Goal: Task Accomplishment & Management: Manage account settings

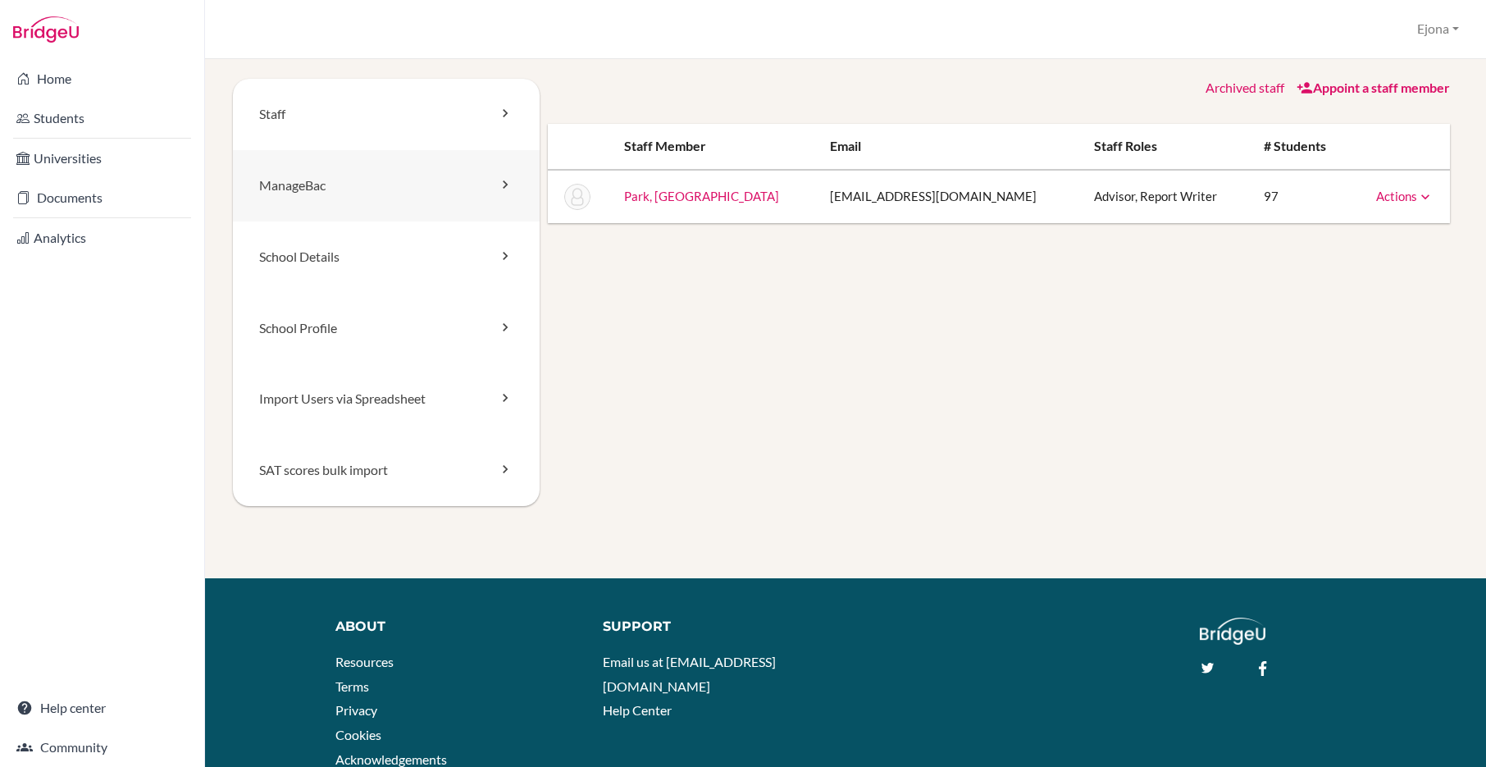
click at [307, 193] on link "ManageBac" at bounding box center [386, 185] width 307 height 71
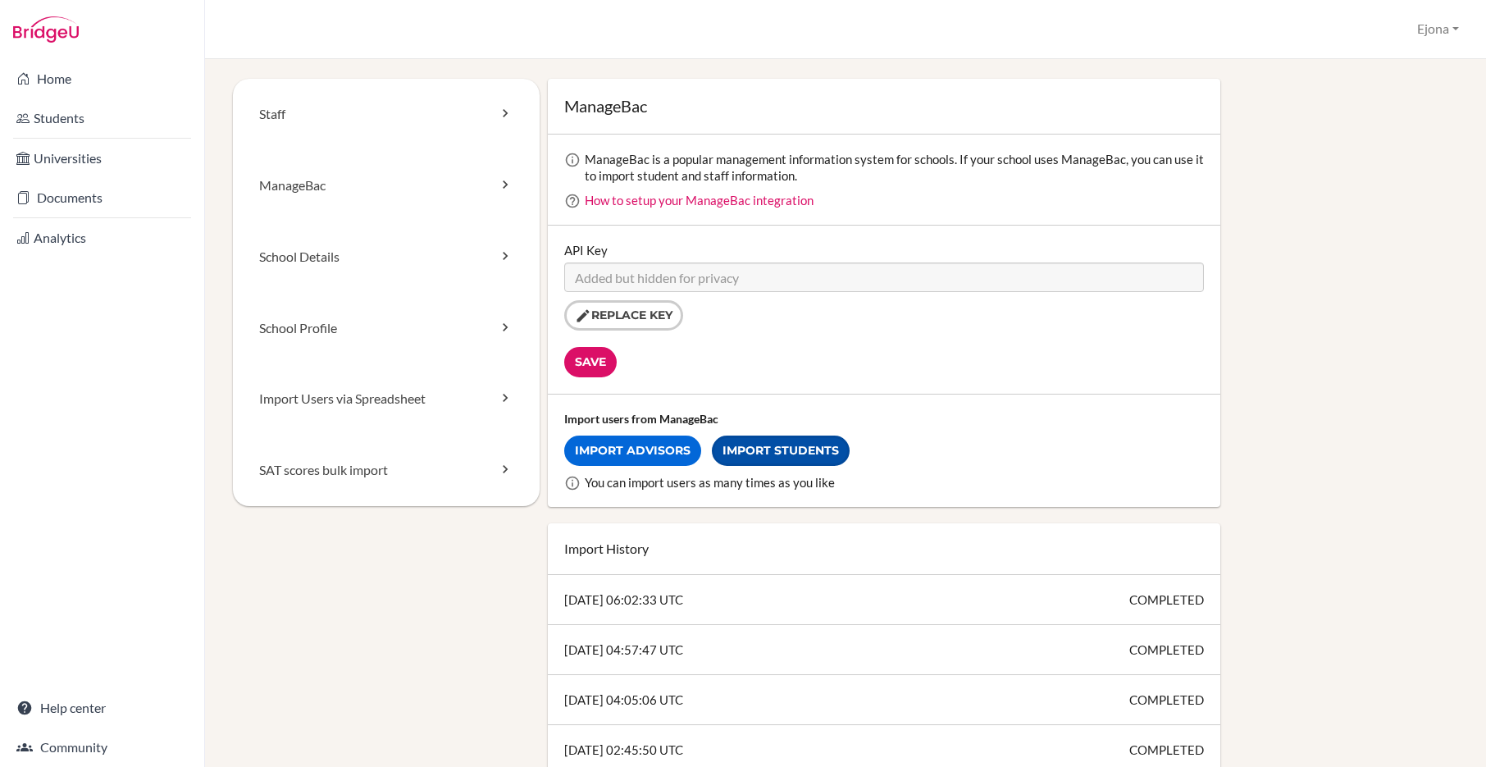
click at [808, 449] on link "Import Students" at bounding box center [781, 451] width 138 height 30
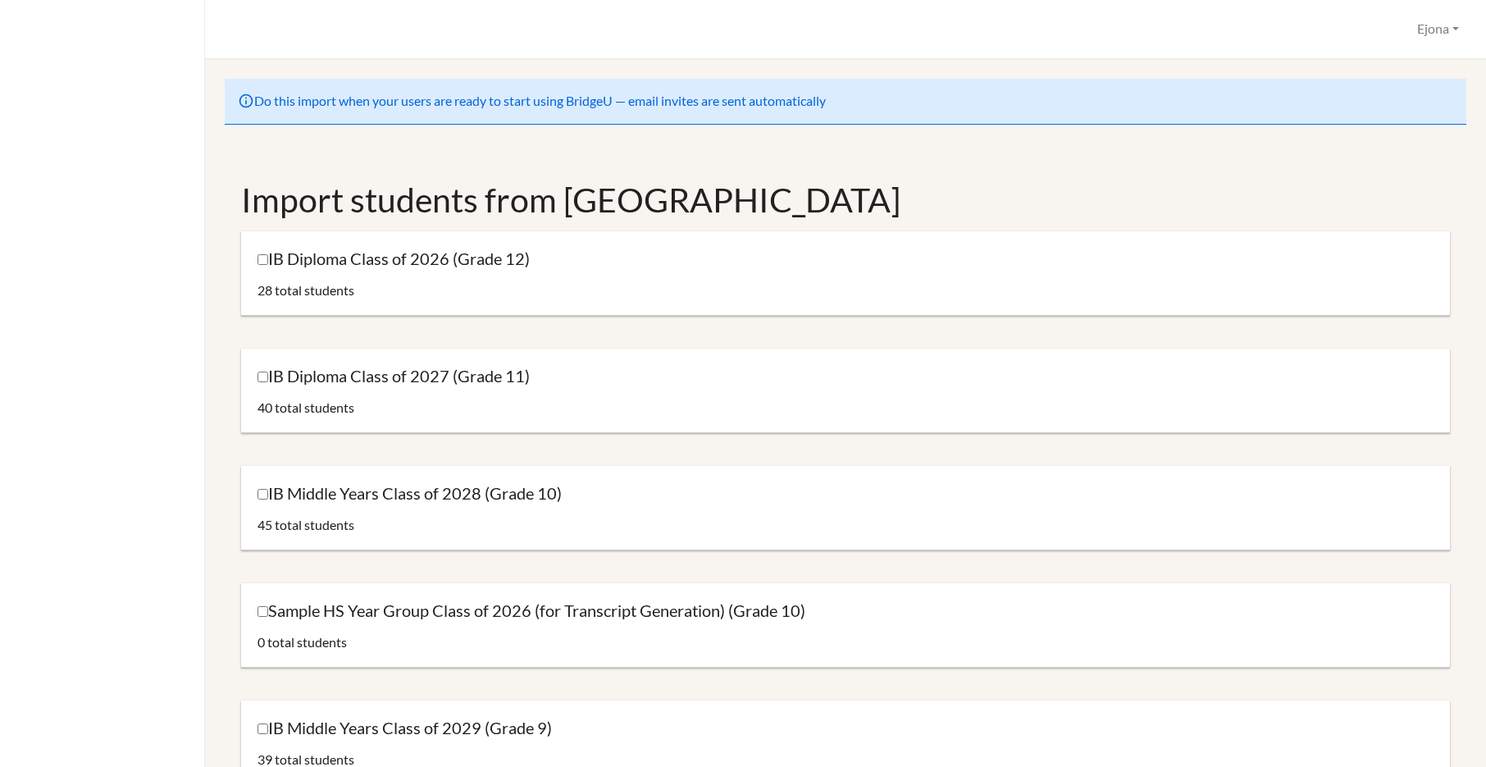
click at [295, 264] on label "IB Diploma Class of 2026 (Grade 12)" at bounding box center [394, 259] width 272 height 22
click at [268, 264] on input "IB Diploma Class of 2026 (Grade 12)" at bounding box center [263, 259] width 11 height 11
click at [451, 269] on label "IB Diploma Class of 2026 (Grade 12)" at bounding box center [394, 259] width 272 height 22
click at [268, 265] on input "IB Diploma Class of 2026 (Grade 12)" at bounding box center [263, 259] width 11 height 11
click at [412, 254] on label "IB Diploma Class of 2026 (Grade 12)" at bounding box center [394, 259] width 272 height 22
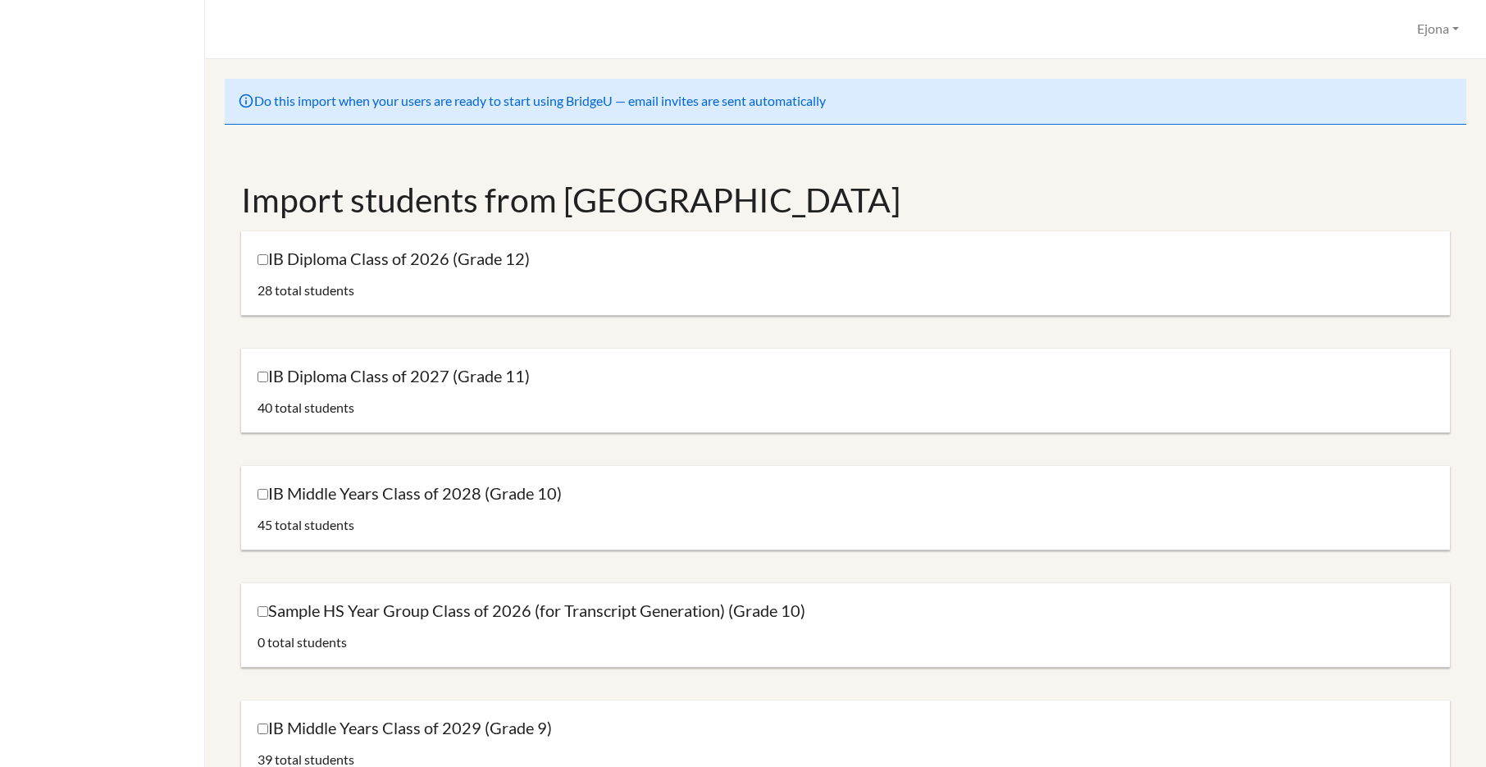
click at [268, 254] on input "IB Diploma Class of 2026 (Grade 12)" at bounding box center [263, 259] width 11 height 11
checkbox input "true"
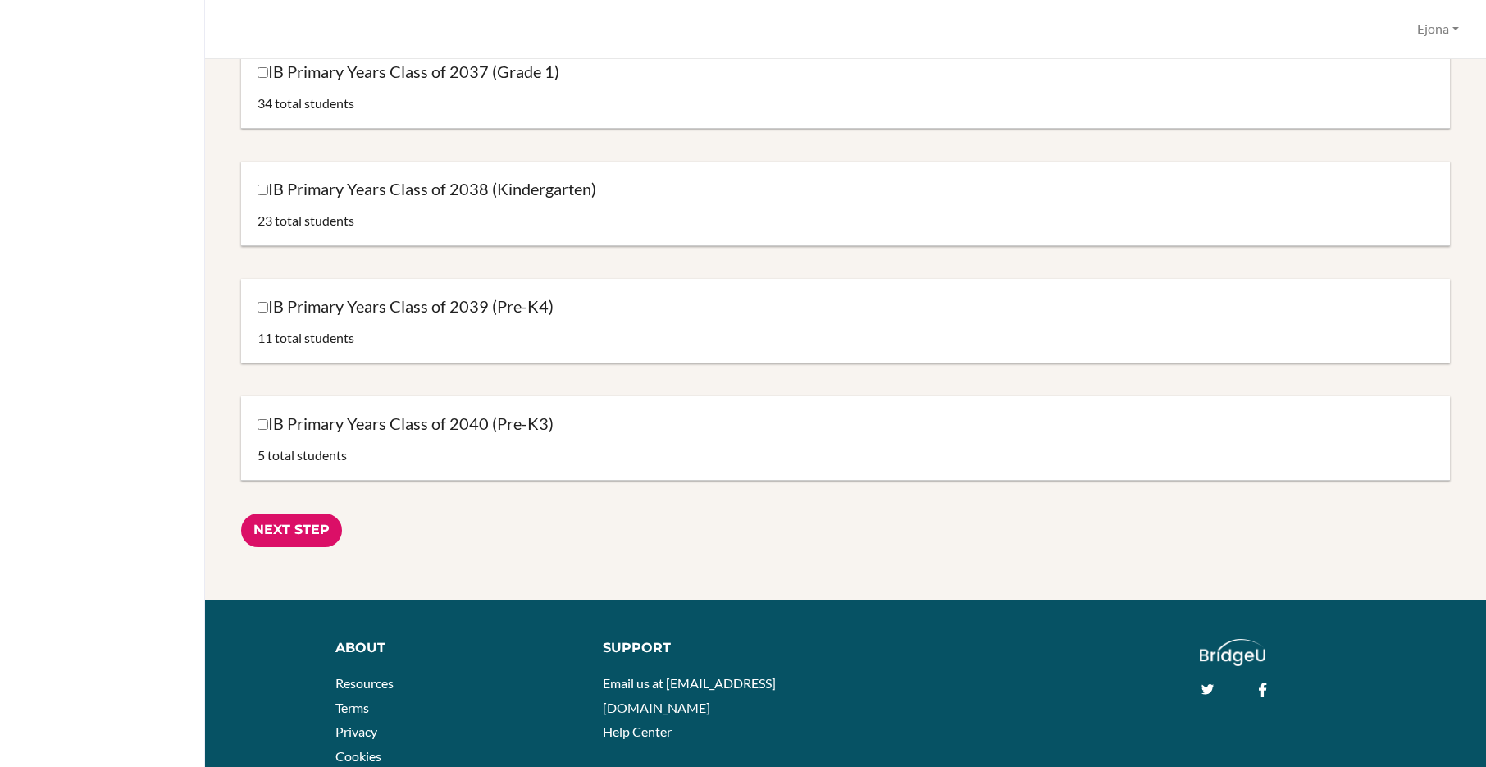
scroll to position [1695, 0]
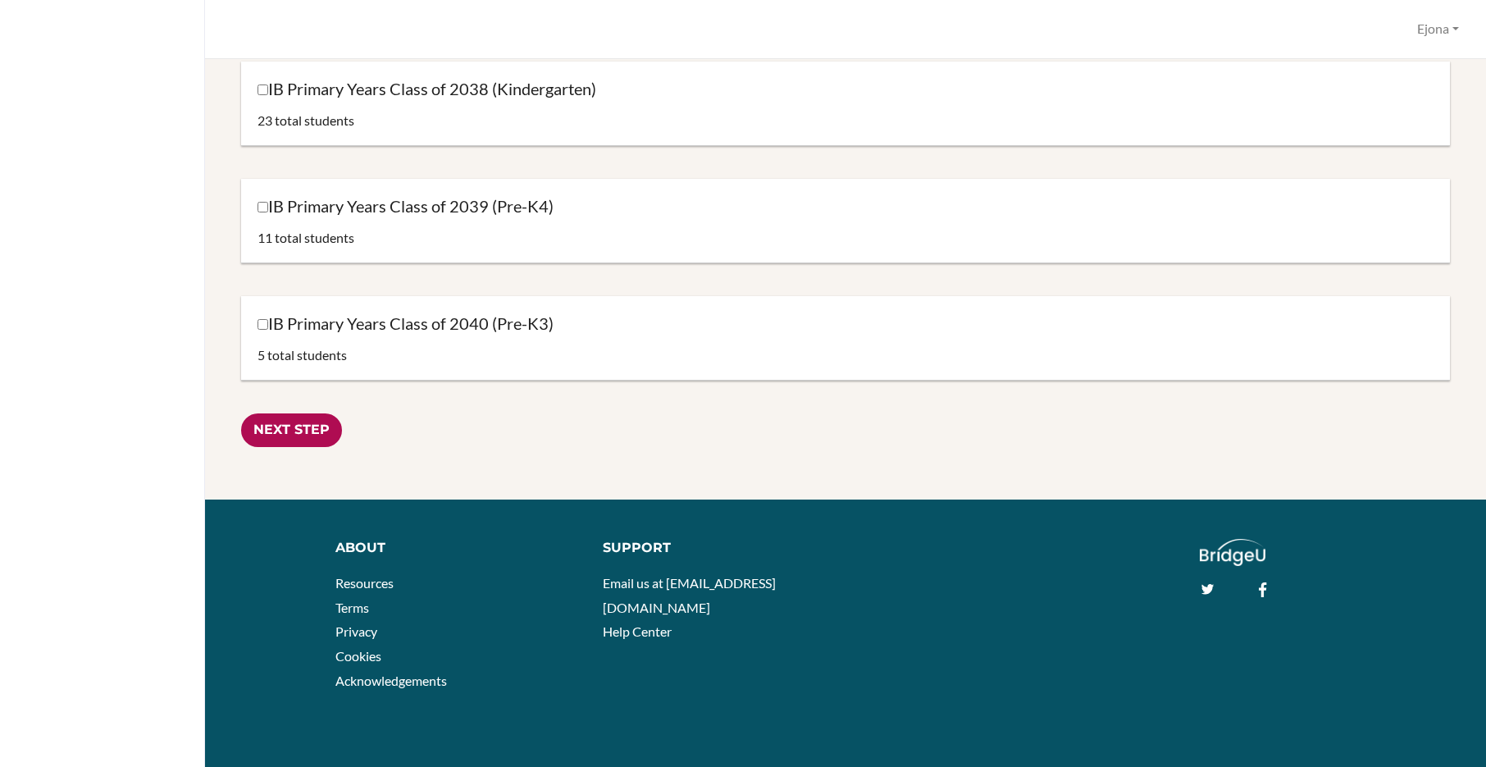
click at [302, 434] on input "Next Step" at bounding box center [291, 430] width 101 height 34
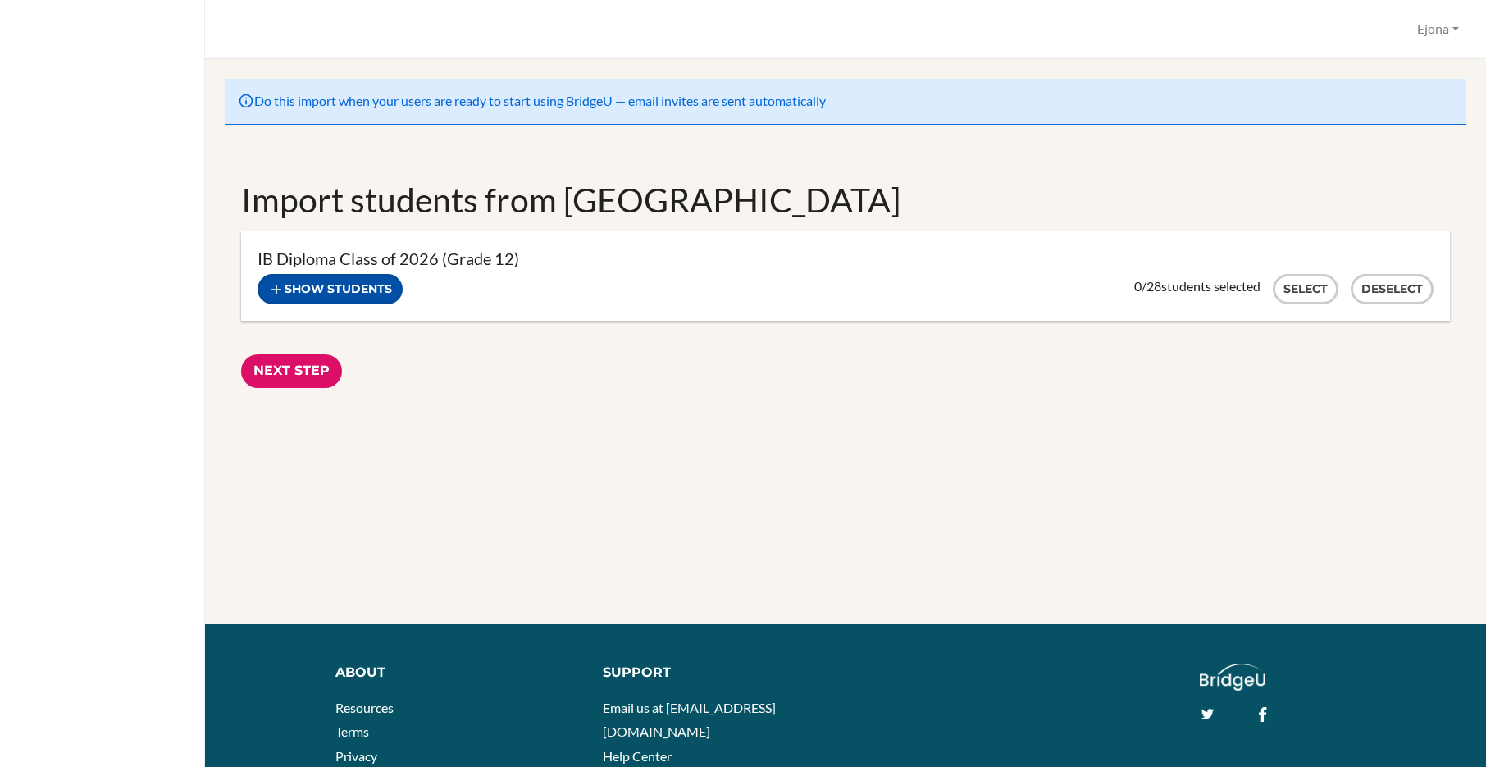
click at [381, 281] on button "Show students" at bounding box center [330, 289] width 145 height 30
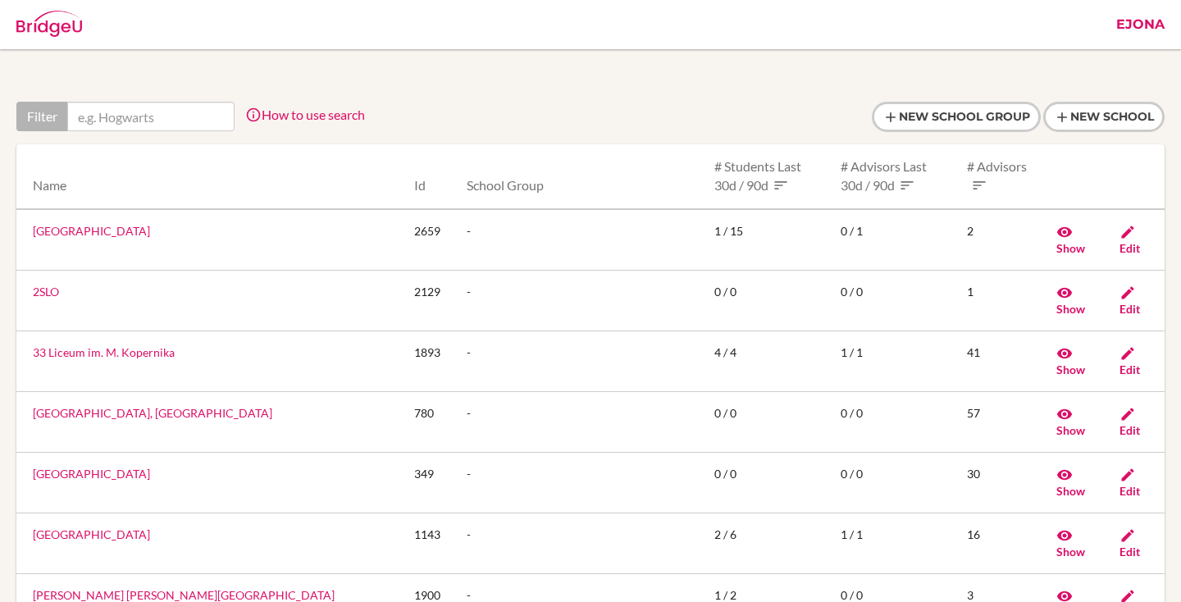
click at [1116, 11] on link "Ejona" at bounding box center [1140, 24] width 65 height 49
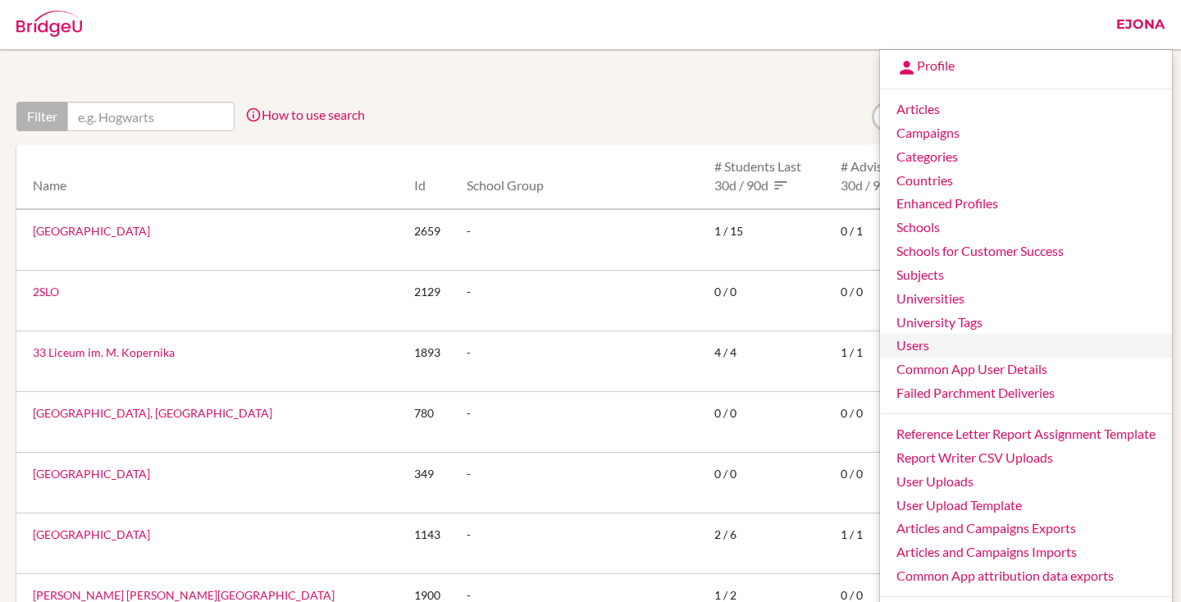
click at [924, 347] on link "Users" at bounding box center [1026, 346] width 292 height 24
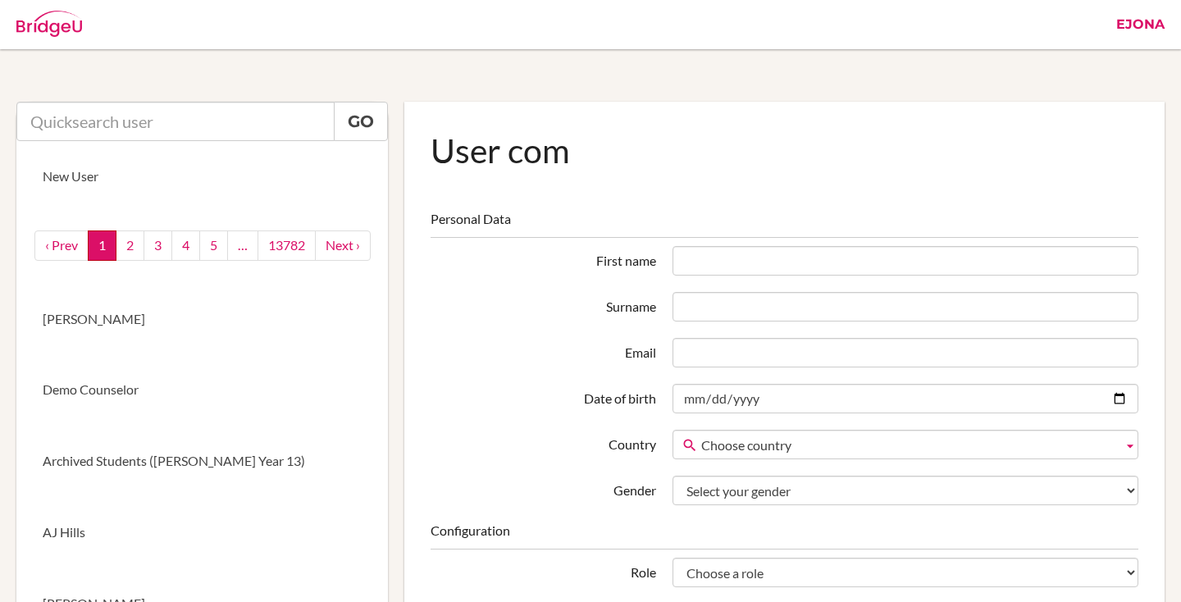
click at [198, 122] on input "text" at bounding box center [175, 121] width 318 height 39
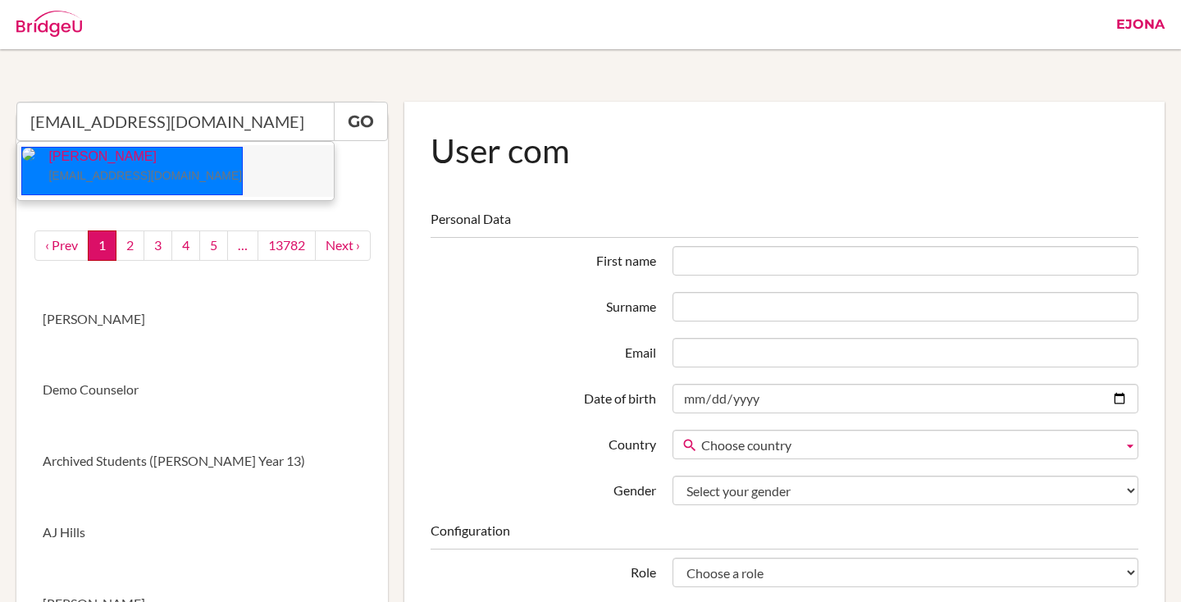
click at [179, 160] on p "Kristen Rosenfield krosenfield@isaruba.com" at bounding box center [138, 167] width 207 height 38
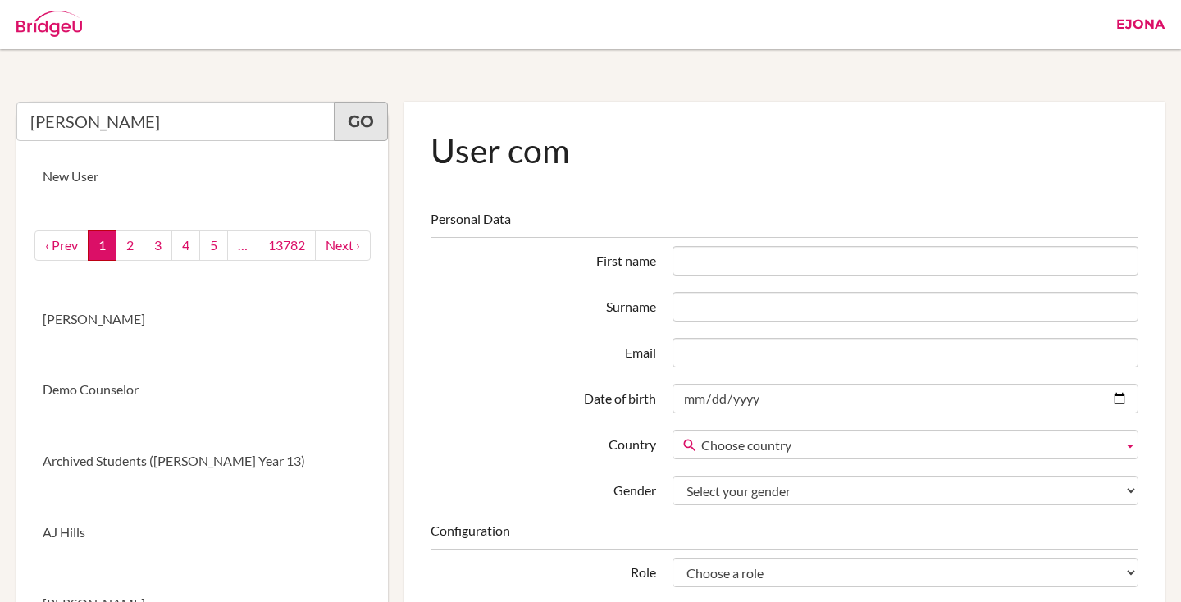
type input "[PERSON_NAME]"
click at [358, 118] on link "Go" at bounding box center [361, 121] width 54 height 39
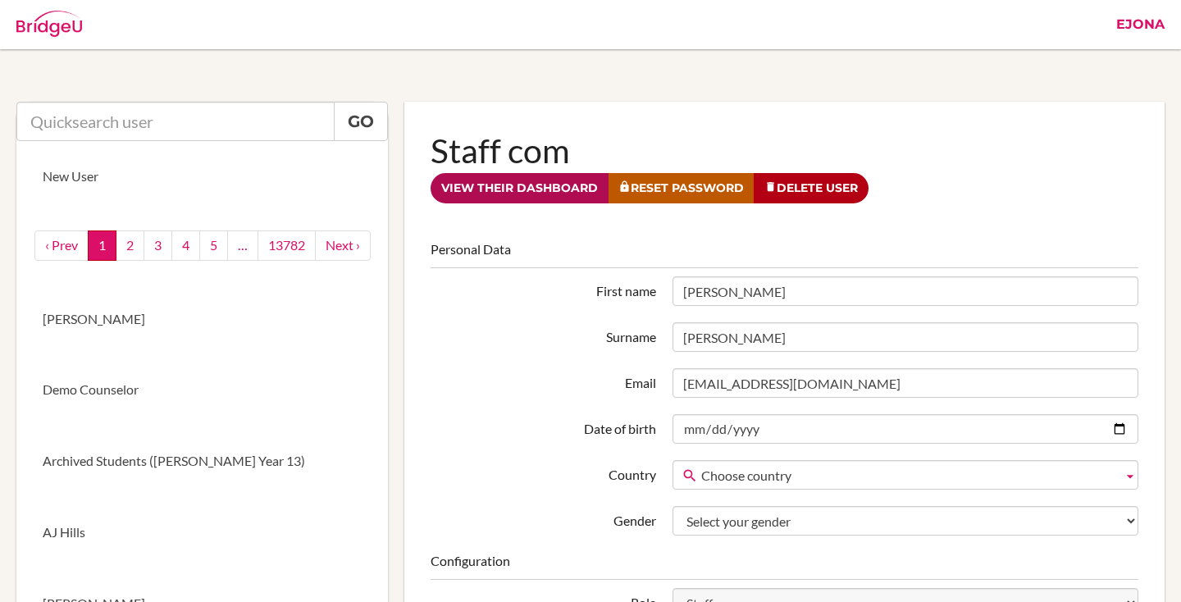
click at [550, 182] on link "View their dashboard" at bounding box center [520, 188] width 178 height 30
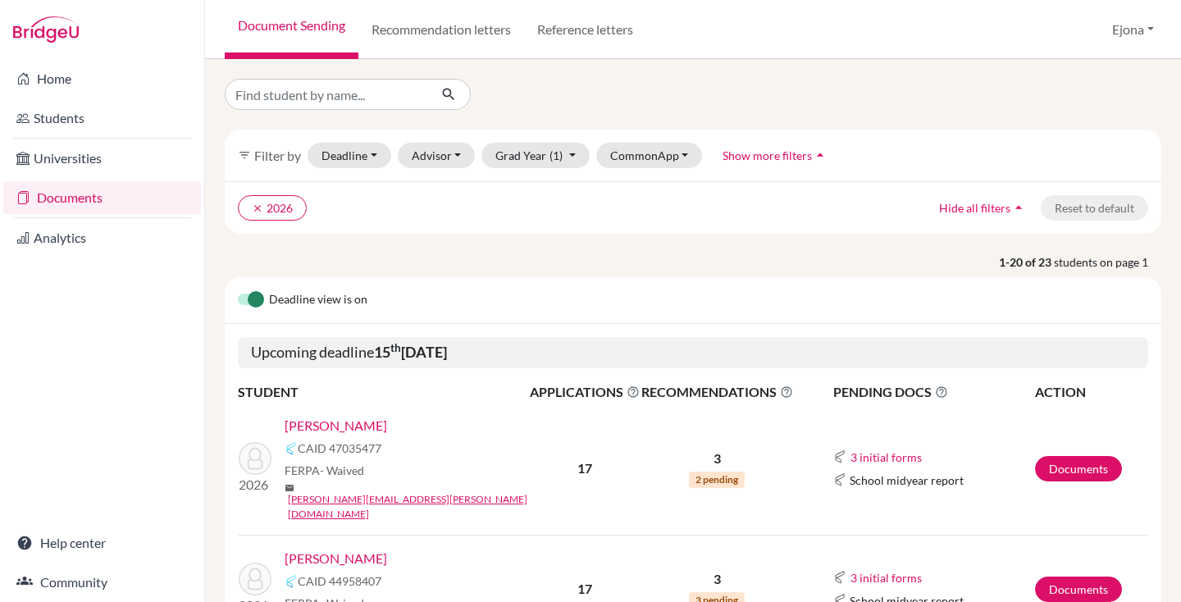
click at [352, 427] on link "[PERSON_NAME]" at bounding box center [336, 426] width 103 height 20
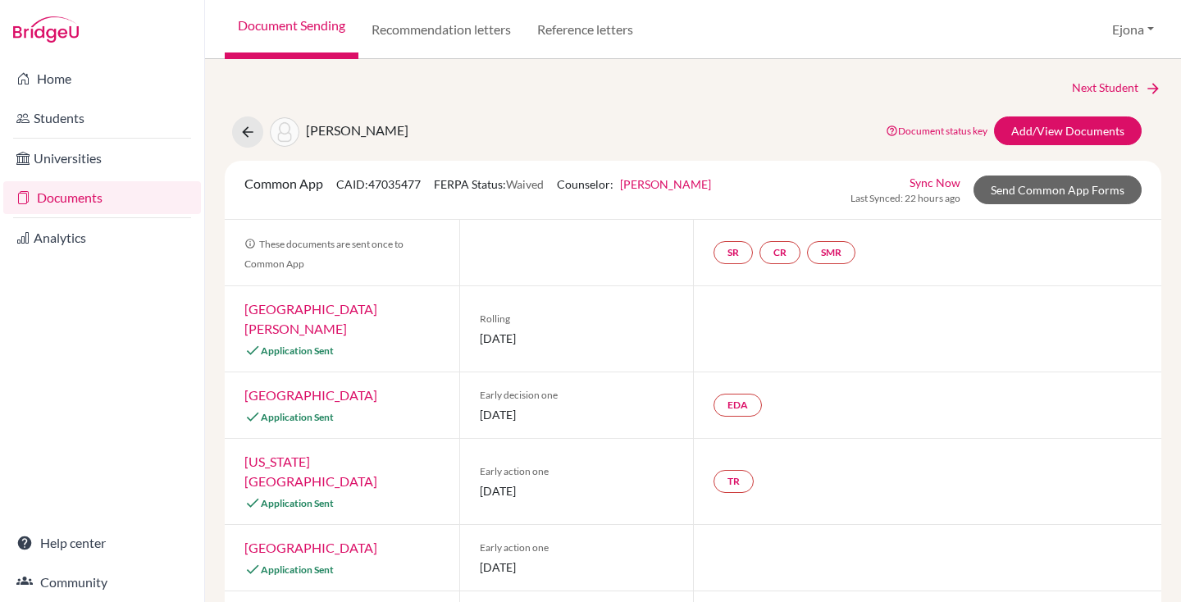
click at [669, 185] on link "[PERSON_NAME]" at bounding box center [665, 184] width 91 height 14
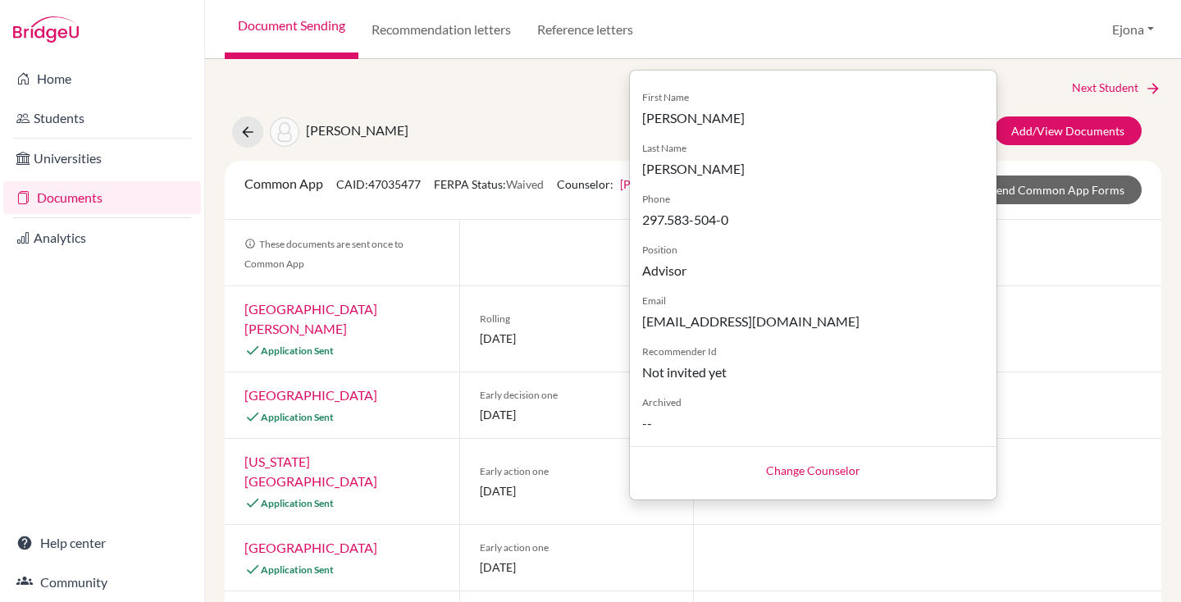
click at [828, 467] on link "Change Counselor" at bounding box center [813, 470] width 94 height 14
select select "413035"
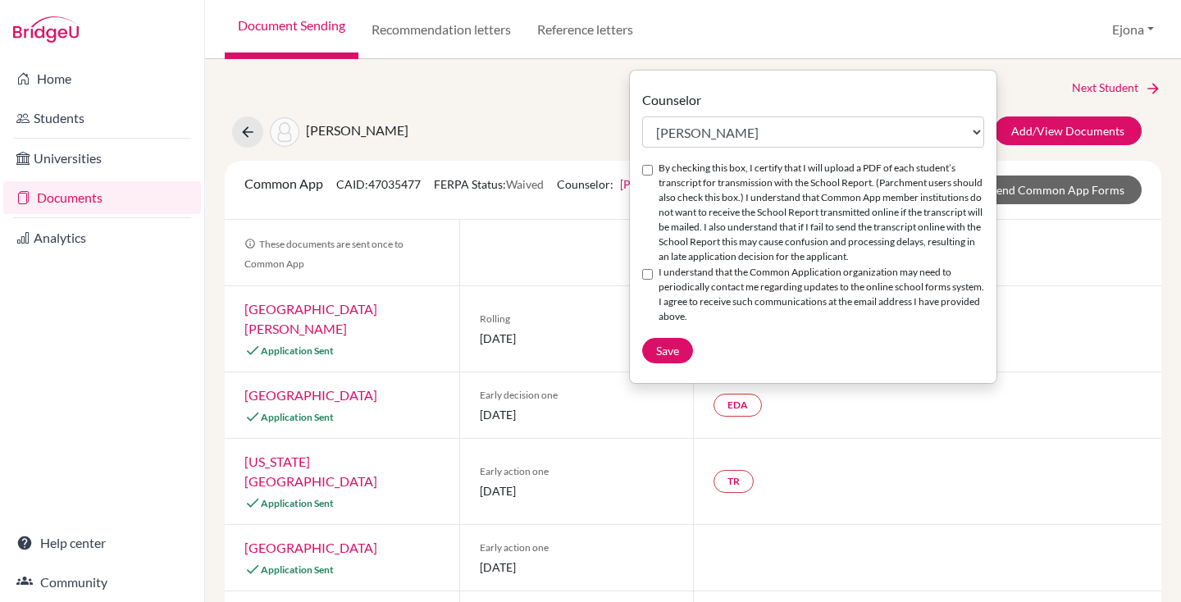
click at [556, 117] on div "[PERSON_NAME] Document status key TR Requirement. Document not uploaded yet. TR…" at bounding box center [692, 131] width 961 height 31
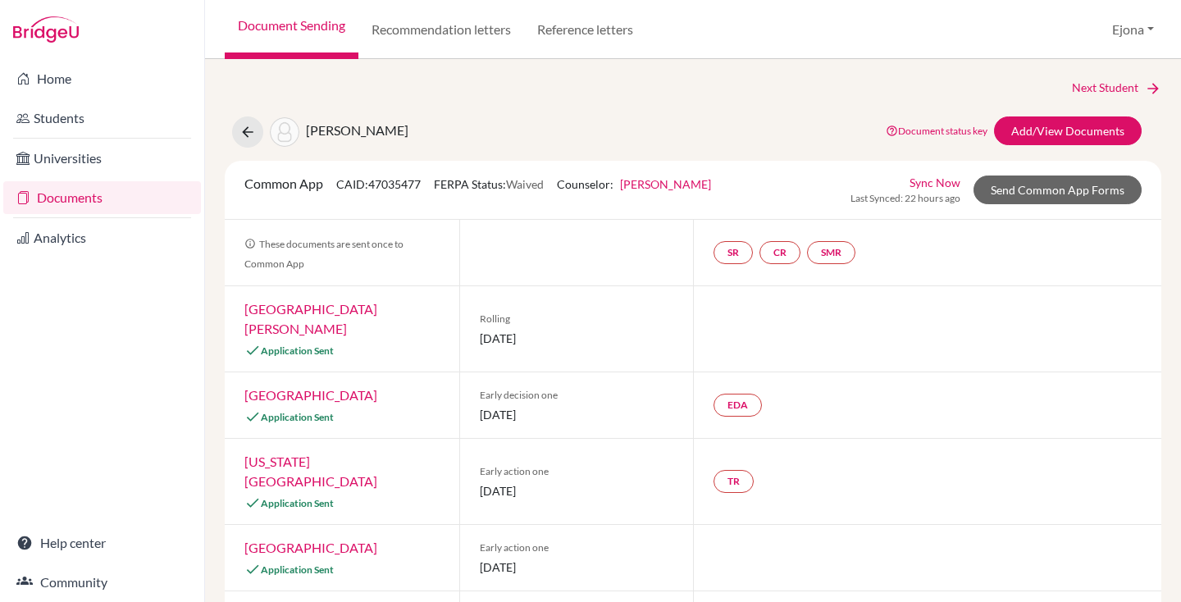
click at [696, 180] on link "[PERSON_NAME]" at bounding box center [665, 184] width 91 height 14
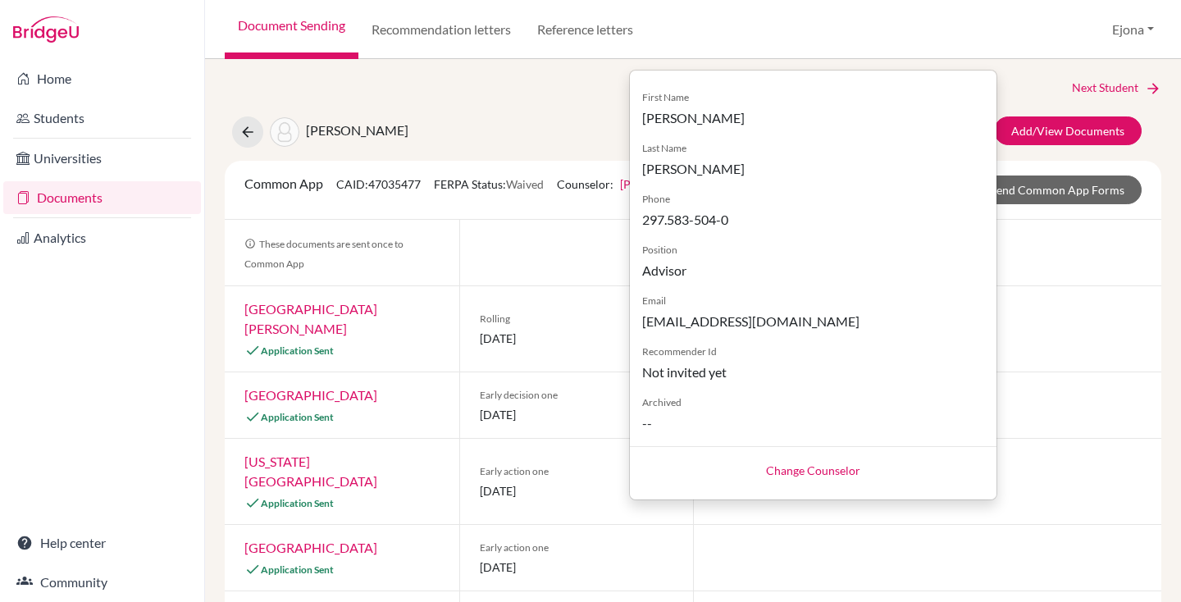
click at [840, 474] on link "Change Counselor" at bounding box center [813, 470] width 94 height 14
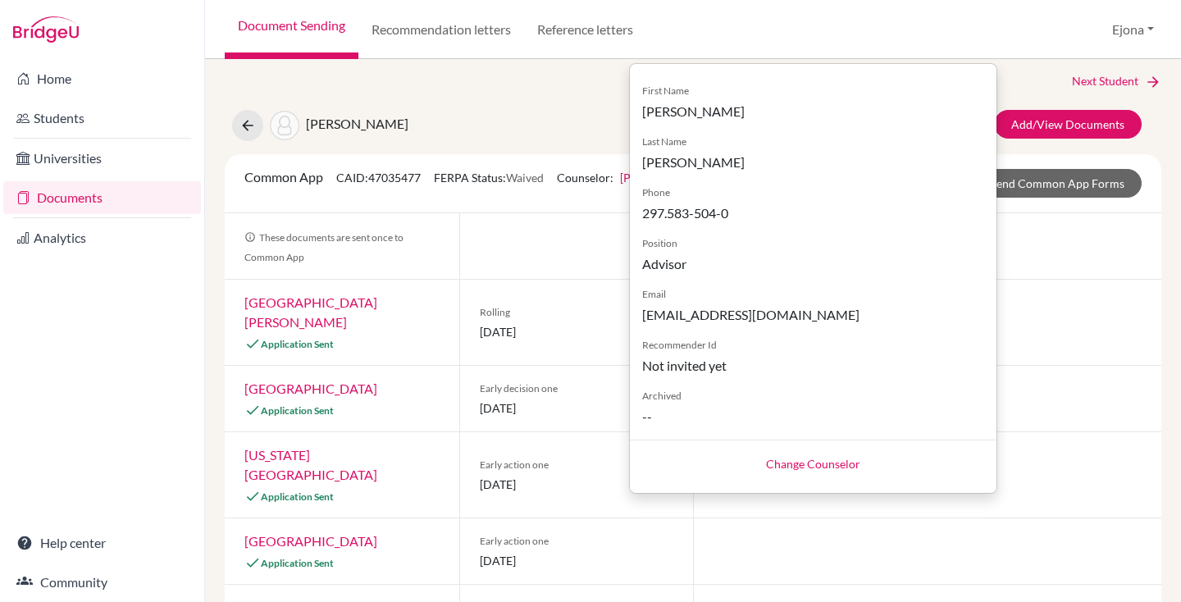
select select "413035"
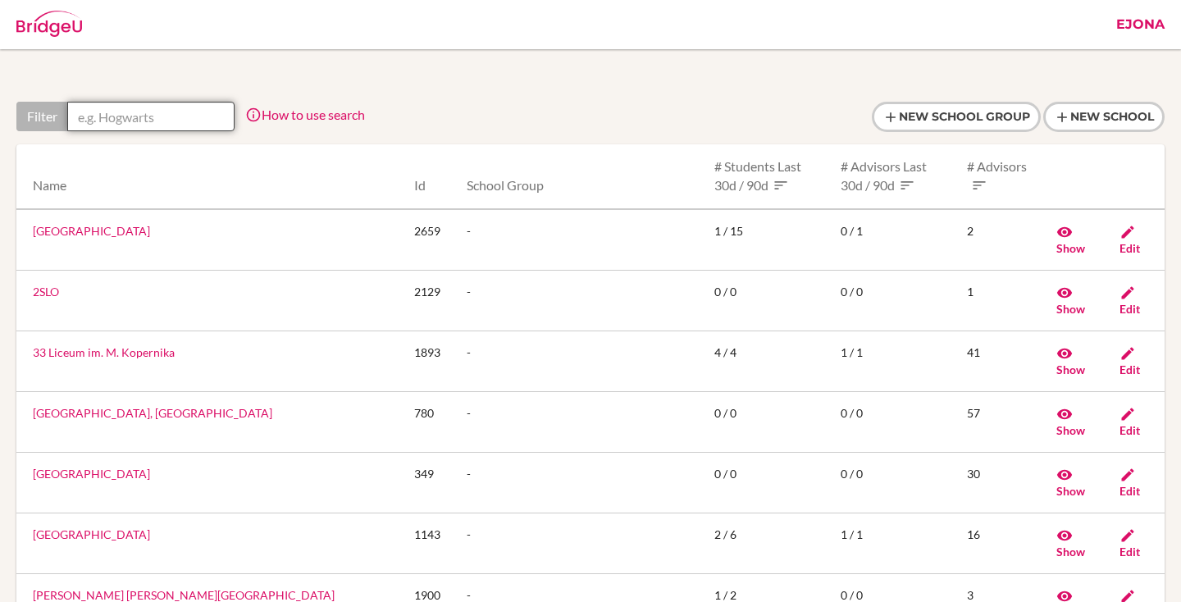
click at [162, 115] on input "text" at bounding box center [150, 117] width 167 height 30
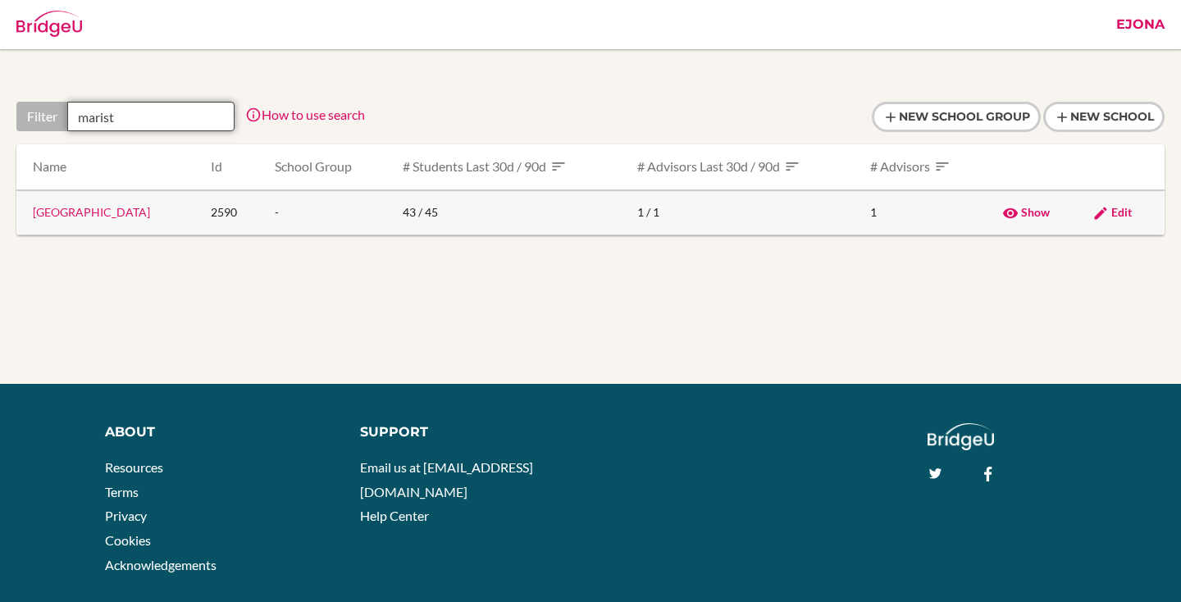
type input "marist"
click at [1132, 212] on span "Edit" at bounding box center [1122, 212] width 21 height 14
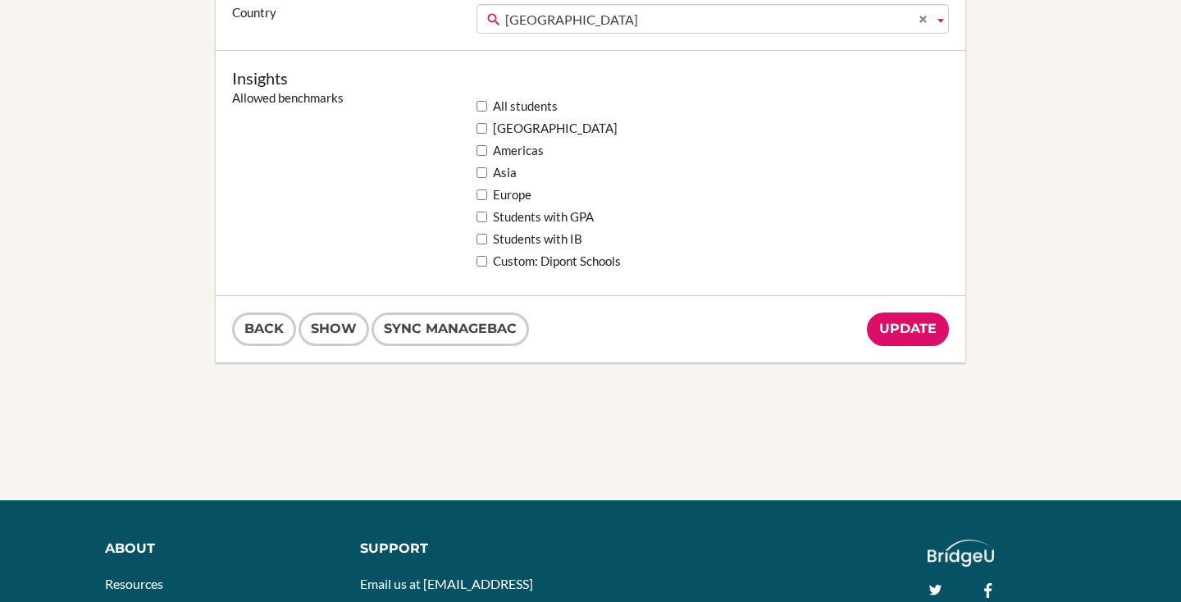
scroll to position [1362, 0]
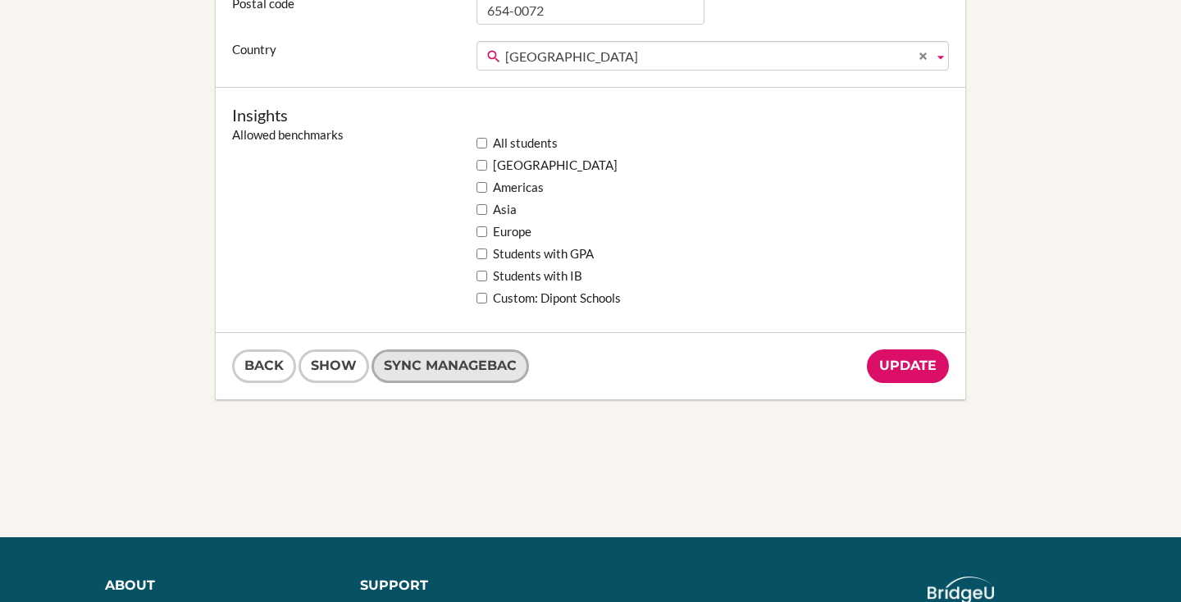
click at [482, 360] on link "Sync Managebac" at bounding box center [450, 366] width 157 height 34
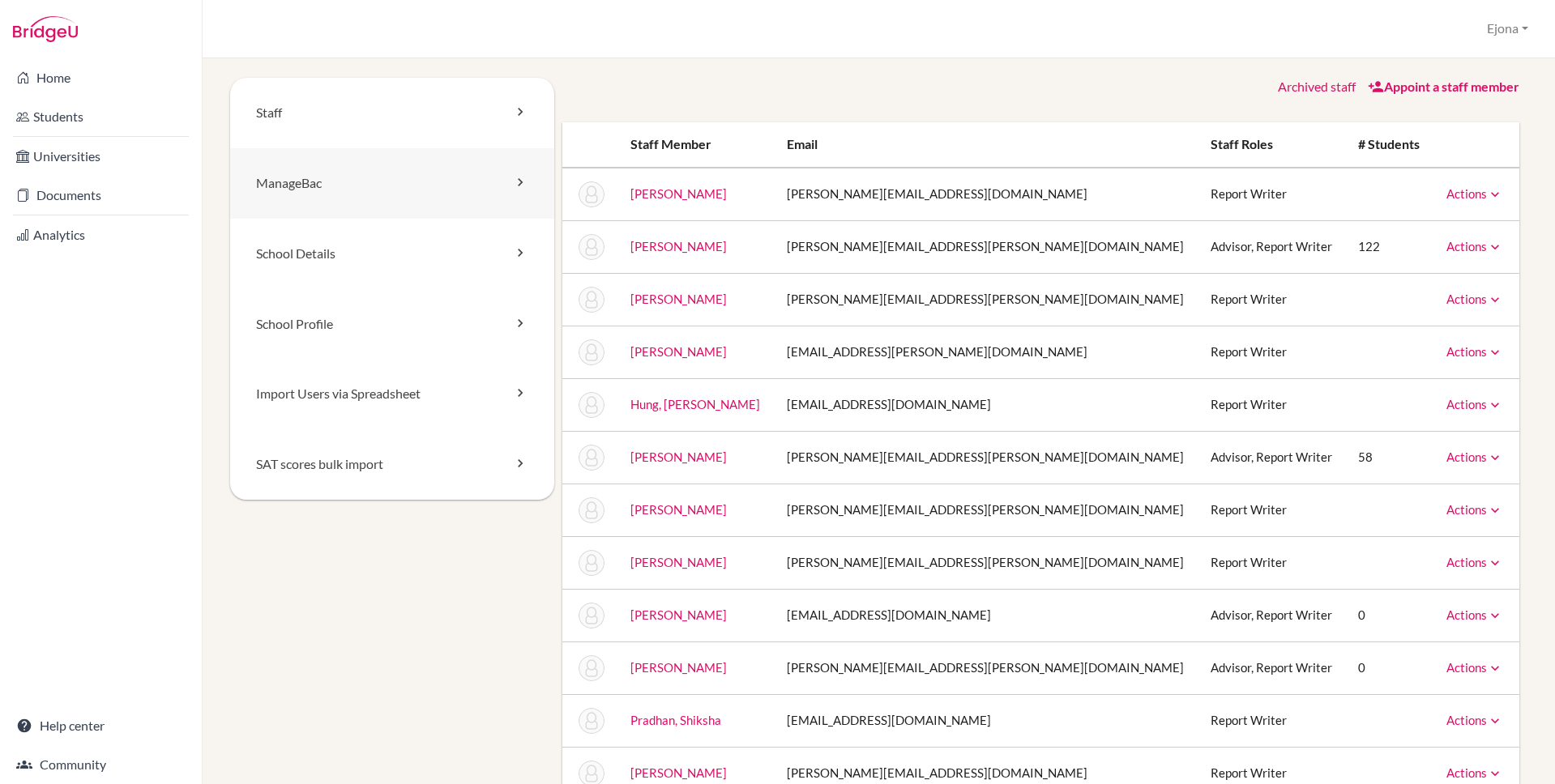
click at [460, 194] on link "ManageBac" at bounding box center [392, 183] width 324 height 70
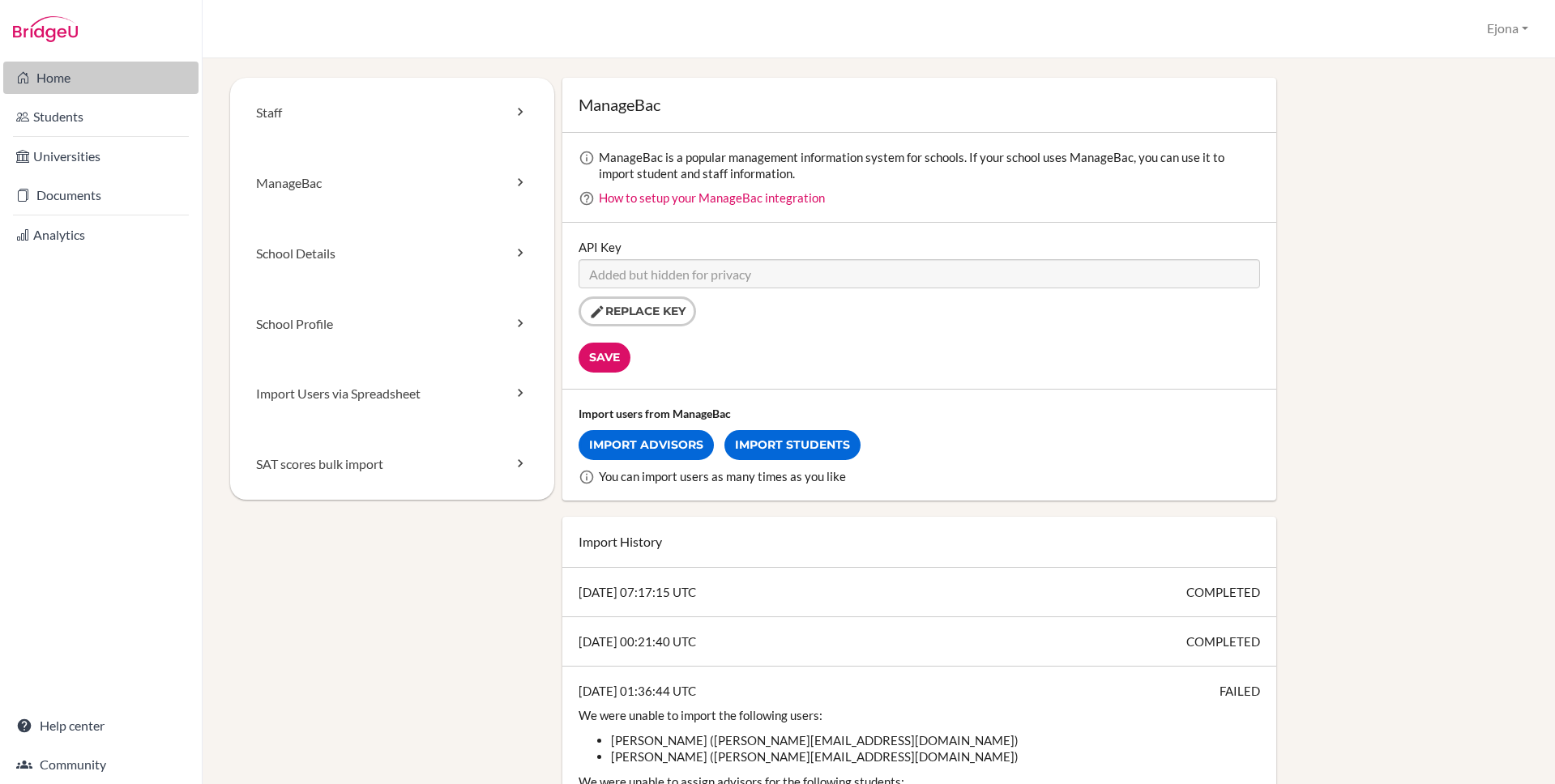
click at [38, 77] on link "Home" at bounding box center [101, 77] width 196 height 33
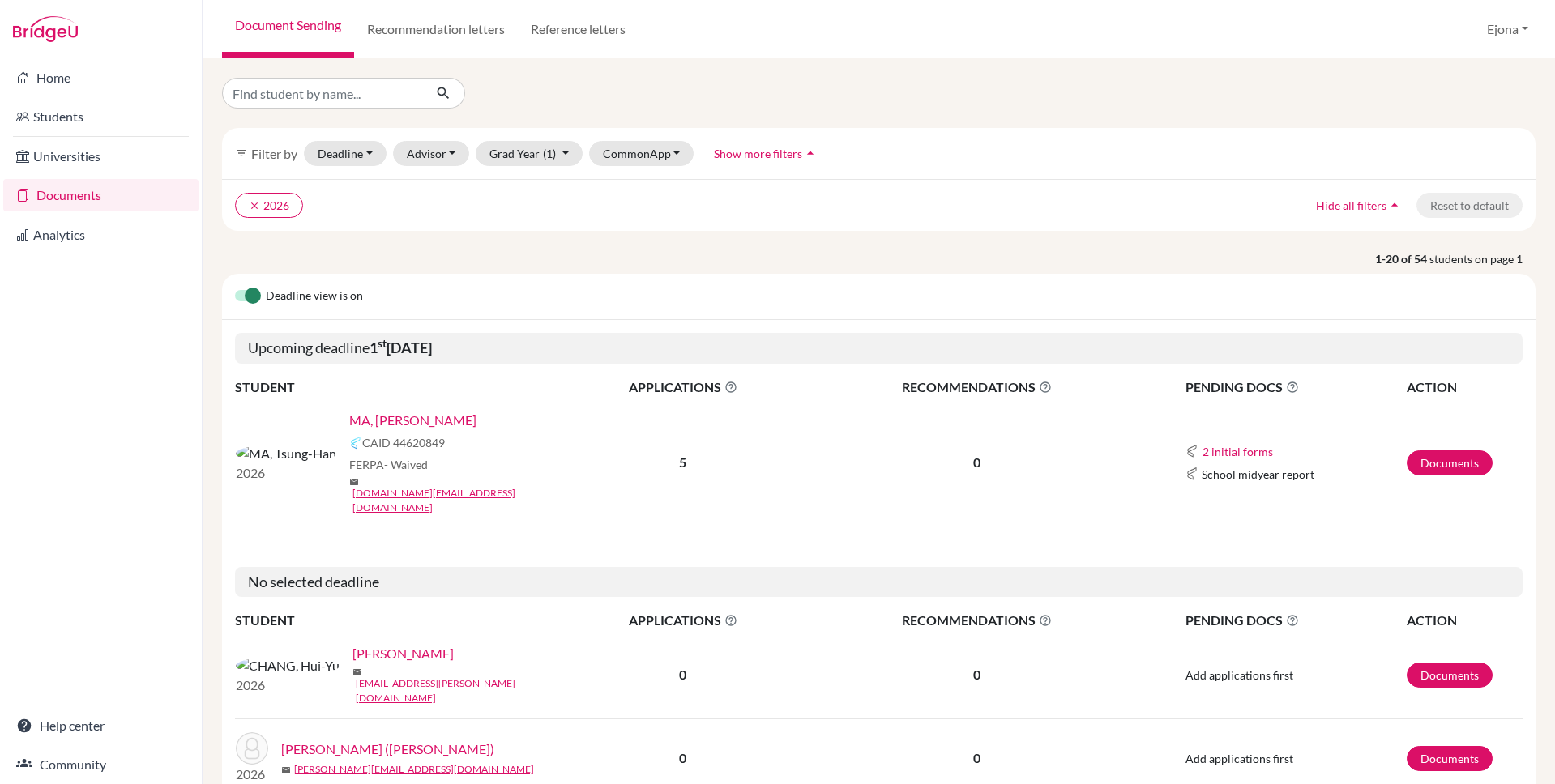
click at [354, 423] on link "MA, [PERSON_NAME]" at bounding box center [413, 421] width 127 height 20
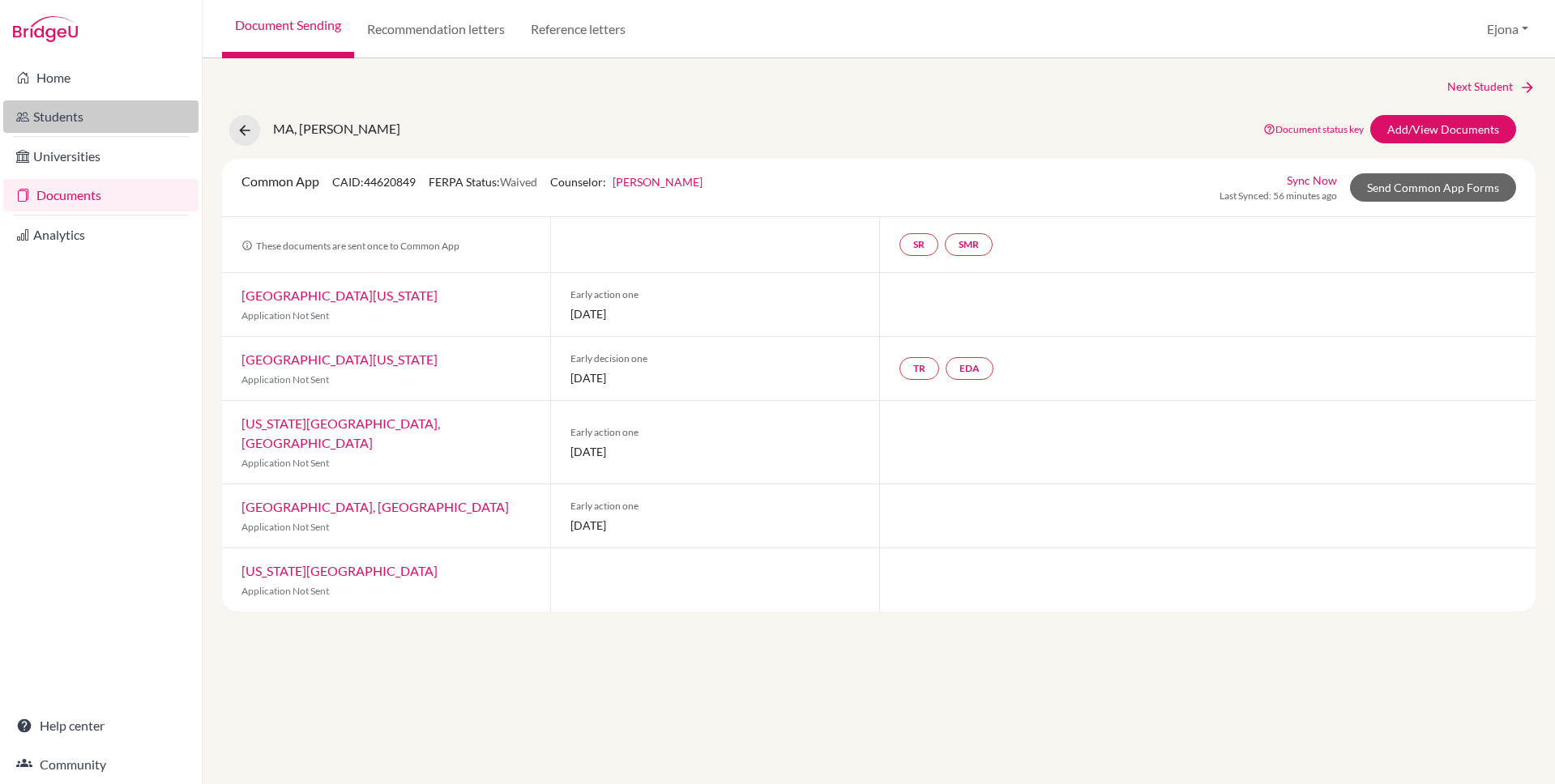
click at [68, 112] on link "Students" at bounding box center [101, 117] width 196 height 33
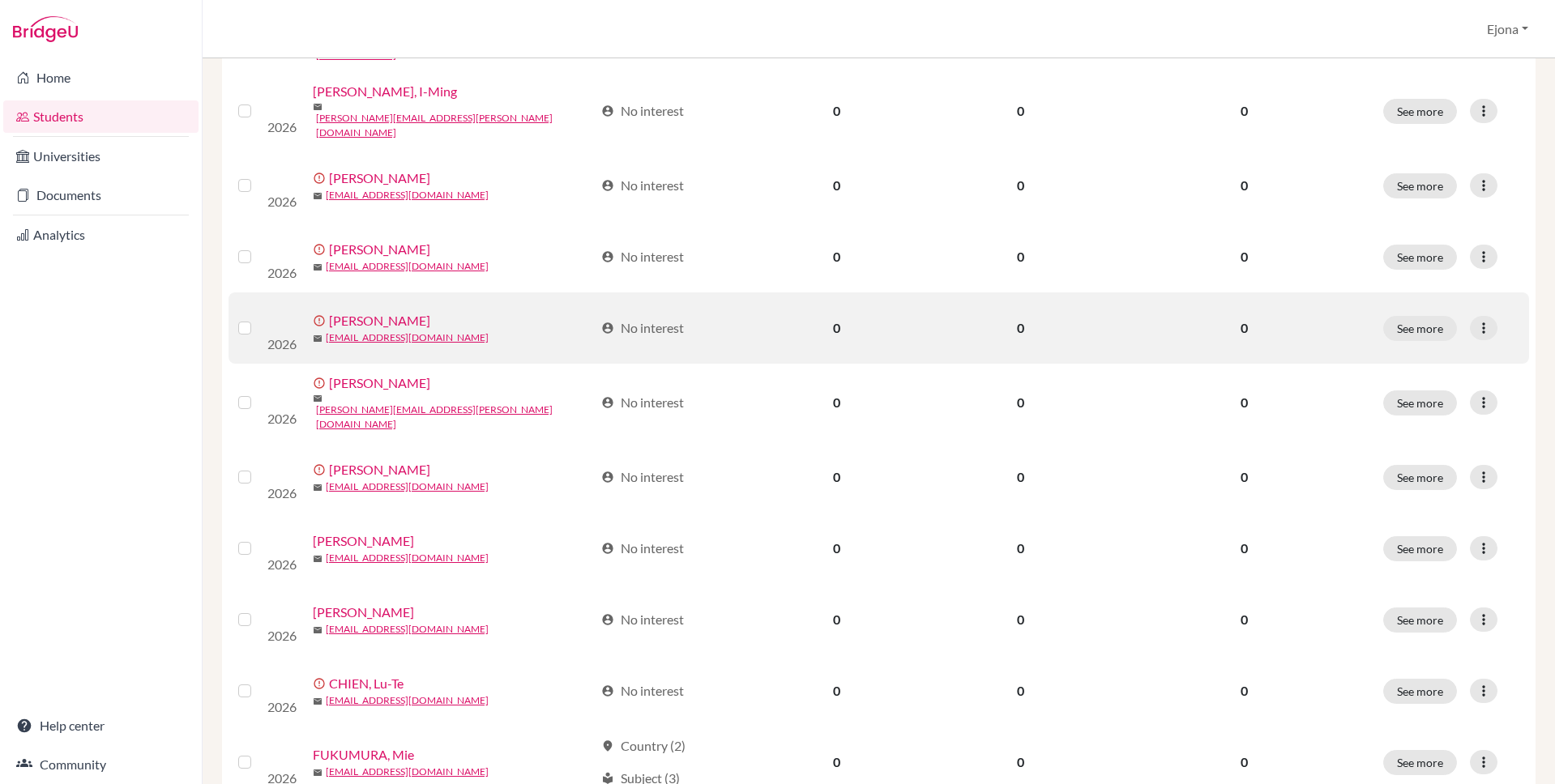
scroll to position [1069, 0]
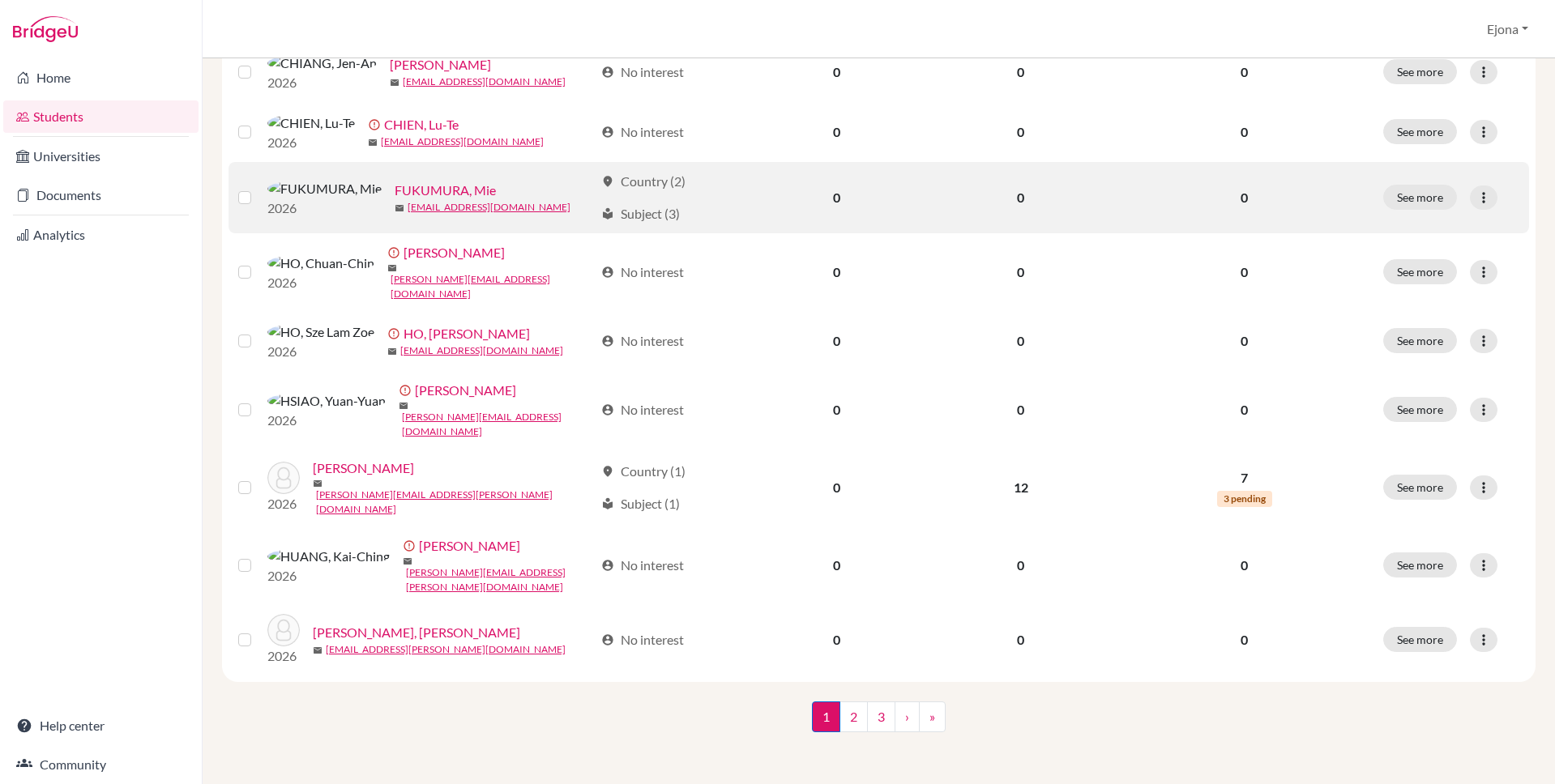
click at [394, 200] on link "FUKUMURA, Mie" at bounding box center [445, 191] width 102 height 20
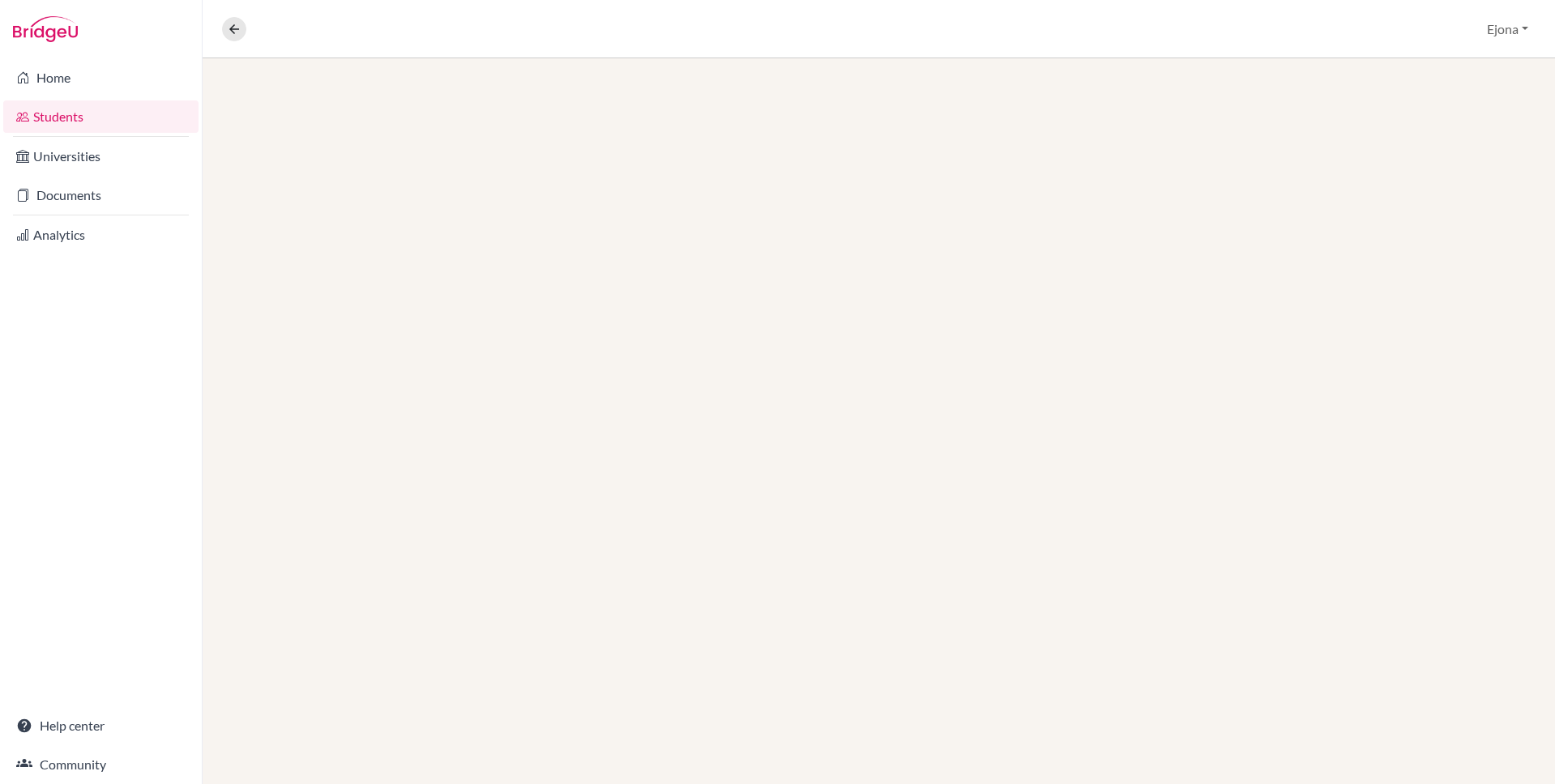
click at [368, 199] on div at bounding box center [878, 421] width 1352 height 726
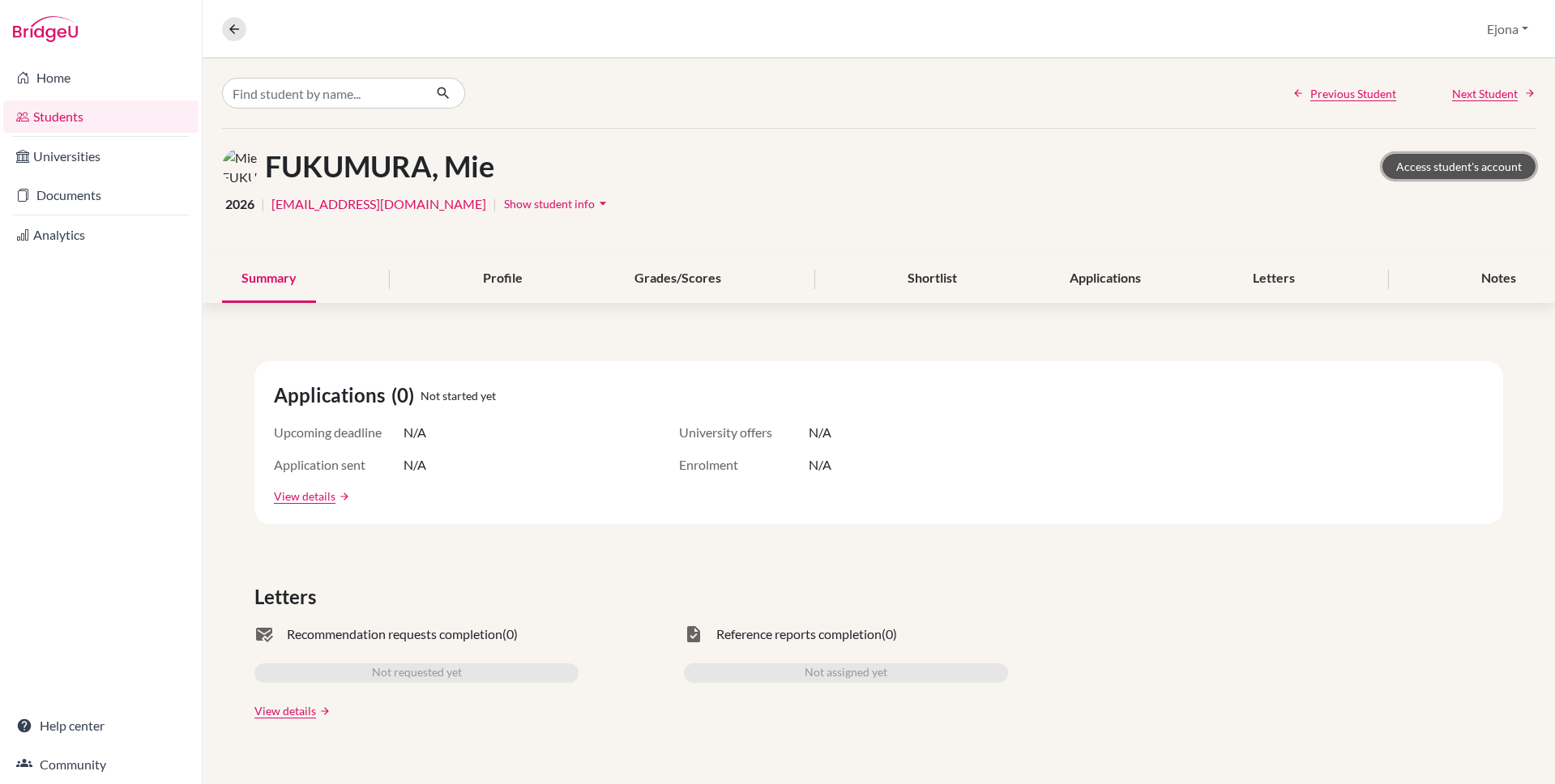
click at [1472, 176] on link "Access student's account" at bounding box center [1458, 166] width 153 height 25
click at [1496, 31] on button "Ejona" at bounding box center [1508, 29] width 56 height 31
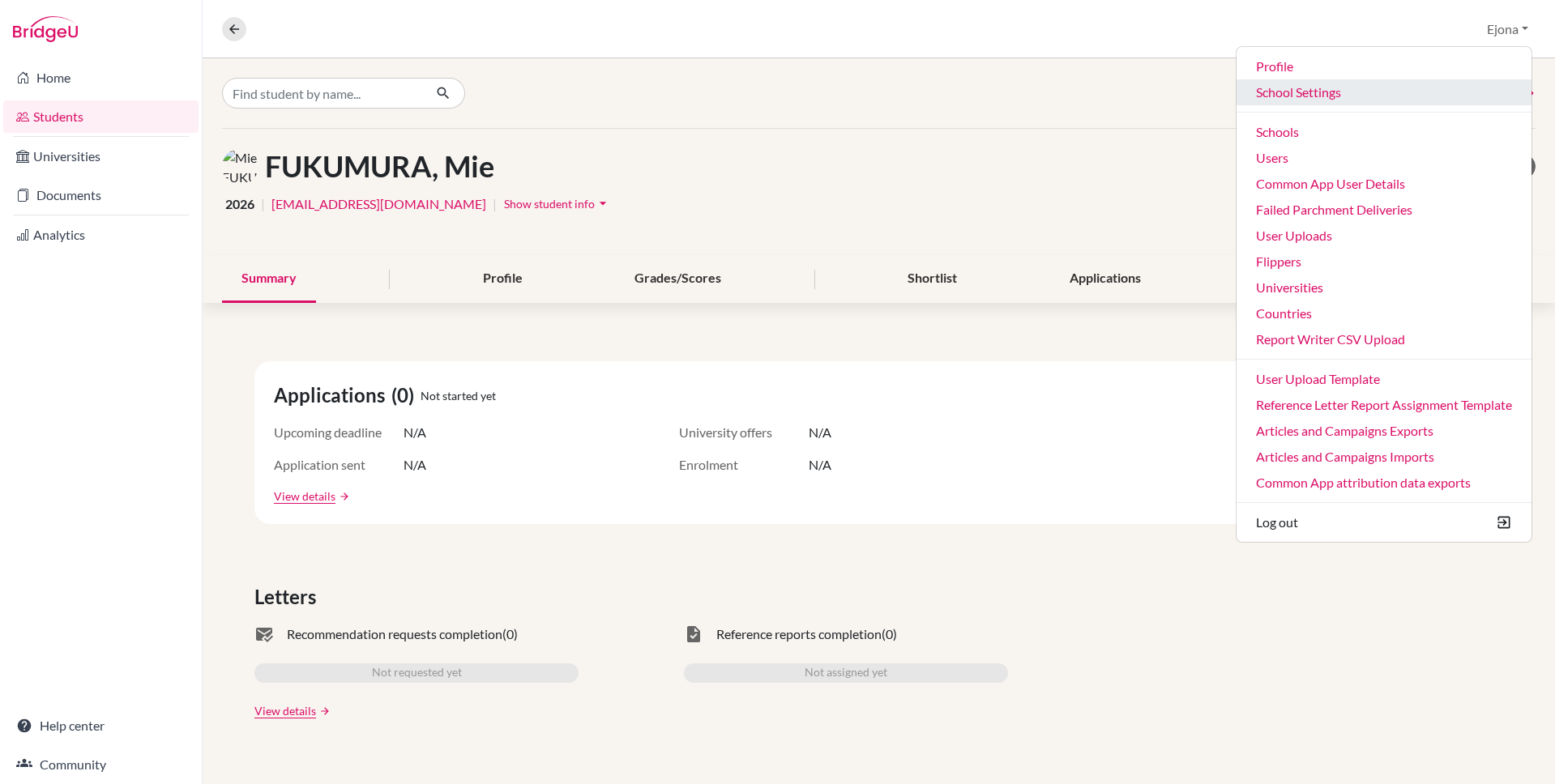
click at [1304, 96] on link "School Settings" at bounding box center [1384, 92] width 295 height 26
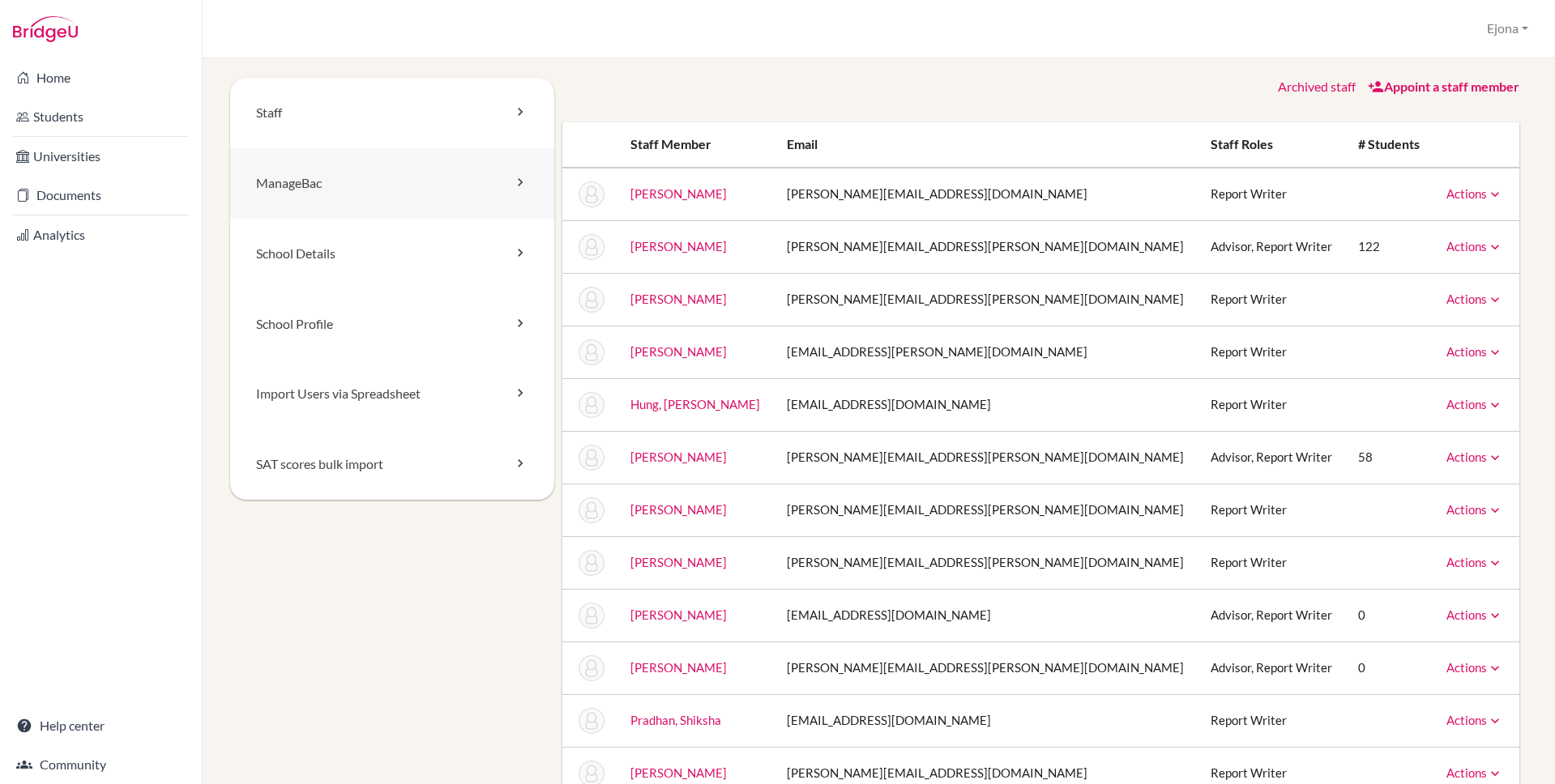
click at [320, 187] on link "ManageBac" at bounding box center [392, 183] width 324 height 70
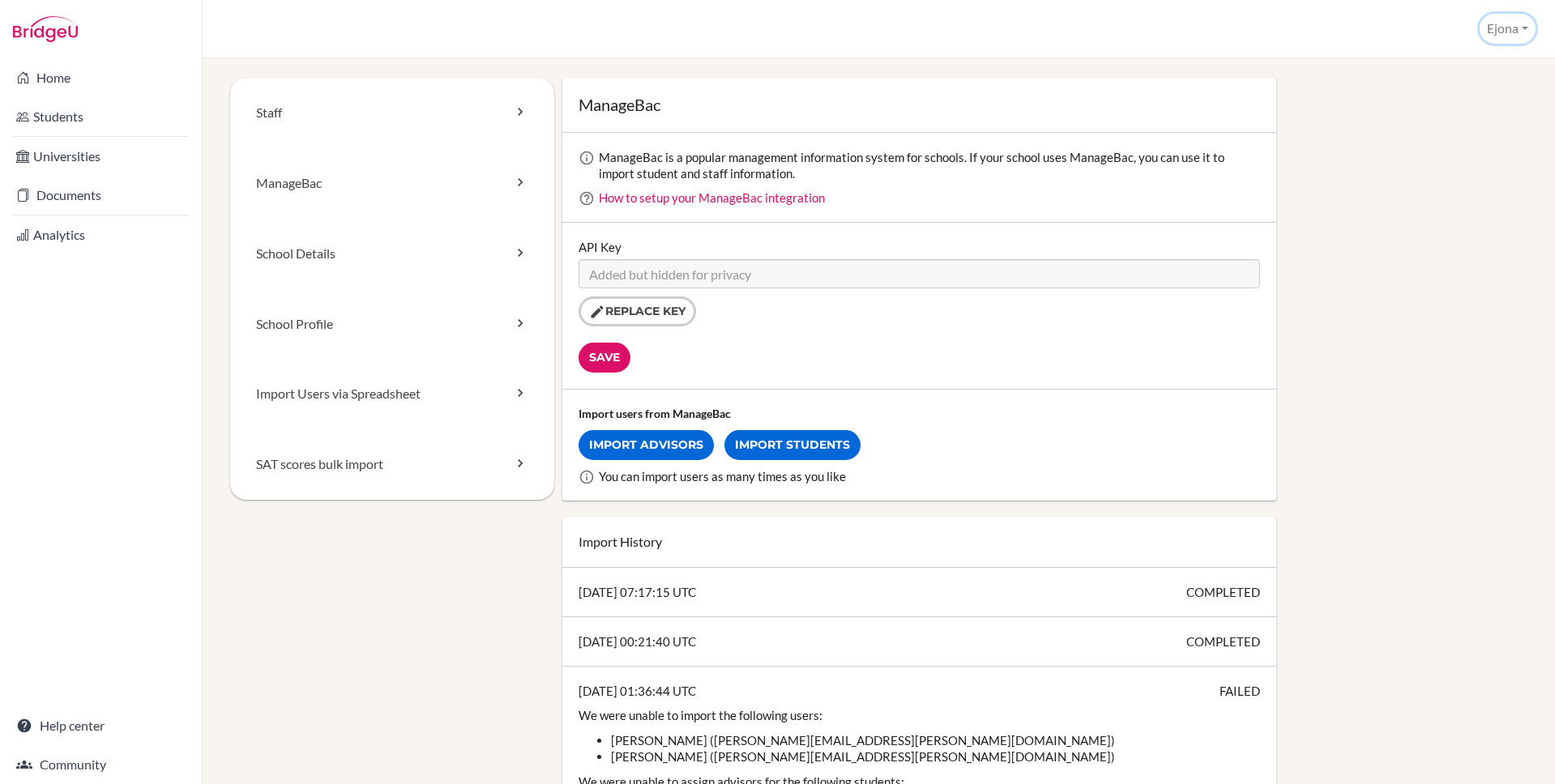
click at [1509, 34] on button "Ejona" at bounding box center [1508, 29] width 56 height 30
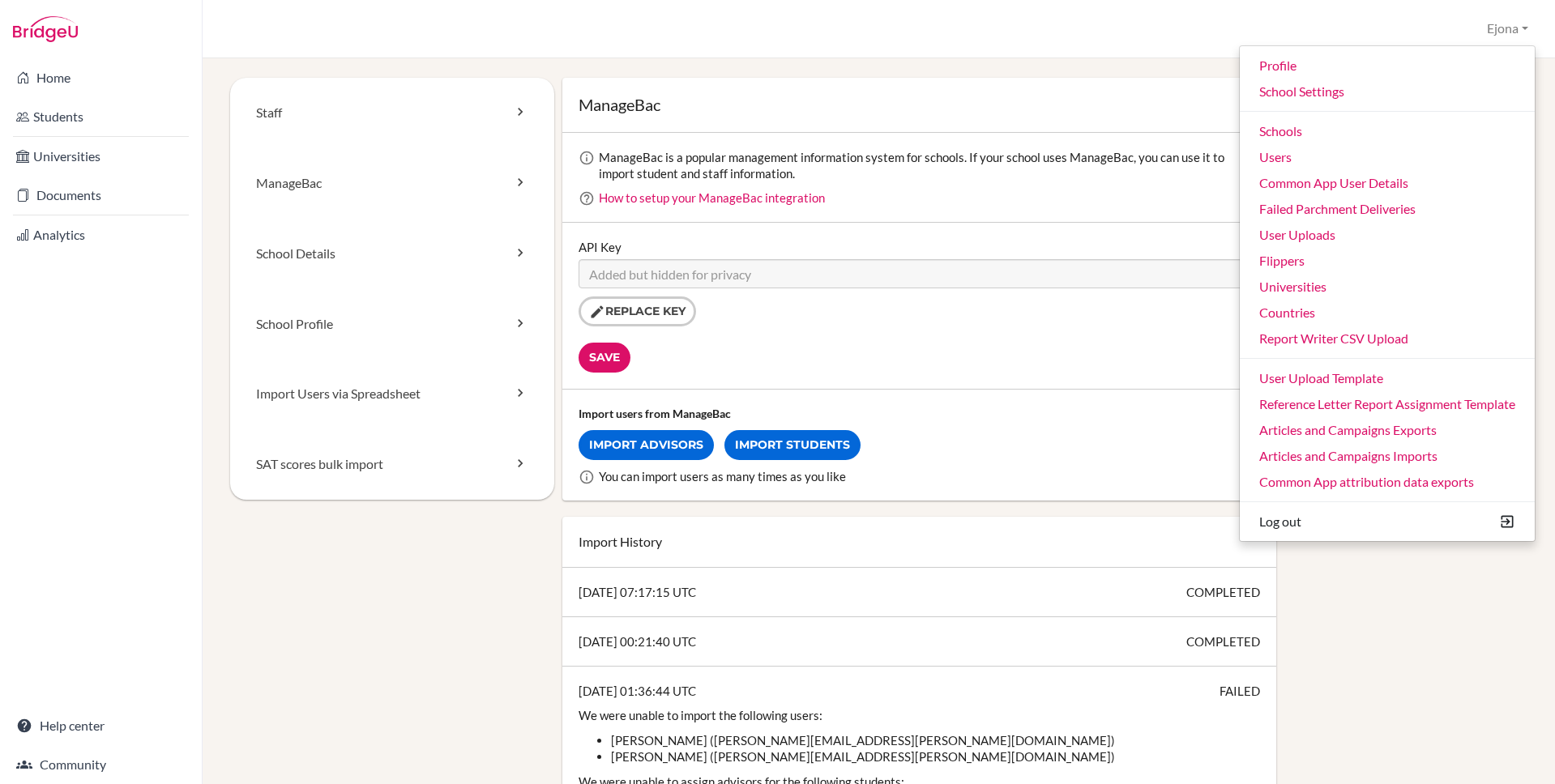
click at [1333, 39] on div "School Settings Ejona Profile School Settings Admin Schools Users Common App Us…" at bounding box center [878, 29] width 1352 height 58
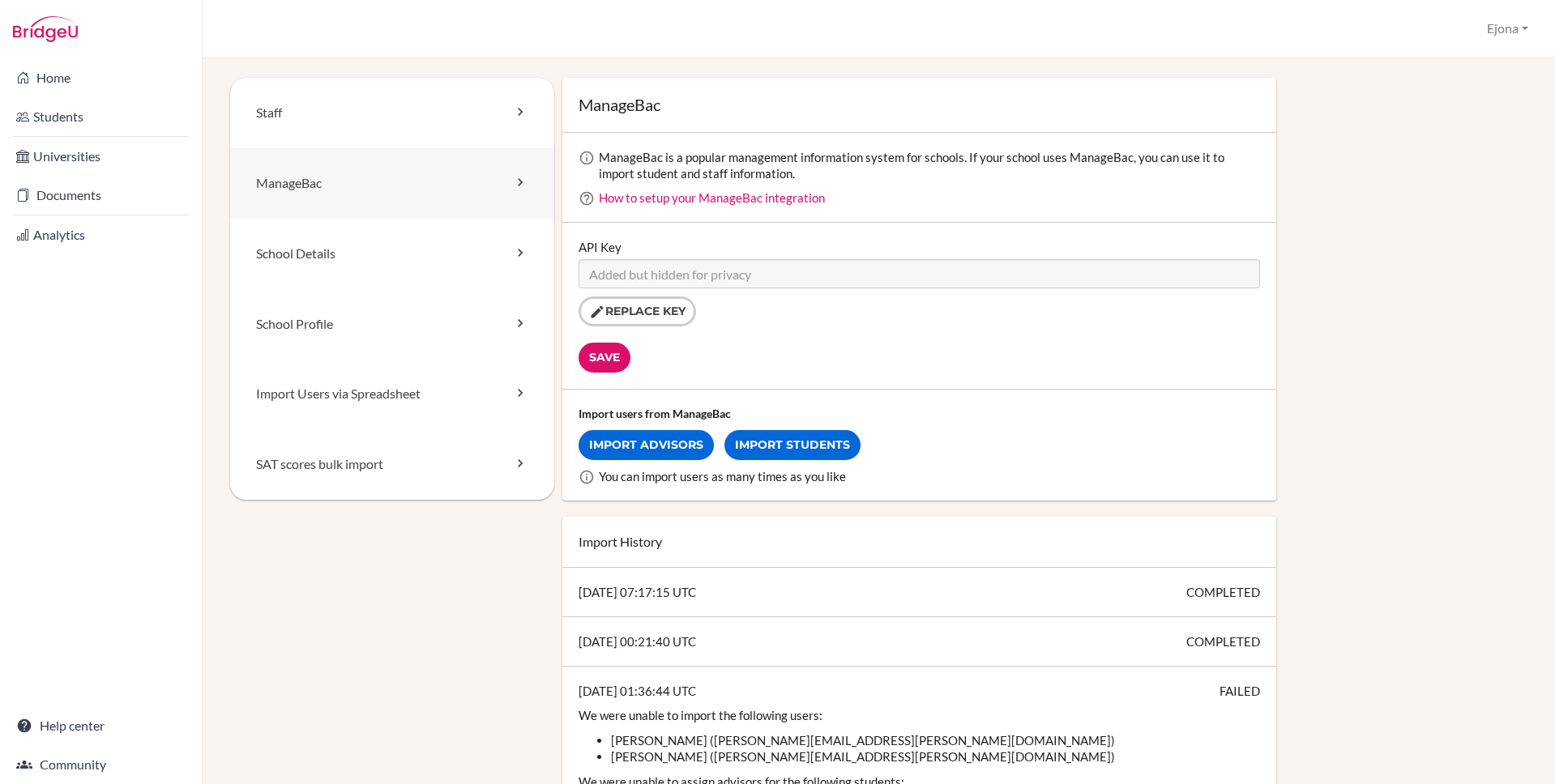
click at [321, 200] on link "ManageBac" at bounding box center [392, 183] width 324 height 70
click at [778, 449] on link "Import Students" at bounding box center [792, 445] width 136 height 30
click at [113, 196] on link "Documents" at bounding box center [101, 195] width 196 height 33
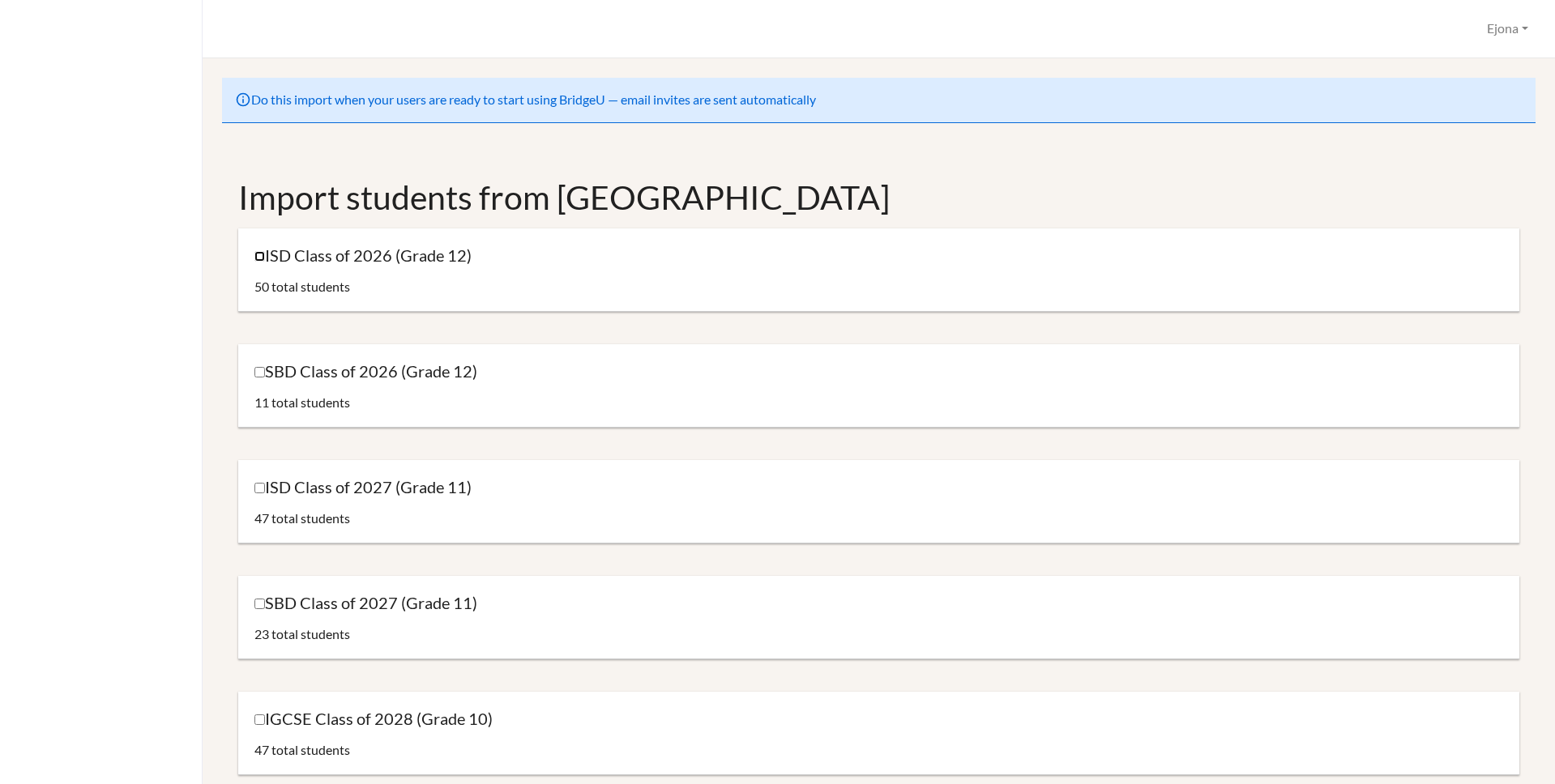
click at [257, 253] on input "ISD Class of 2026 (Grade 12)" at bounding box center [260, 256] width 11 height 11
checkbox input "true"
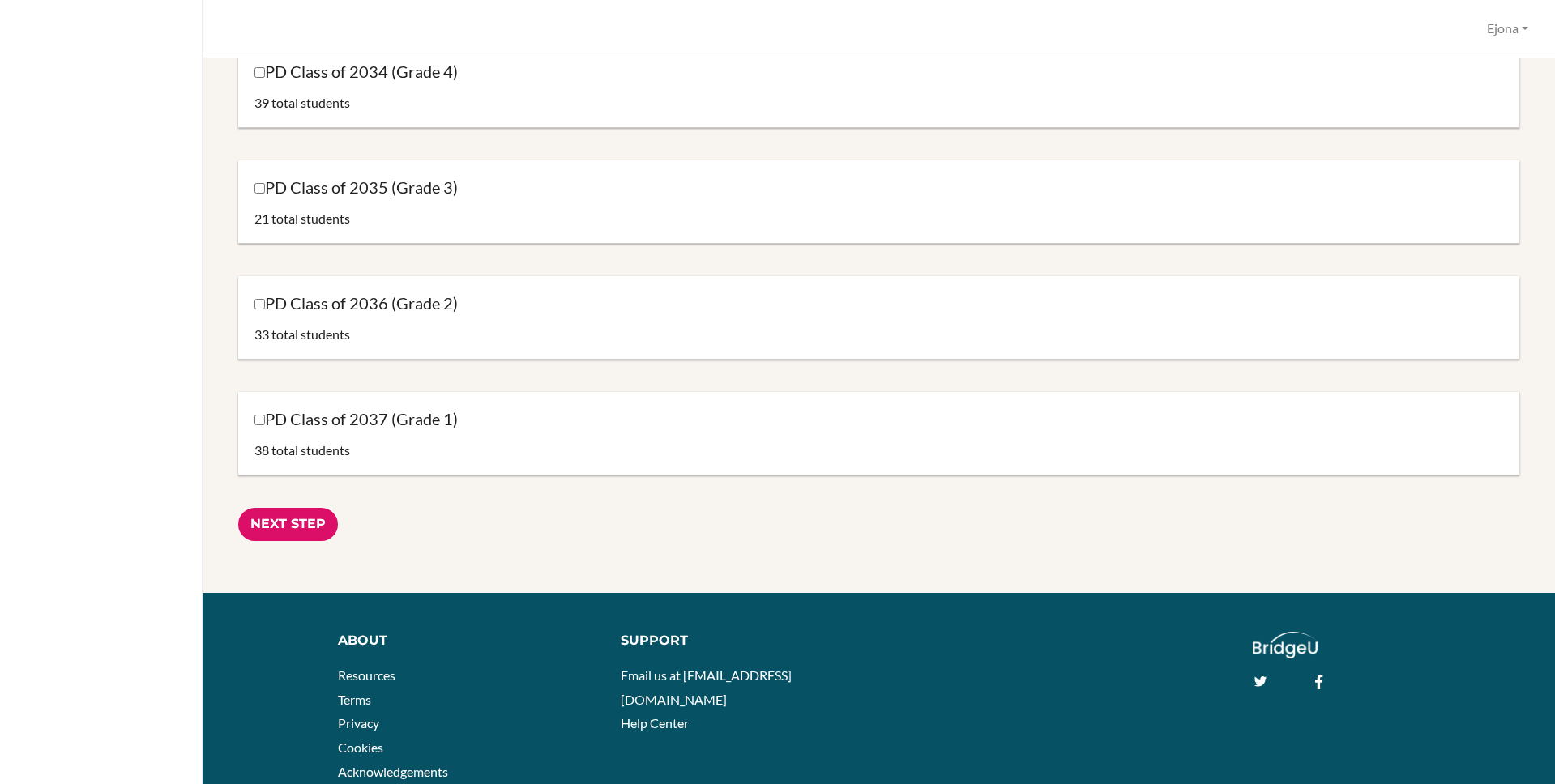
scroll to position [1995, 0]
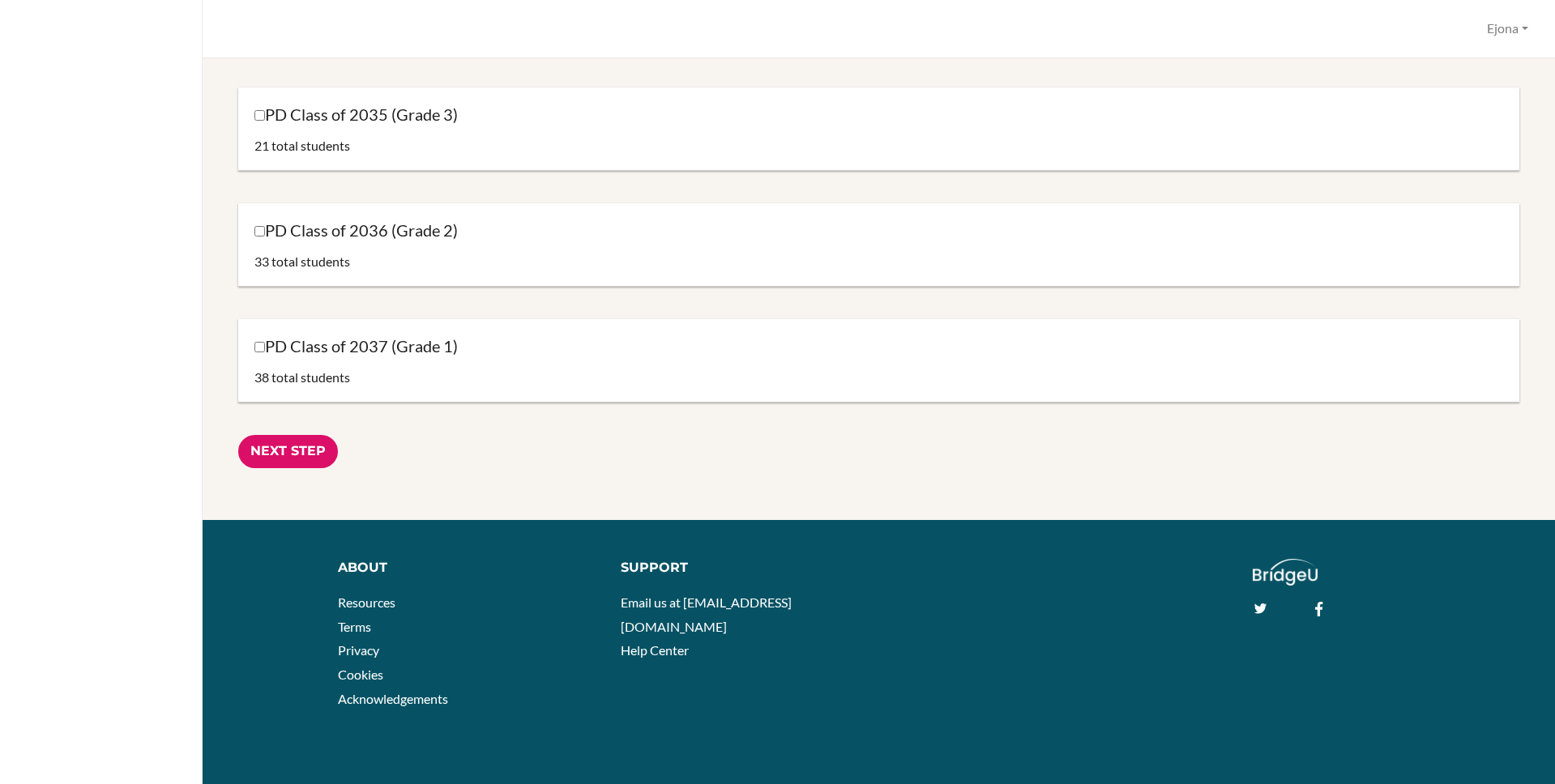
click at [307, 435] on input "Next Step" at bounding box center [287, 452] width 100 height 34
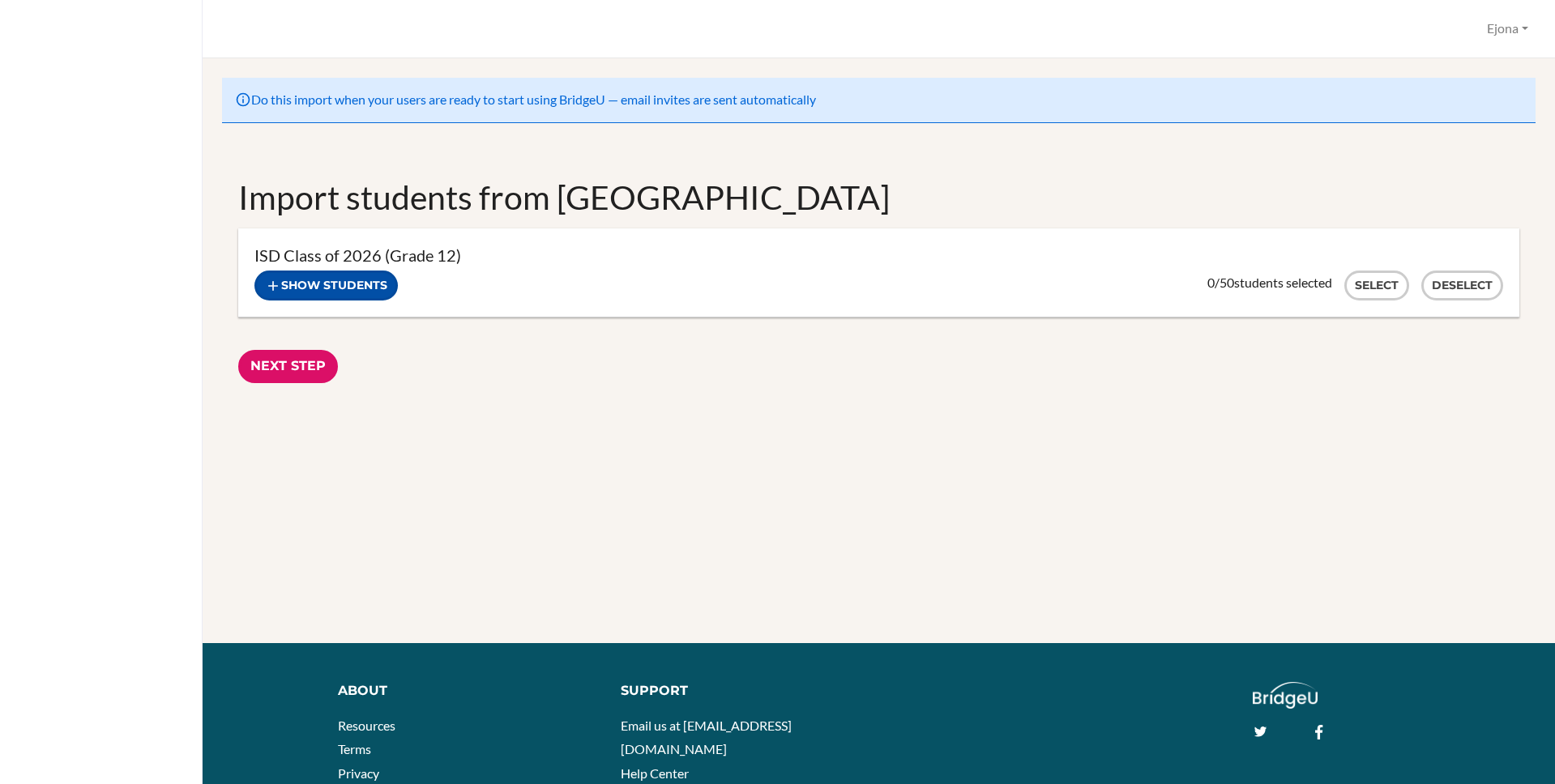
click at [373, 282] on button "Show students" at bounding box center [326, 285] width 143 height 30
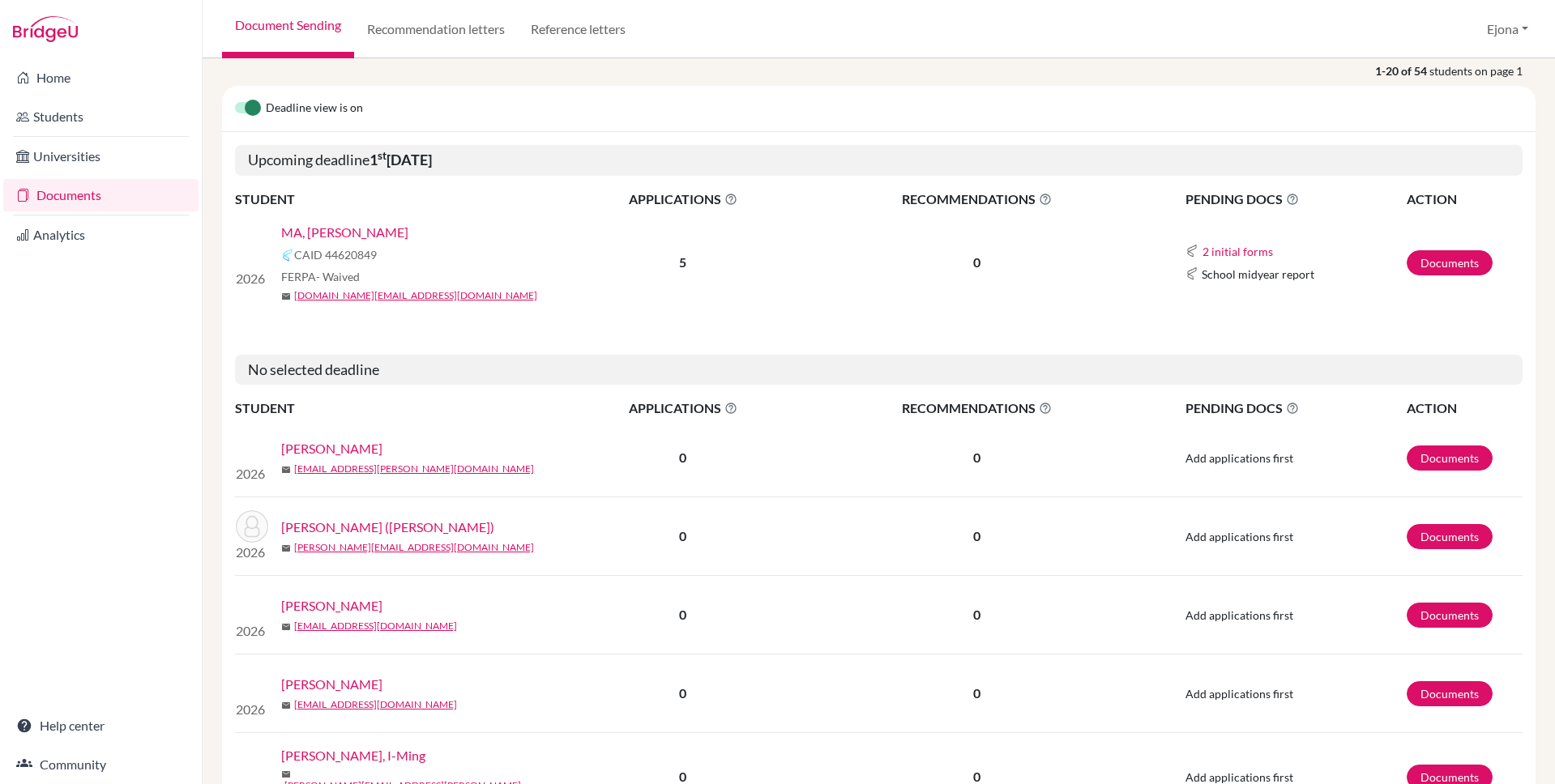
scroll to position [200, 0]
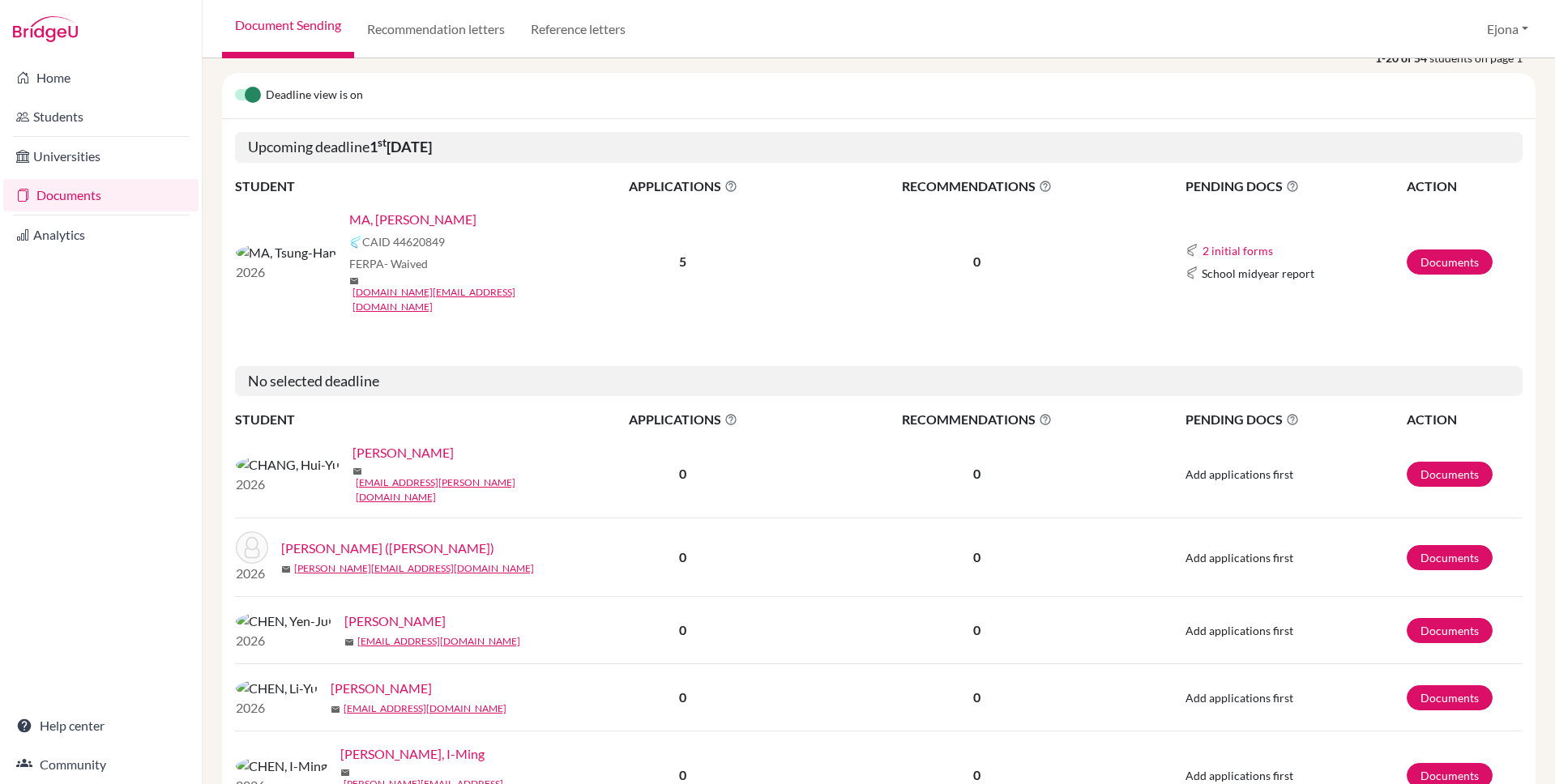
click at [354, 218] on link "MA, Tsung-Han" at bounding box center [413, 219] width 127 height 20
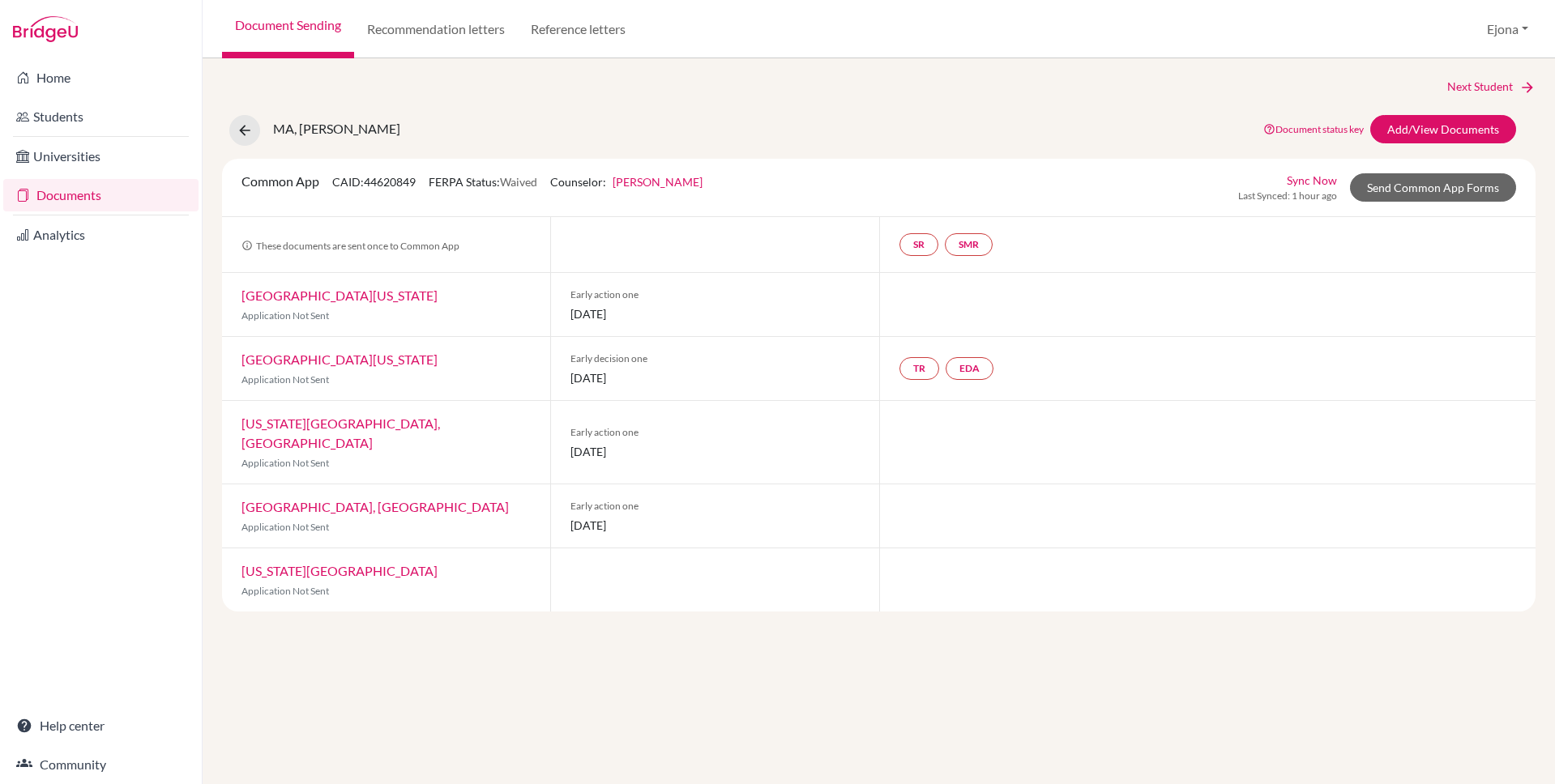
click at [92, 191] on link "Documents" at bounding box center [101, 195] width 196 height 33
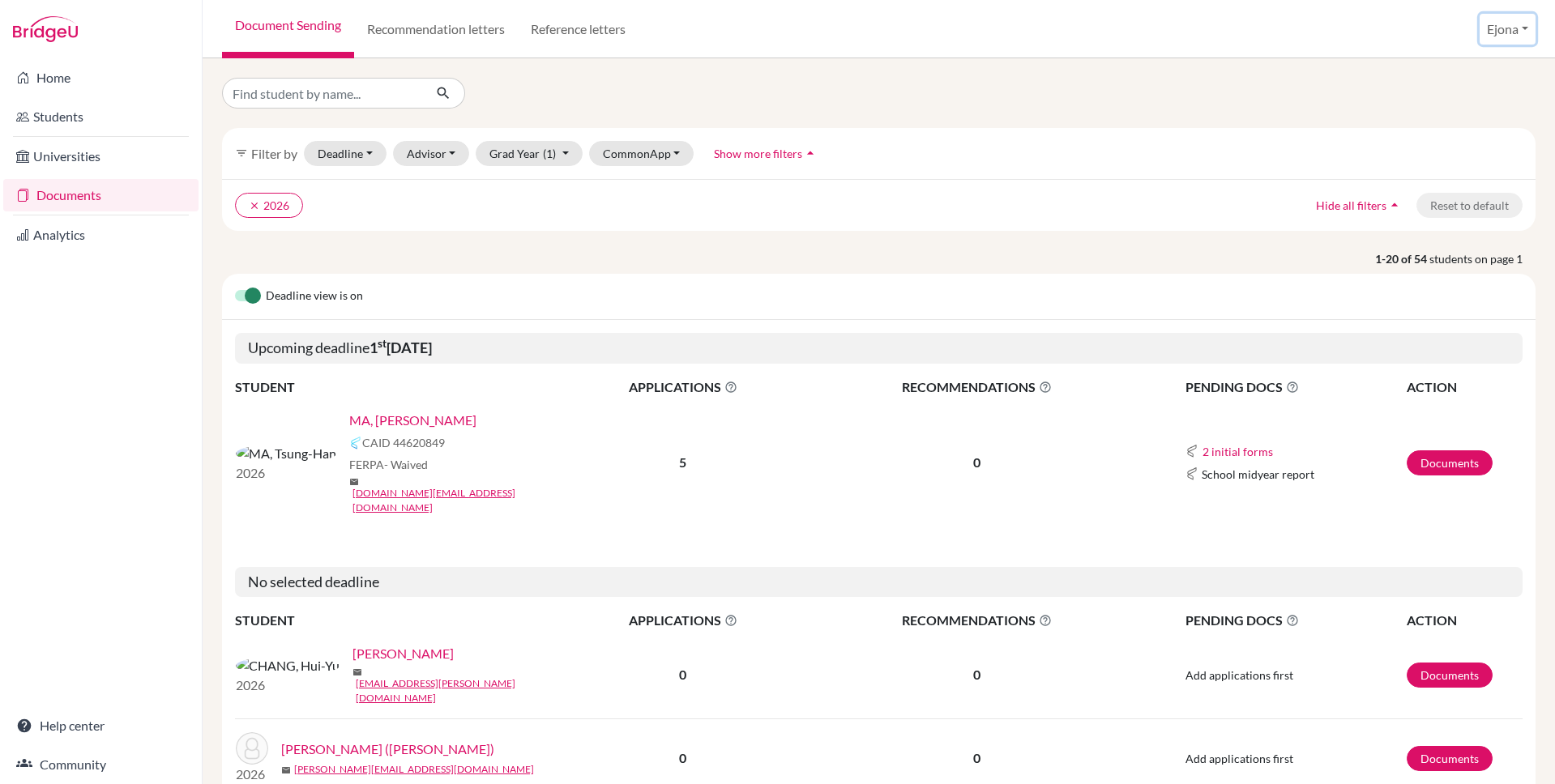
click at [1509, 31] on button "Ejona" at bounding box center [1508, 29] width 56 height 31
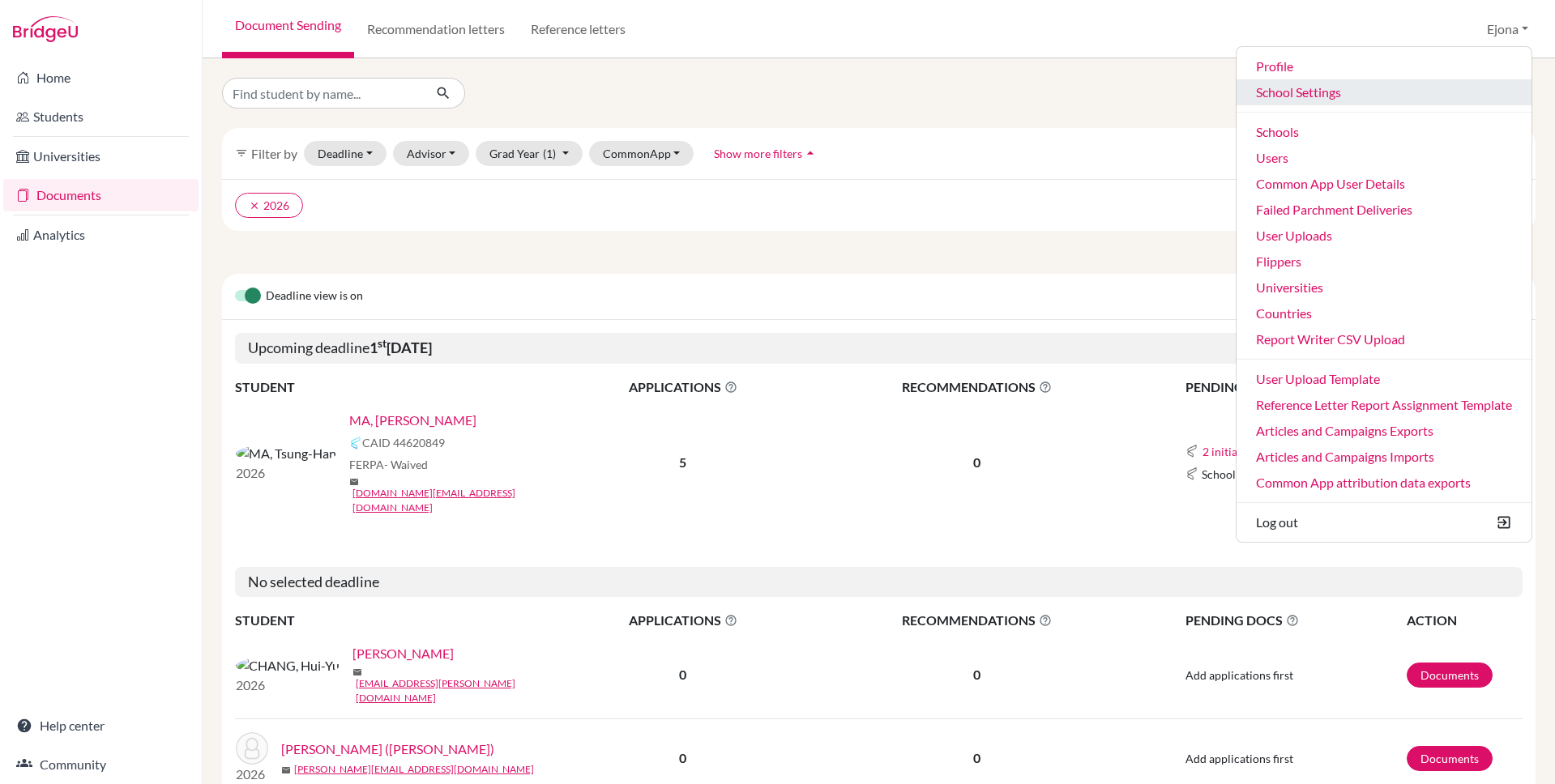
click at [1328, 90] on link "School Settings" at bounding box center [1384, 92] width 295 height 26
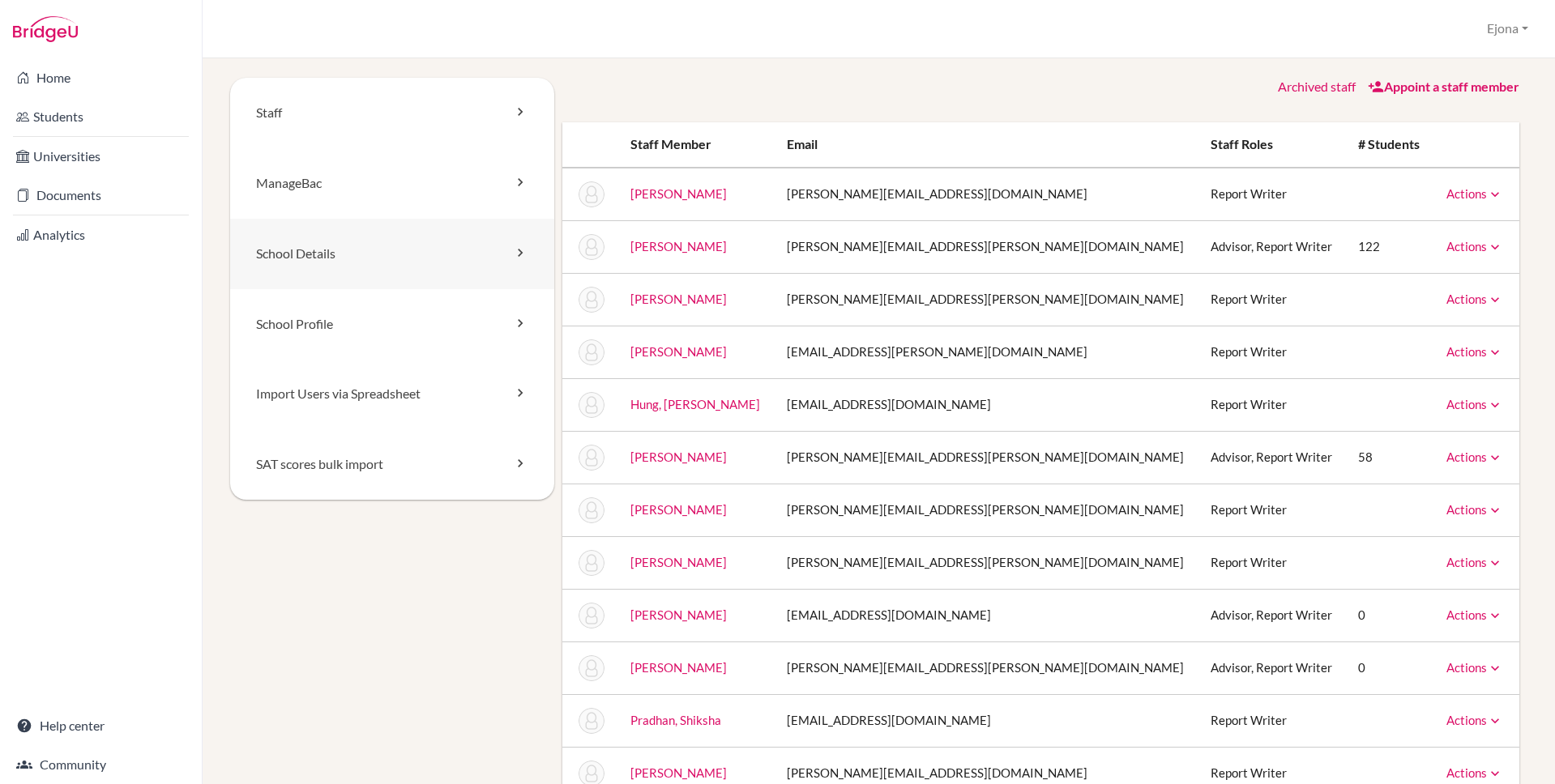
click at [359, 276] on link "School Details" at bounding box center [392, 253] width 324 height 70
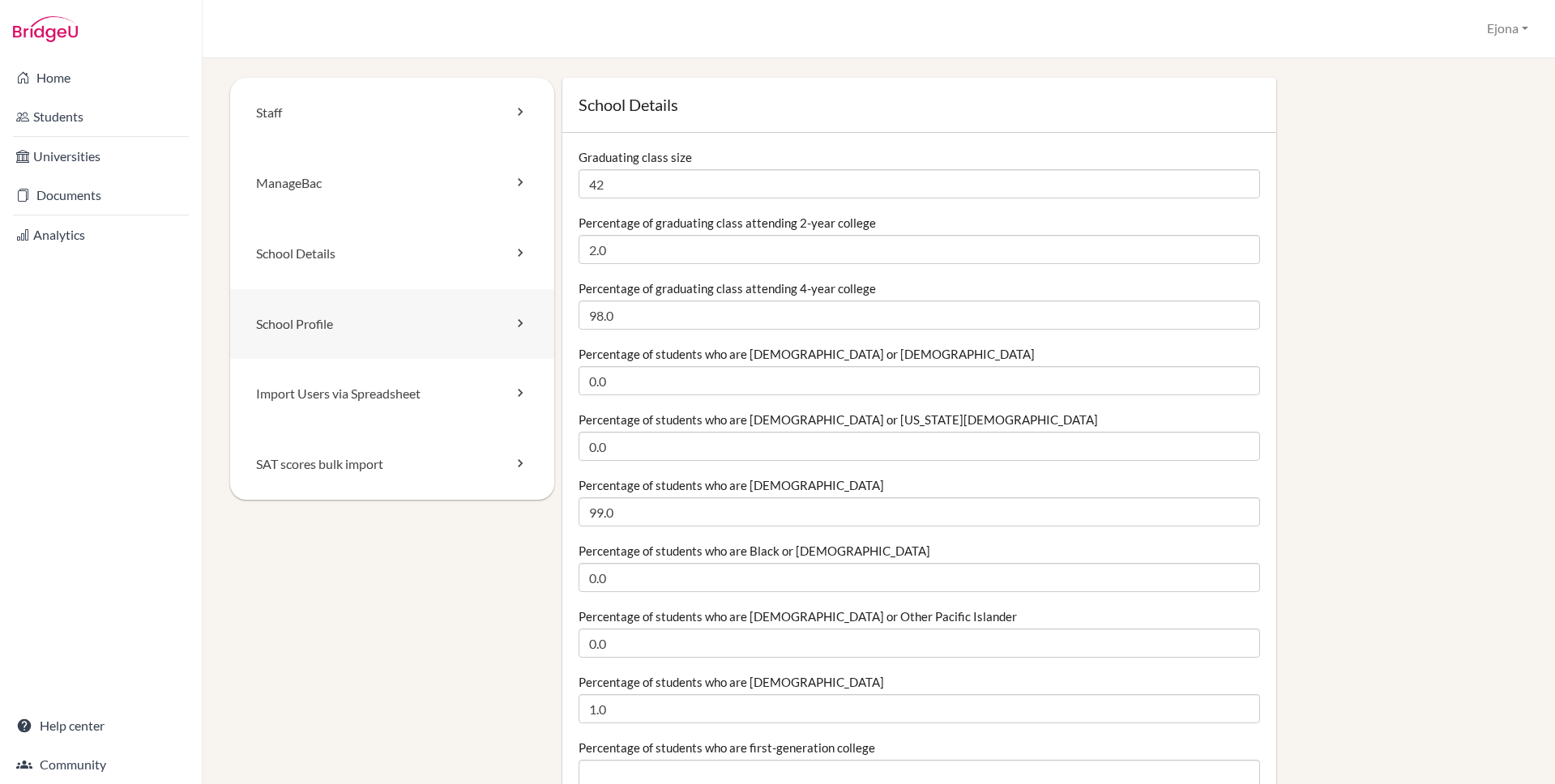
click at [461, 316] on link "School Profile" at bounding box center [392, 324] width 324 height 70
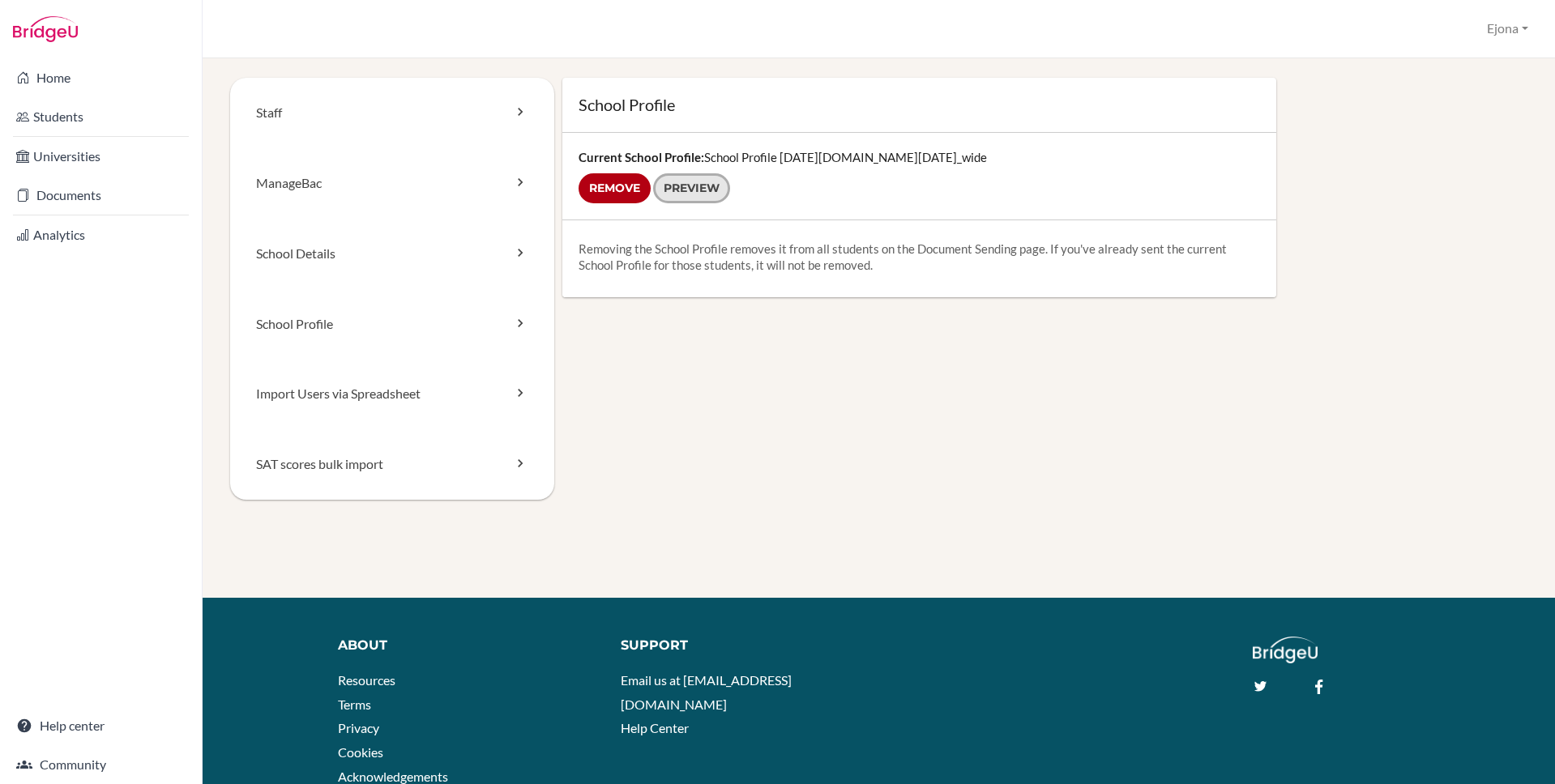
click at [702, 188] on link "Preview" at bounding box center [692, 189] width 77 height 30
click at [428, 258] on link "School Details" at bounding box center [392, 253] width 324 height 70
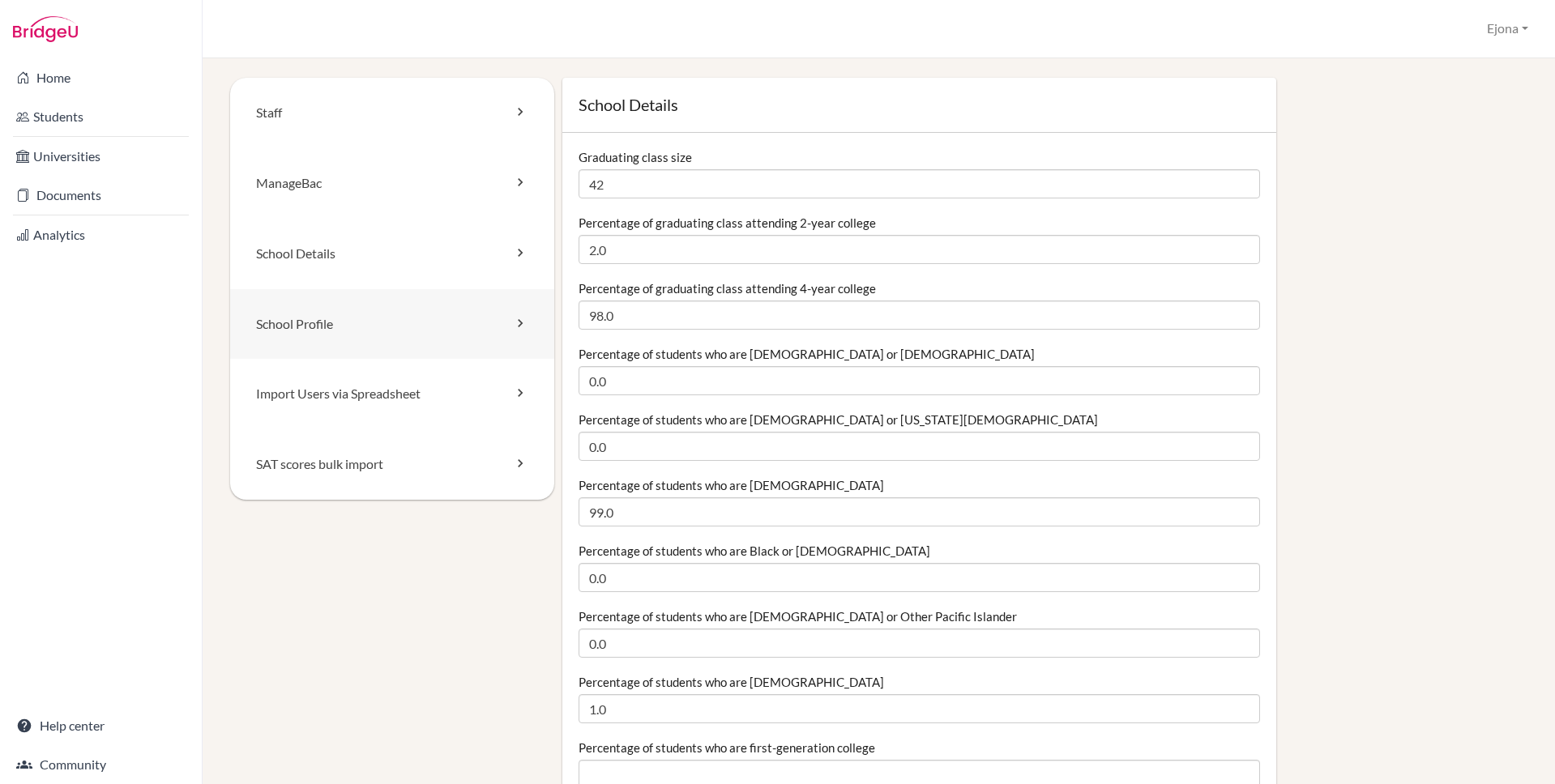
click at [335, 327] on link "School Profile" at bounding box center [392, 324] width 324 height 70
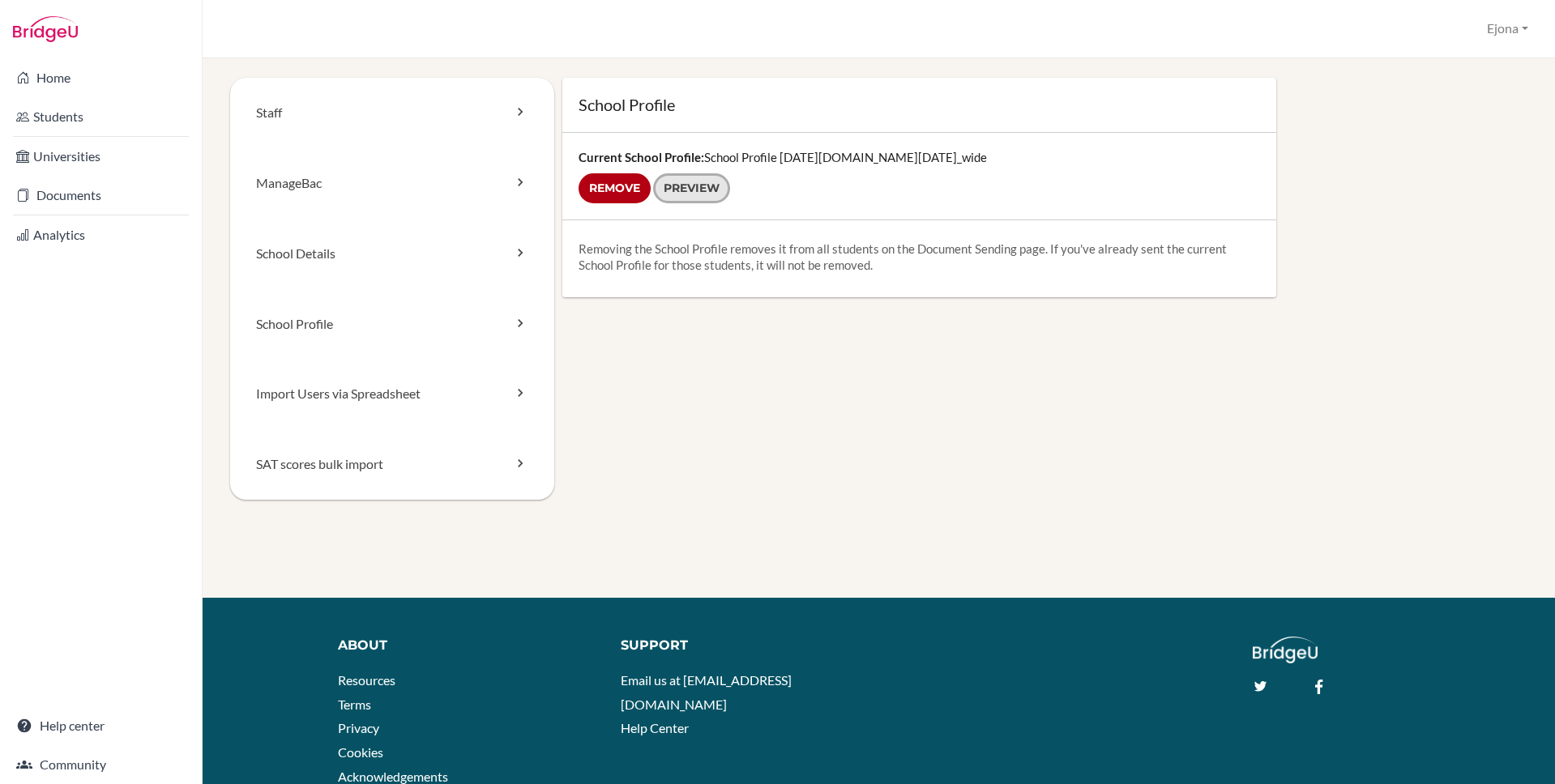
click at [709, 183] on link "Preview" at bounding box center [692, 189] width 77 height 30
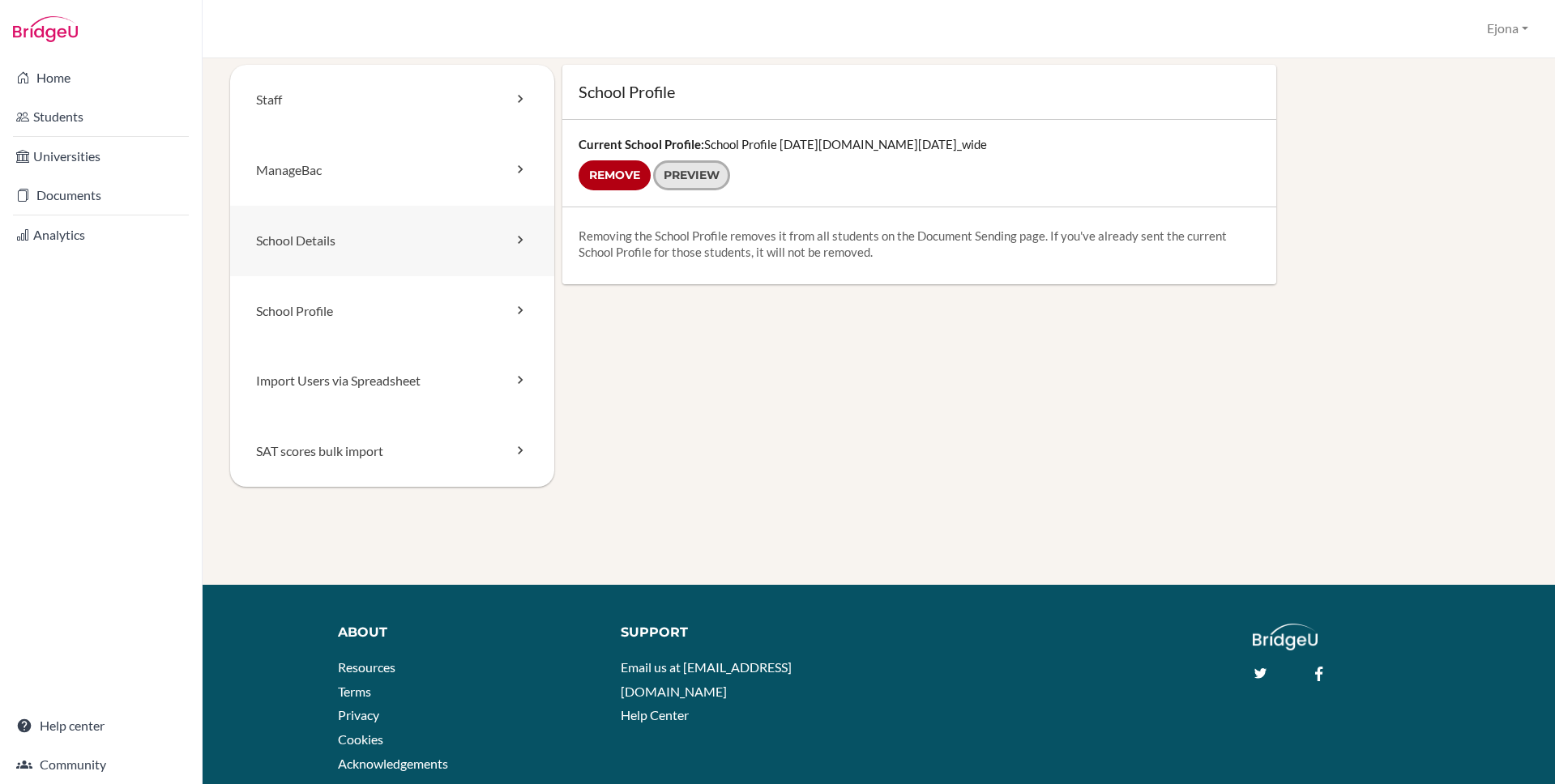
scroll to position [11, 0]
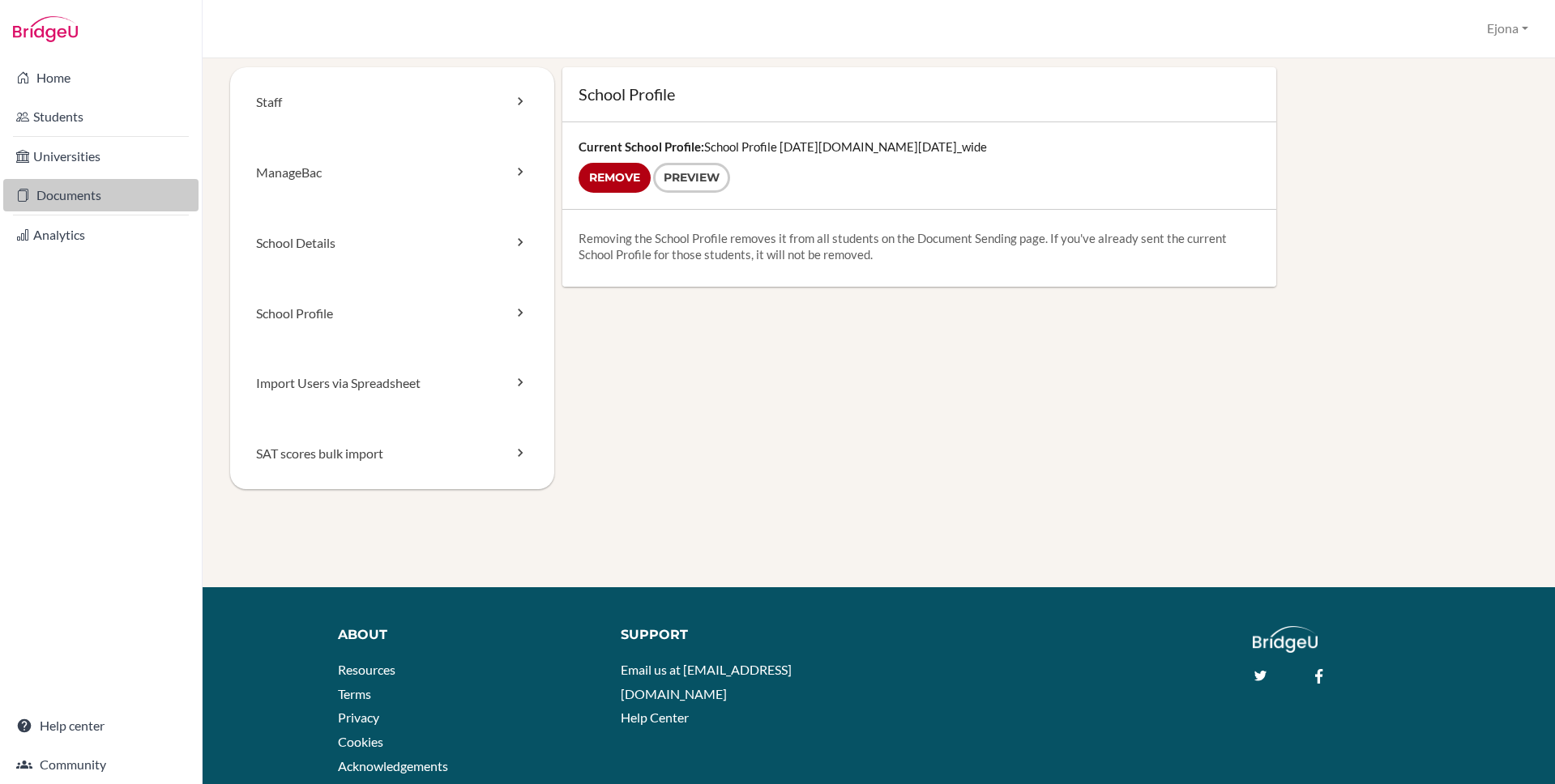
click at [87, 189] on link "Documents" at bounding box center [101, 195] width 196 height 33
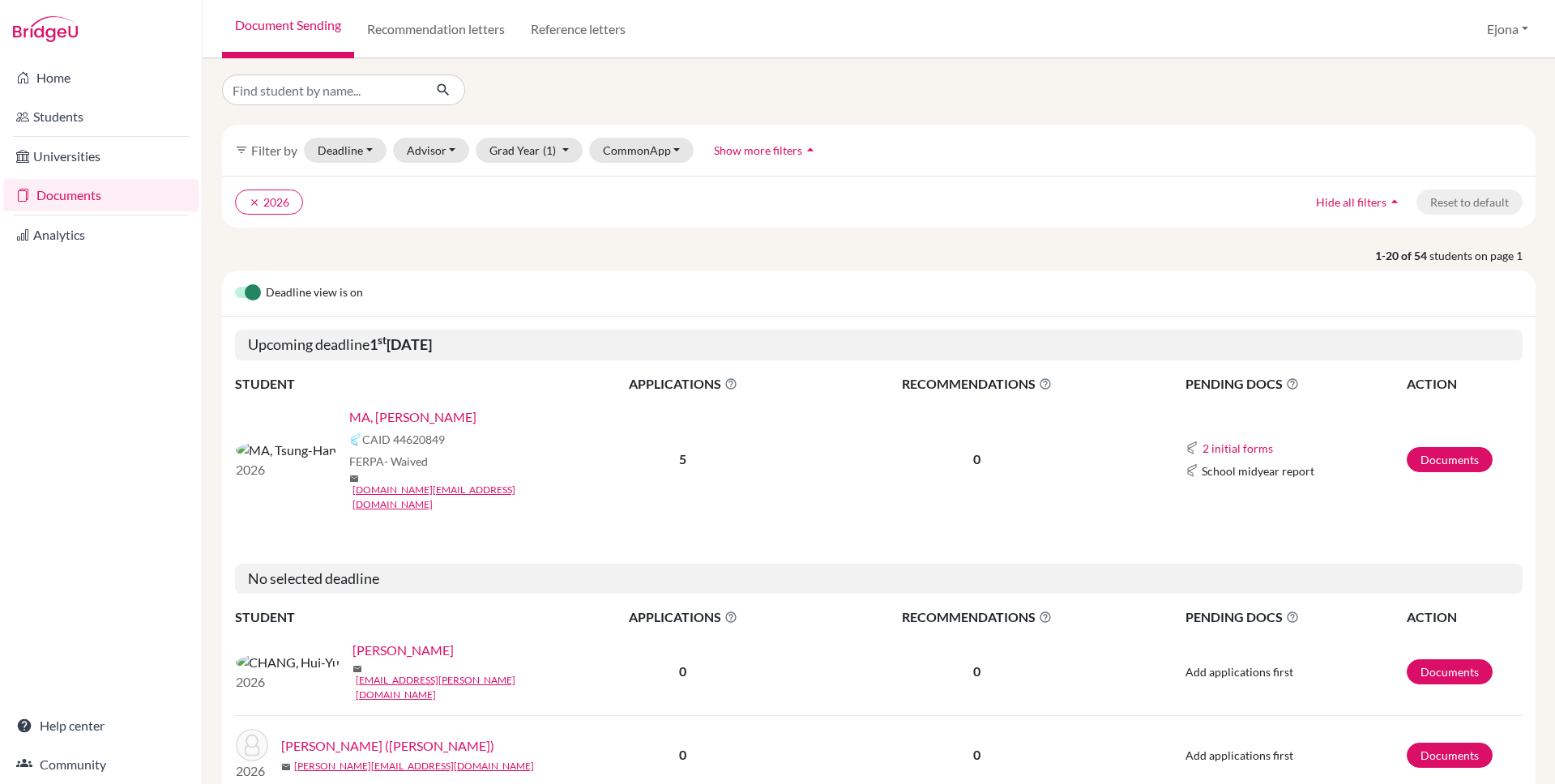
scroll to position [17, 0]
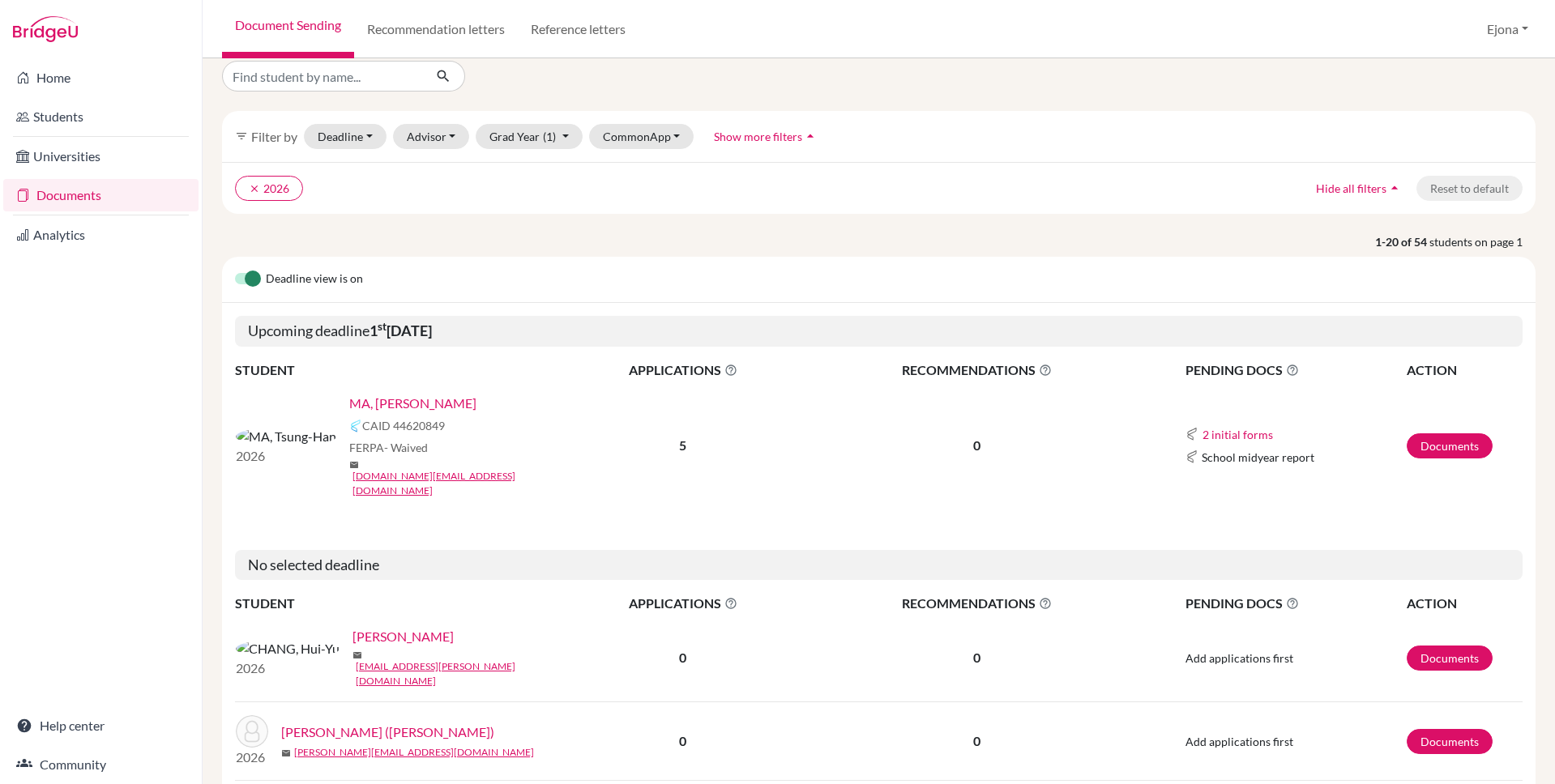
click at [350, 405] on link "MA, [PERSON_NAME]" at bounding box center [413, 404] width 127 height 20
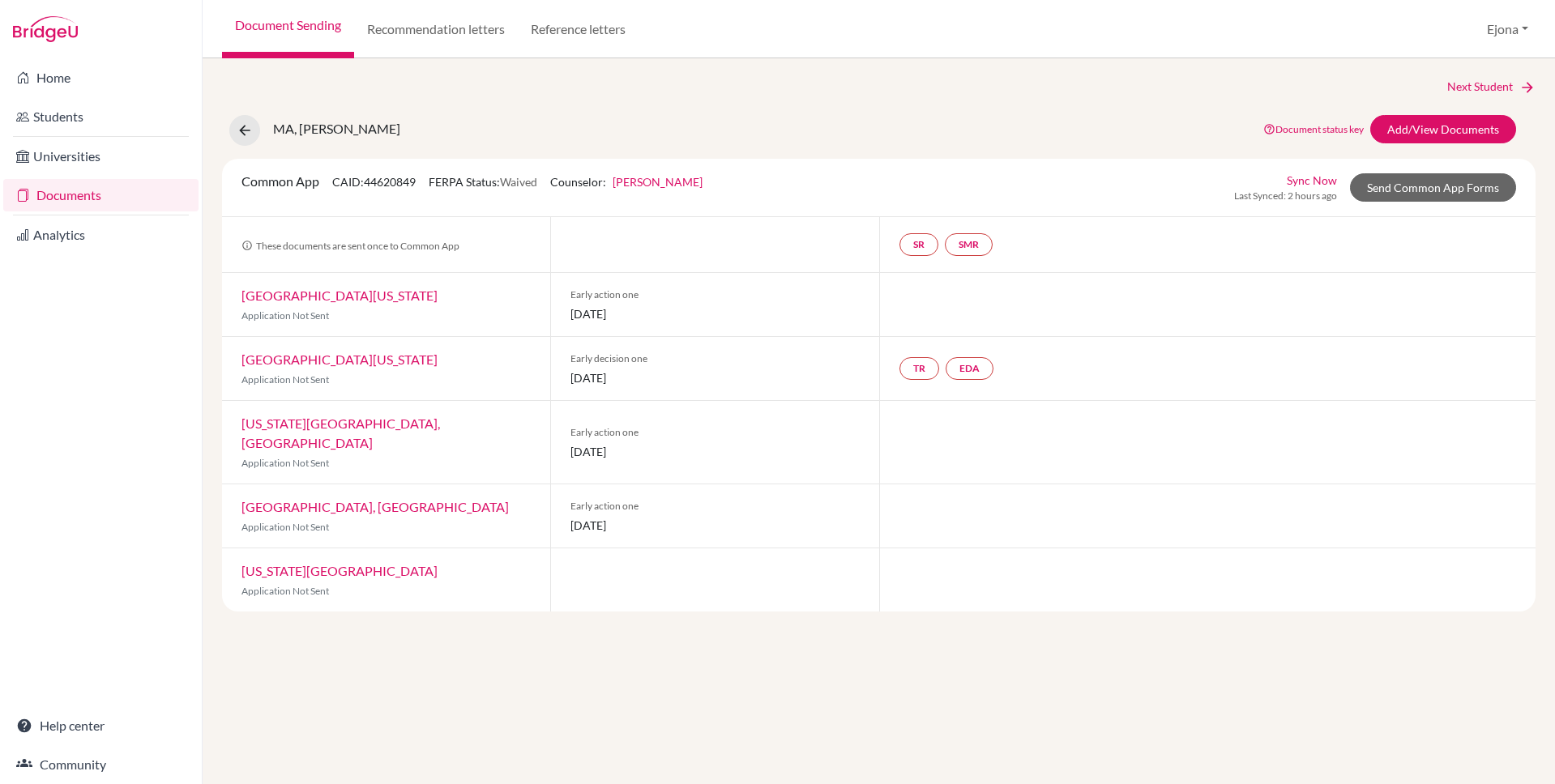
click at [670, 184] on link "[PERSON_NAME]" at bounding box center [657, 182] width 90 height 14
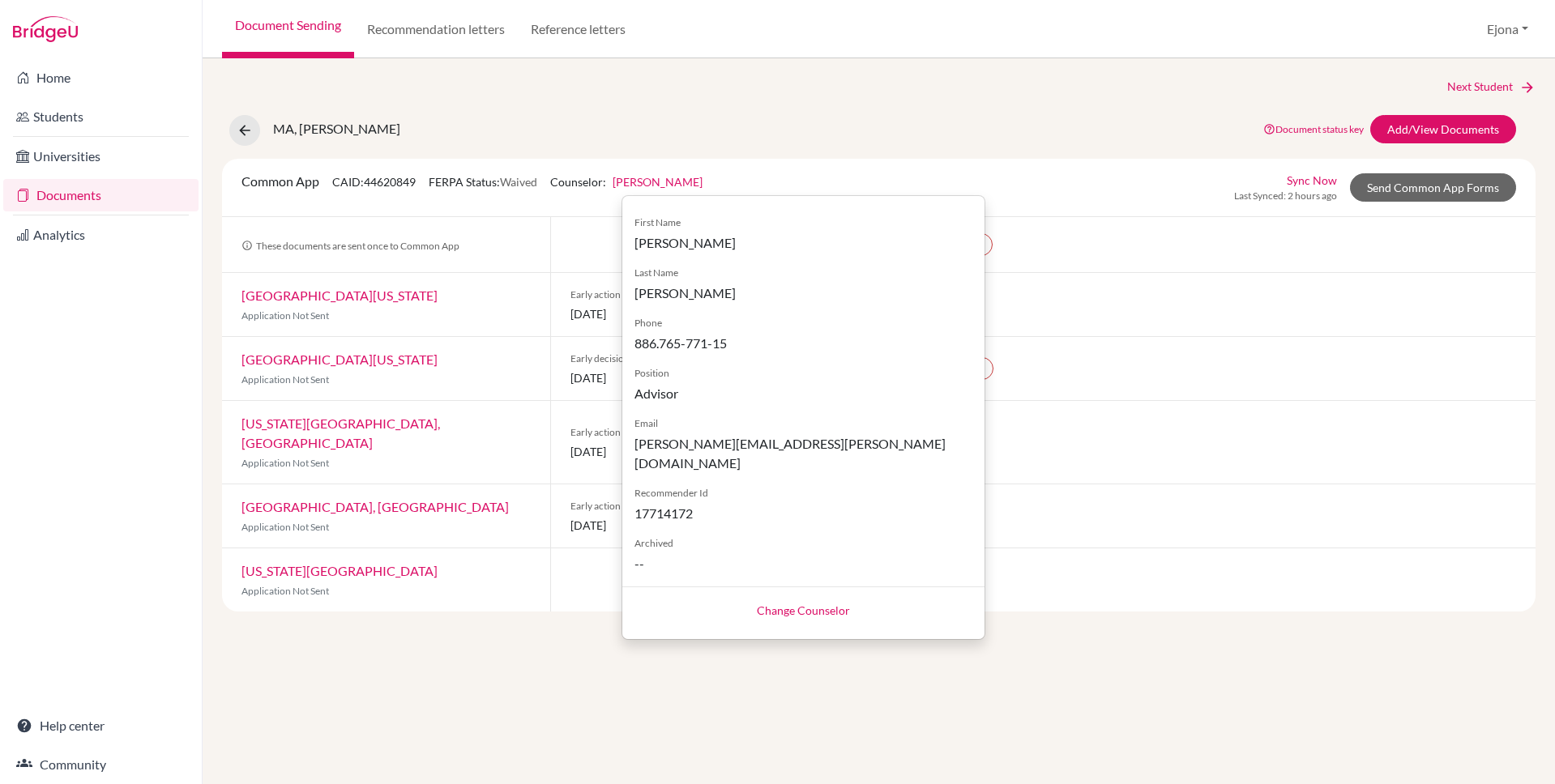
click at [866, 130] on div "MA, Tsung-Han Document status key TR Requirement. Document not uploaded yet. TR…" at bounding box center [878, 129] width 1338 height 31
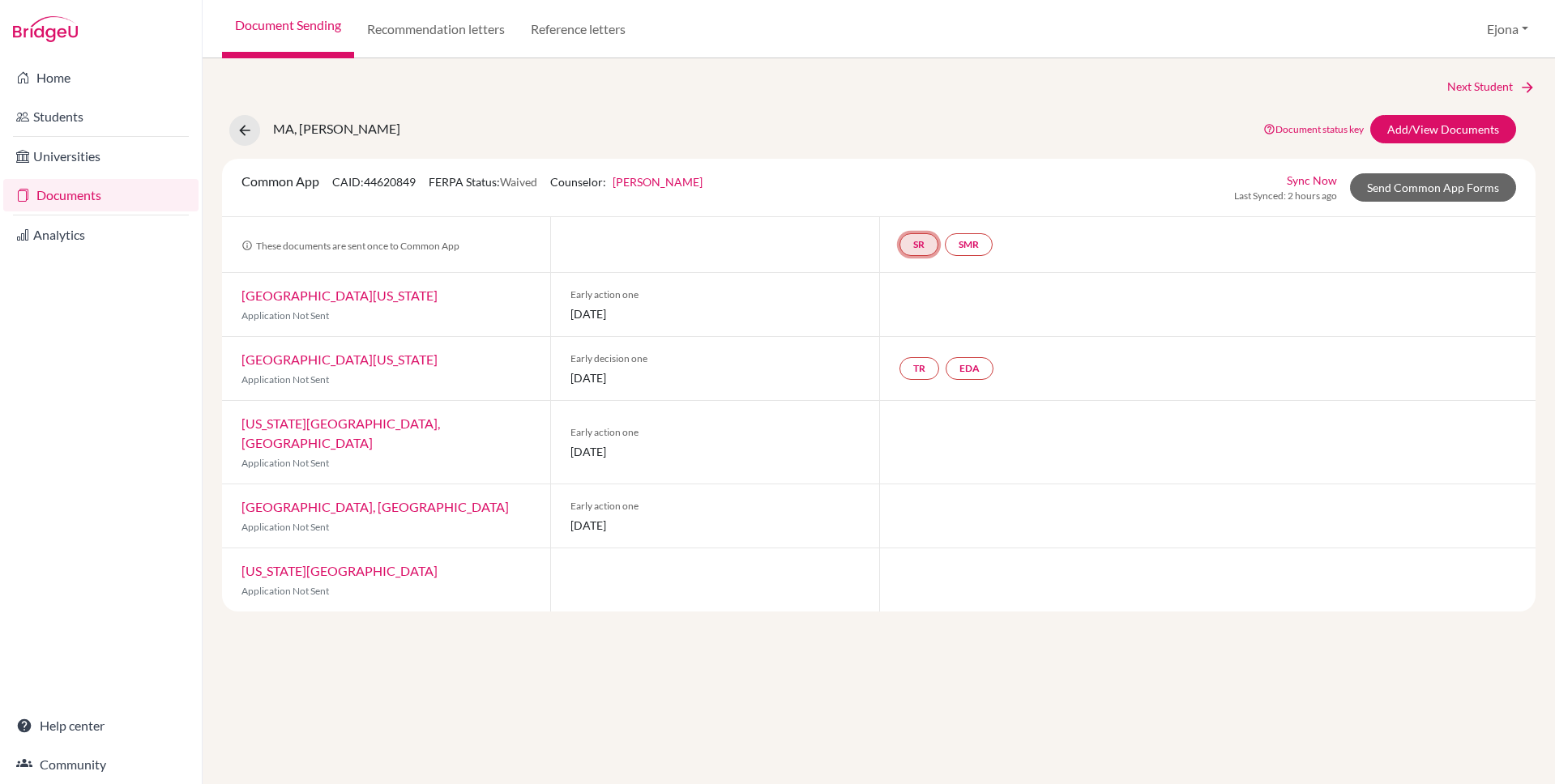
click at [921, 244] on link "SR" at bounding box center [919, 244] width 39 height 23
click at [976, 242] on link "SMR" at bounding box center [968, 244] width 47 height 23
click at [804, 102] on div "Next Student MA, Tsung-Han Document status key TR Requirement. Document not upl…" at bounding box center [879, 345] width 1314 height 534
click at [683, 183] on link "Nicole Kennedy" at bounding box center [657, 182] width 90 height 14
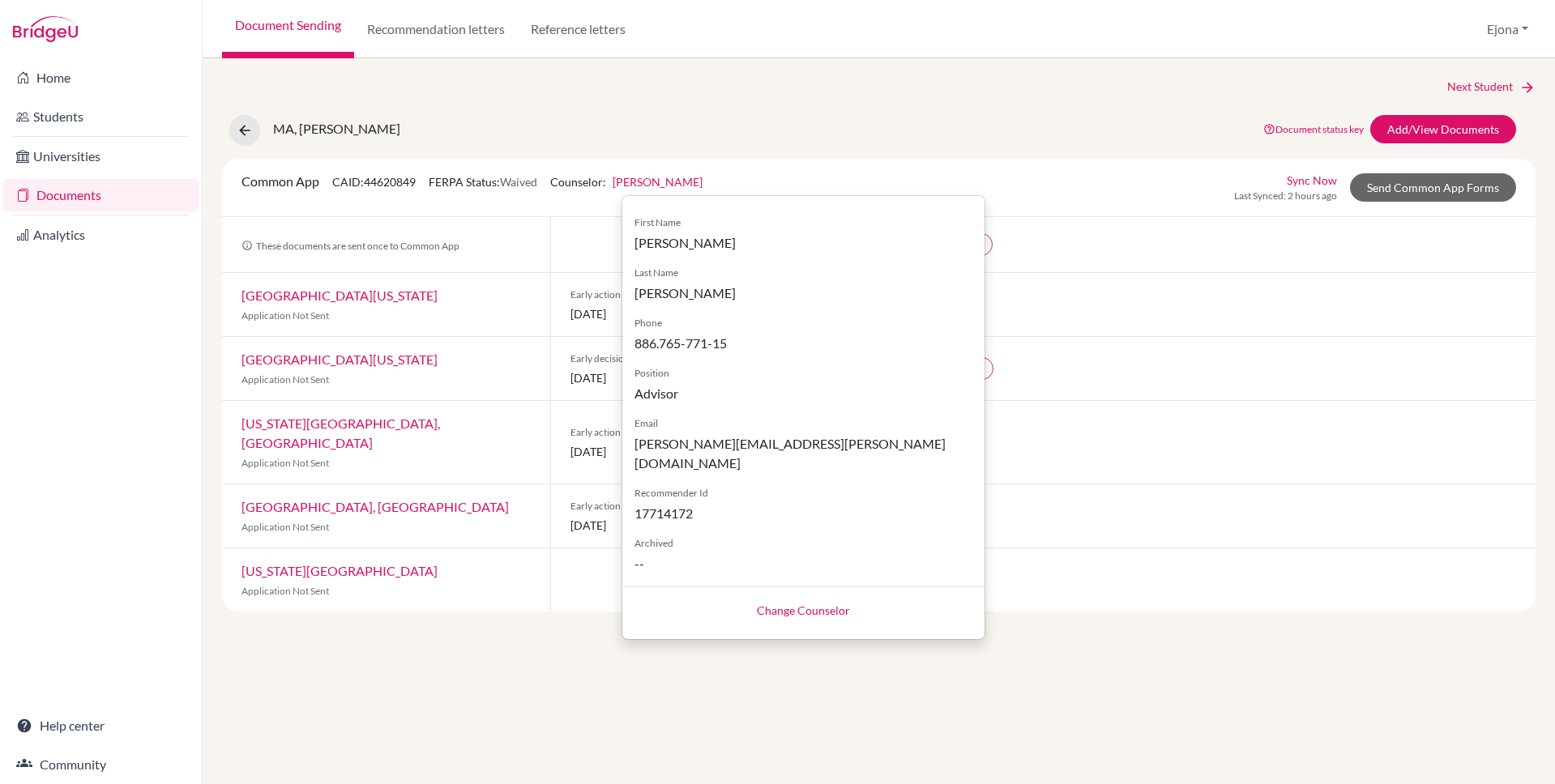
click at [817, 603] on link "Change Counselor" at bounding box center [803, 610] width 93 height 14
select select "448568"
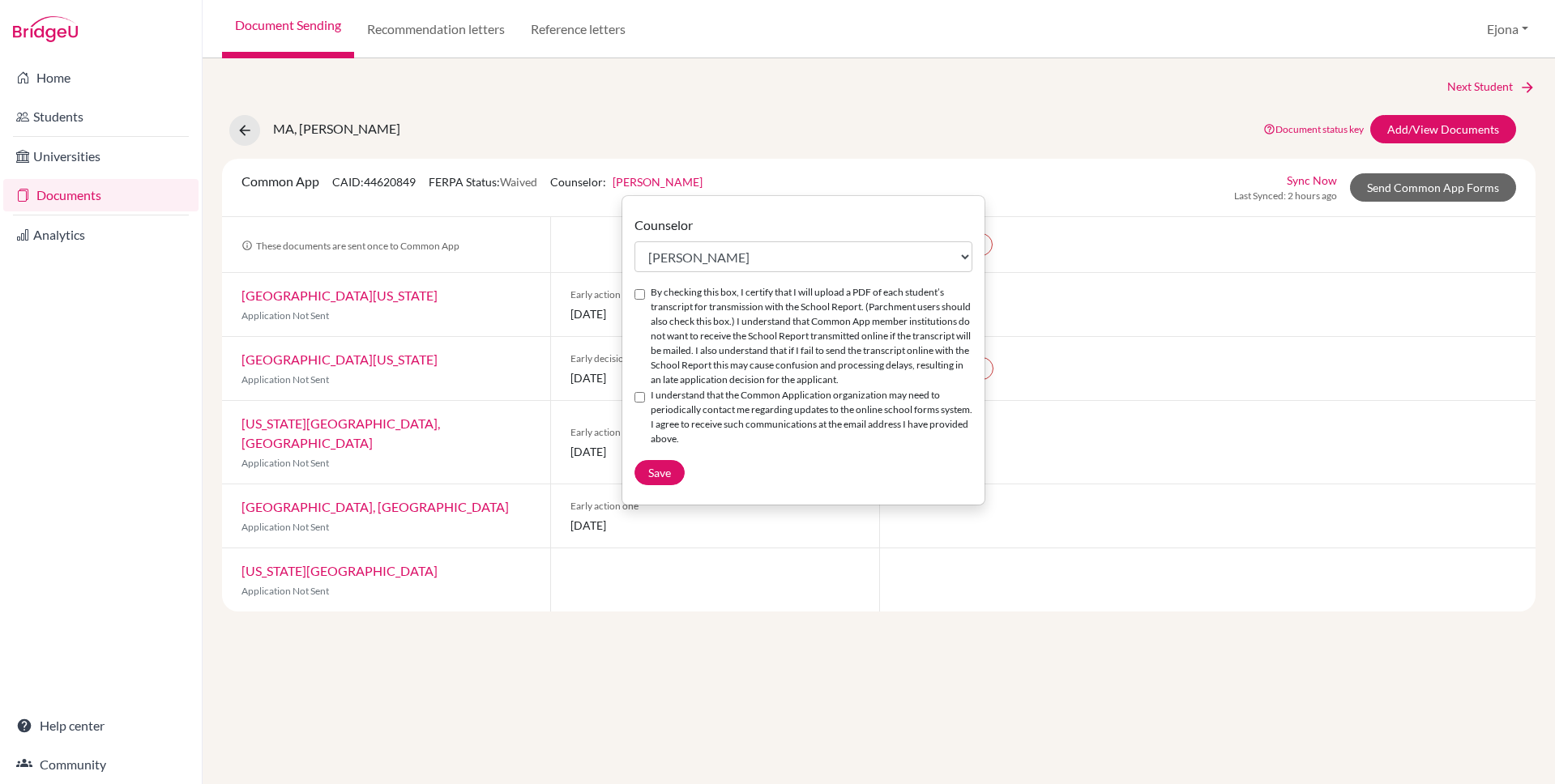
click at [1024, 98] on div "Next Student MA, Tsung-Han Document status key TR Requirement. Document not upl…" at bounding box center [879, 345] width 1314 height 534
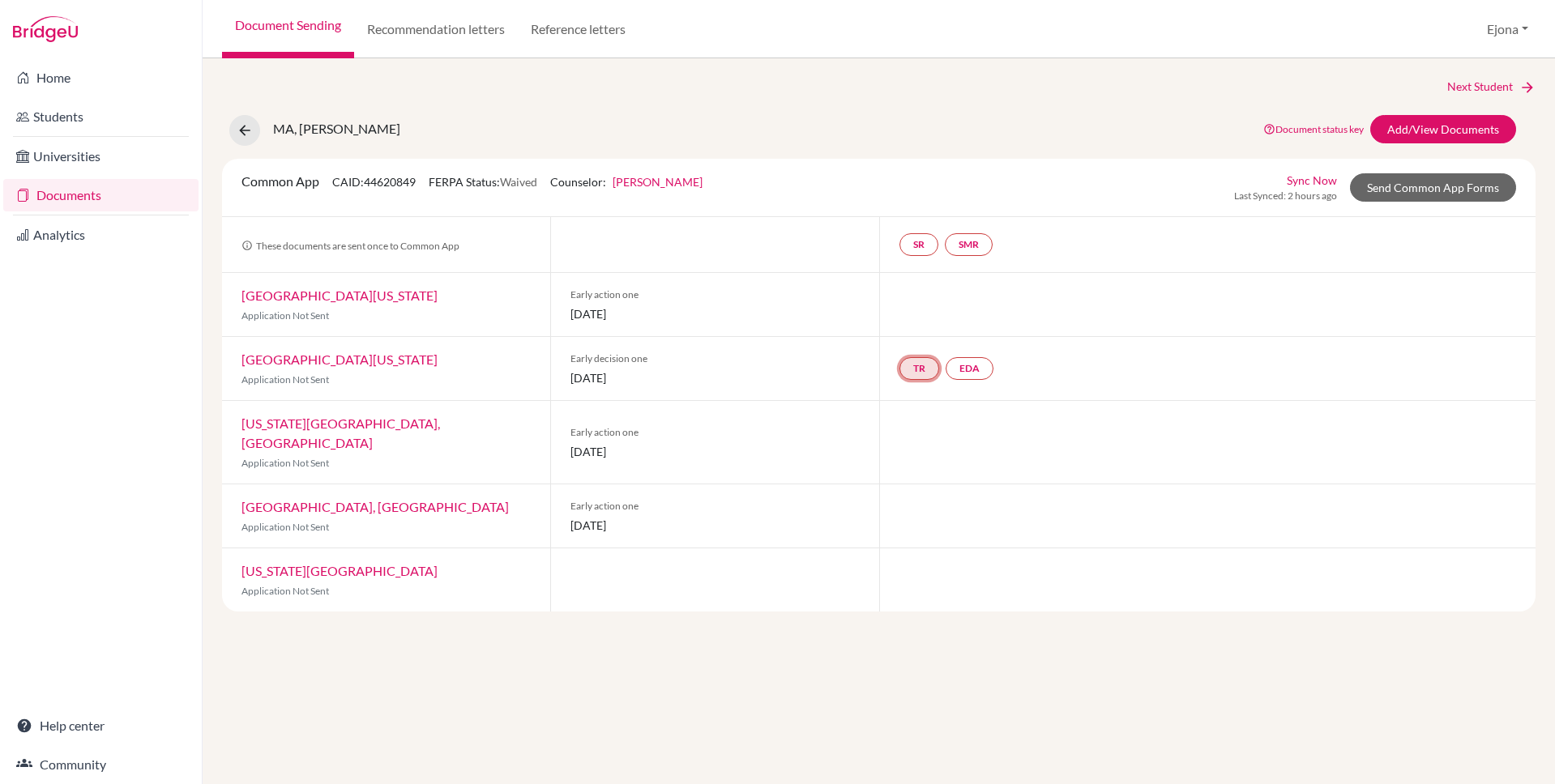
click at [921, 369] on link "TR" at bounding box center [920, 368] width 40 height 23
click at [975, 369] on link "EDA" at bounding box center [969, 368] width 47 height 23
click at [1057, 91] on div "Next Student" at bounding box center [879, 87] width 1314 height 18
click at [111, 114] on link "Students" at bounding box center [101, 117] width 196 height 33
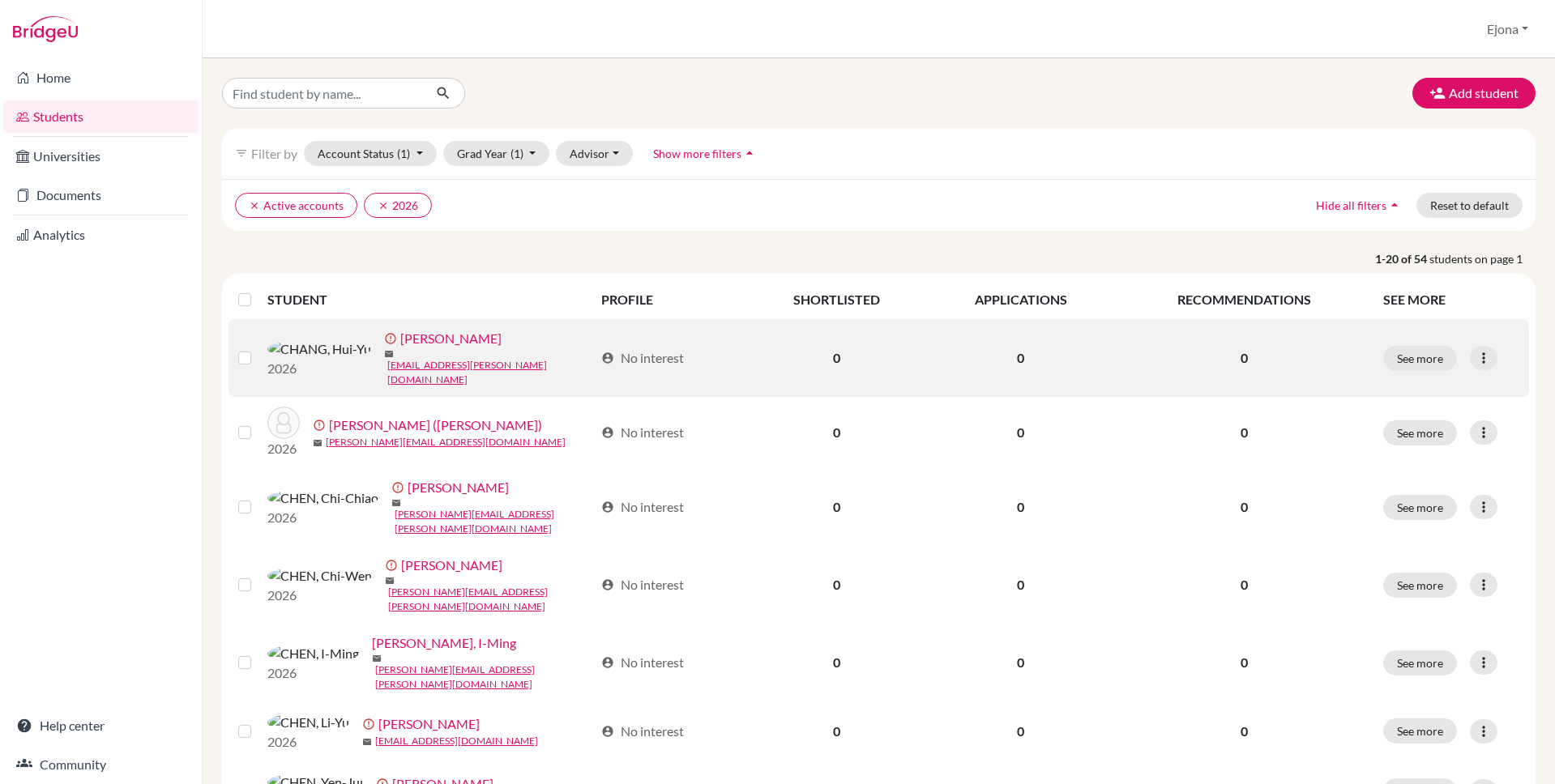
click at [258, 349] on label at bounding box center [258, 349] width 0 height 0
click at [0, 0] on input "checkbox" at bounding box center [0, 0] width 0 height 0
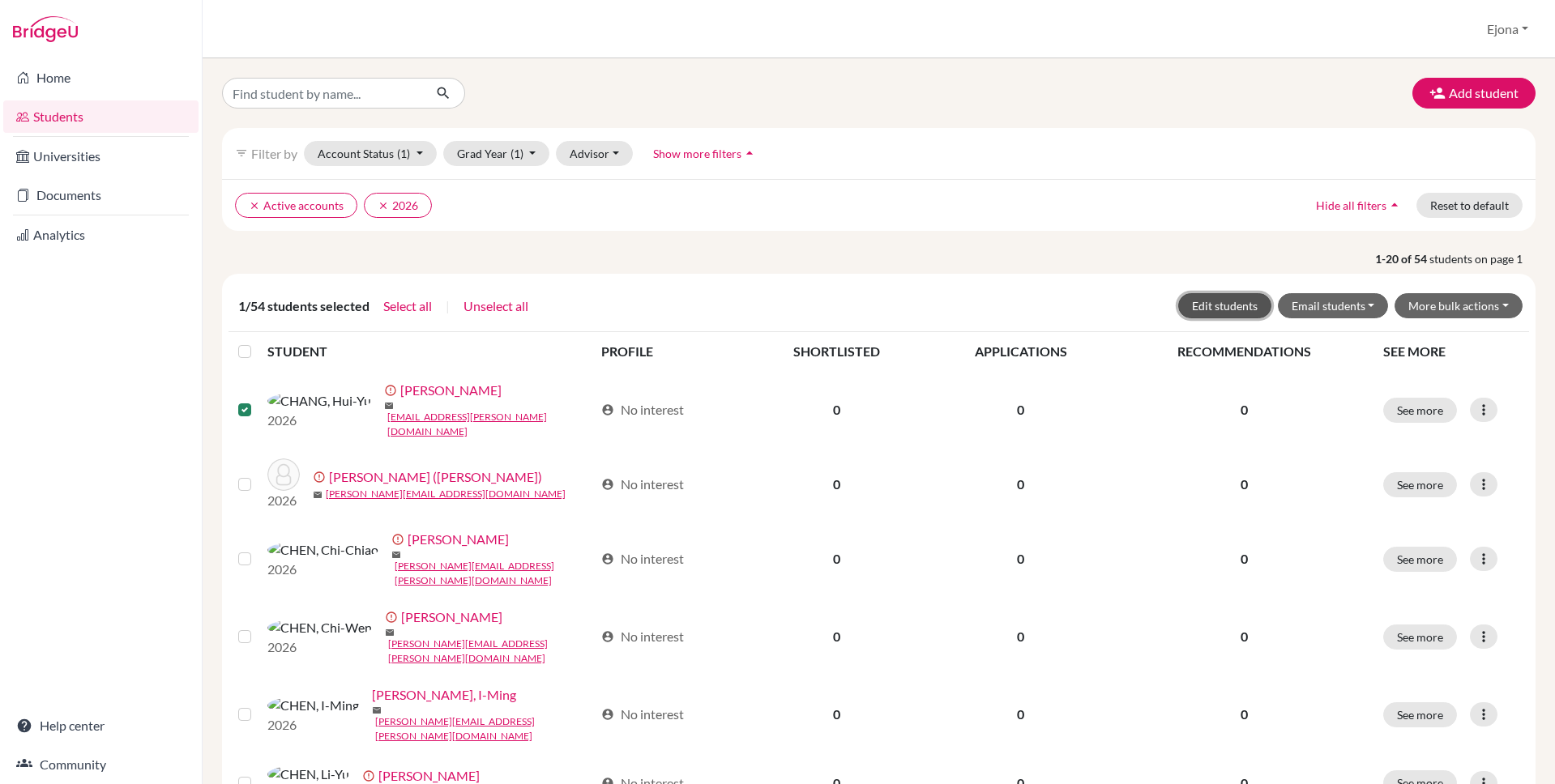
click at [1252, 305] on button "Edit students" at bounding box center [1225, 305] width 93 height 25
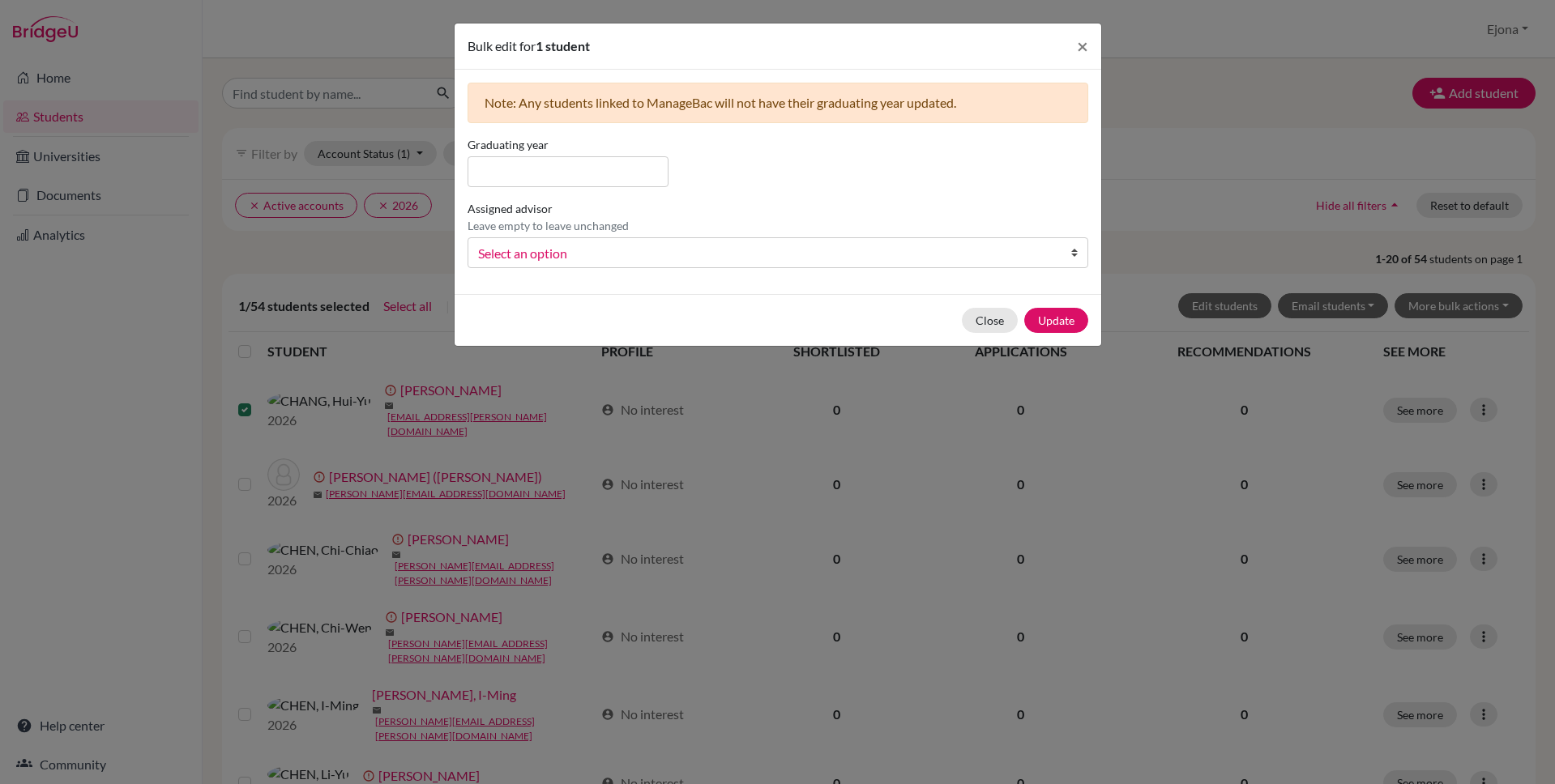
click at [816, 241] on link "Select an option" at bounding box center [778, 252] width 620 height 31
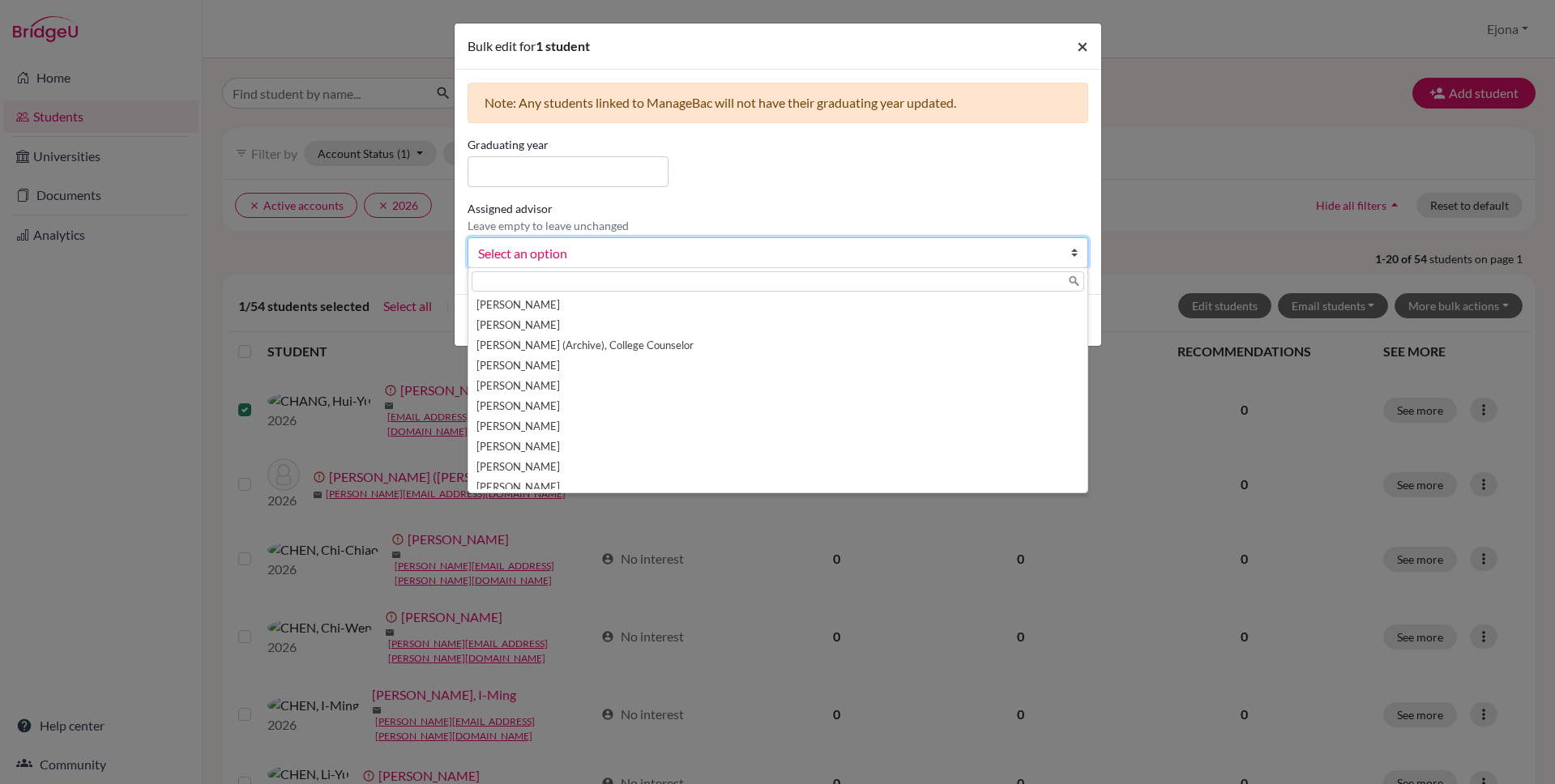
click at [1081, 42] on span "×" at bounding box center [1082, 45] width 11 height 24
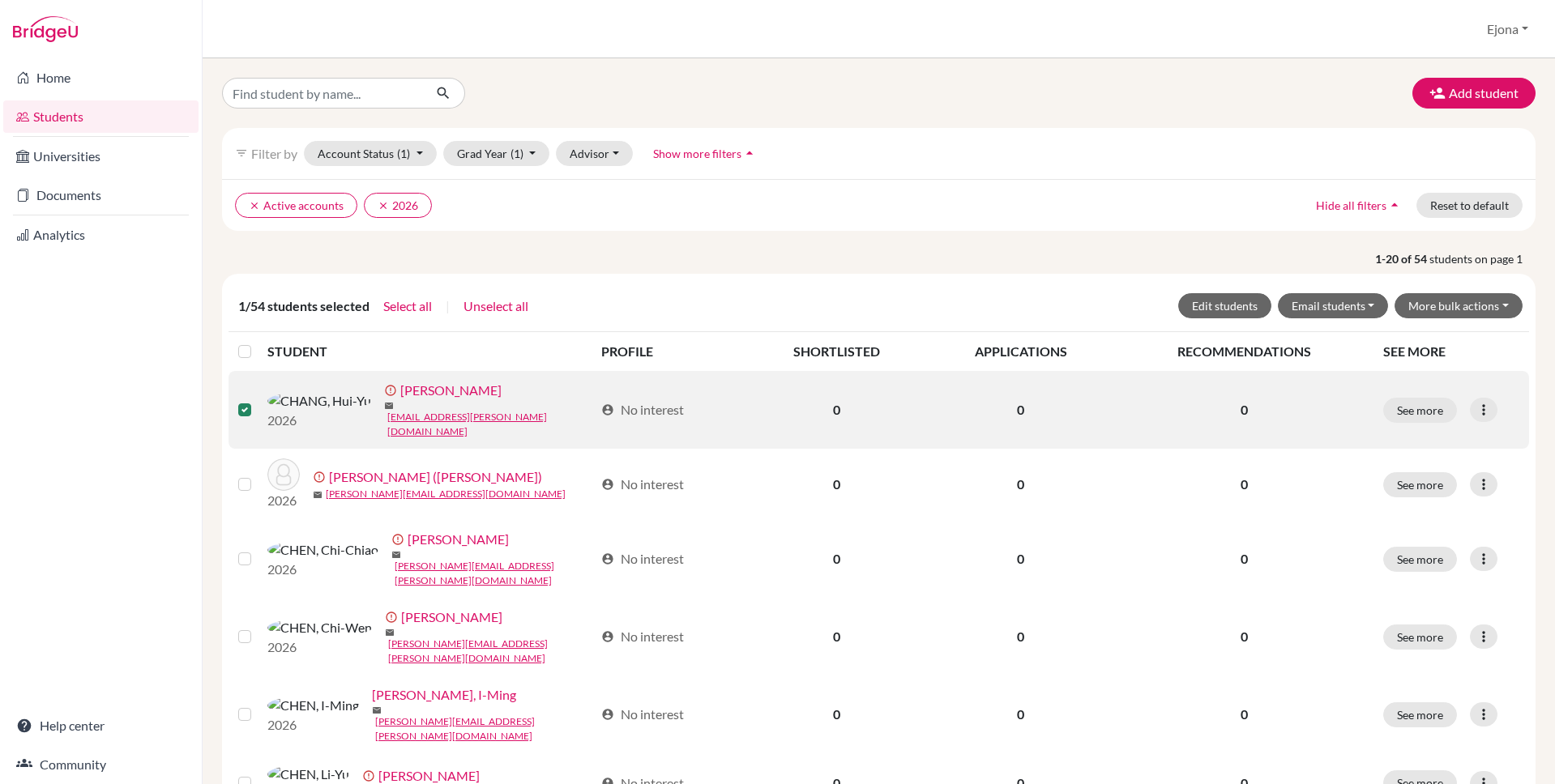
click at [258, 400] on label at bounding box center [258, 400] width 0 height 0
click at [0, 0] on input "checkbox" at bounding box center [0, 0] width 0 height 0
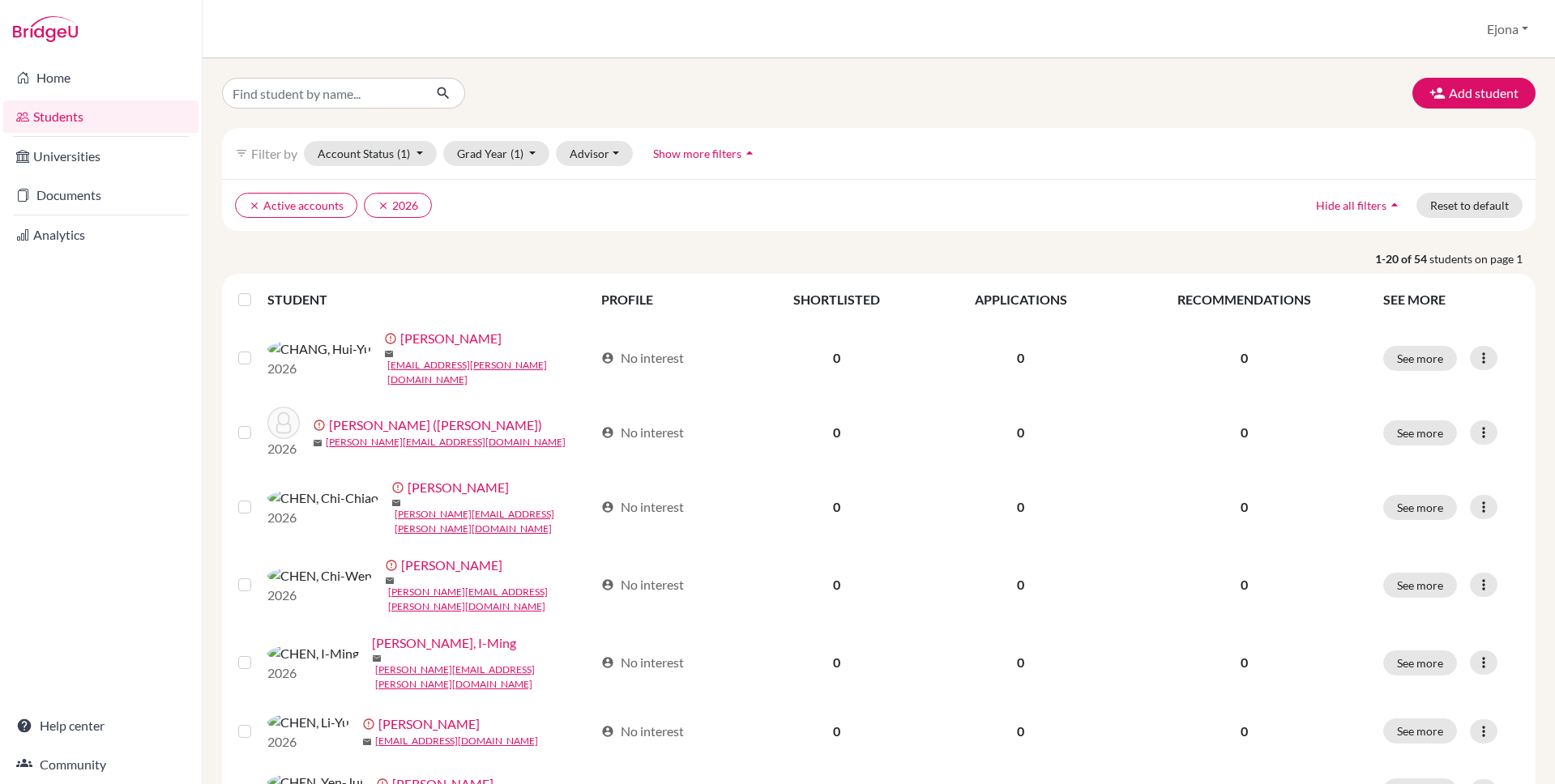
click at [898, 97] on div "Add student" at bounding box center [878, 93] width 1338 height 31
click at [106, 202] on link "Documents" at bounding box center [101, 195] width 196 height 33
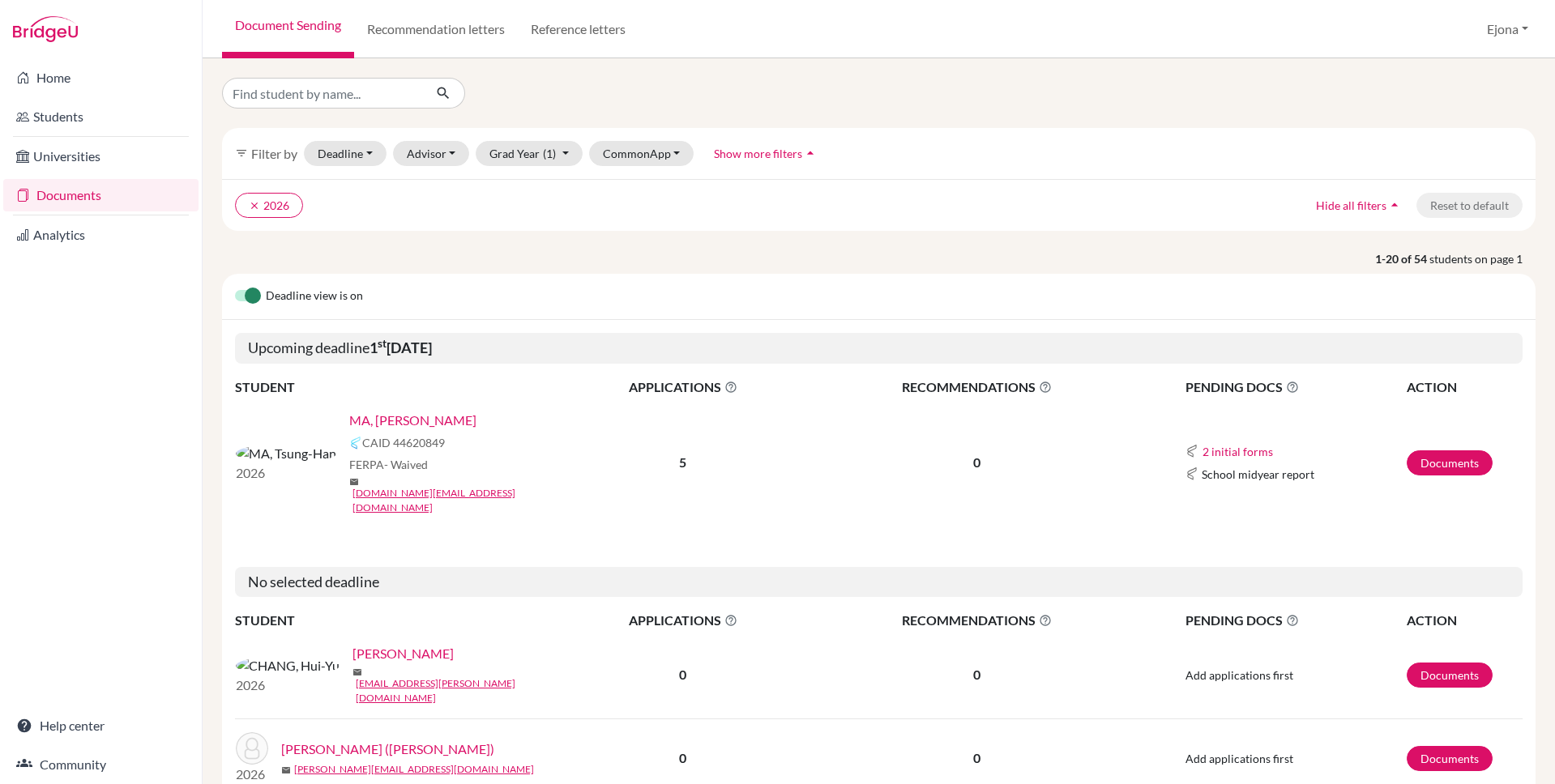
click at [350, 422] on link "MA, [PERSON_NAME]" at bounding box center [413, 421] width 127 height 20
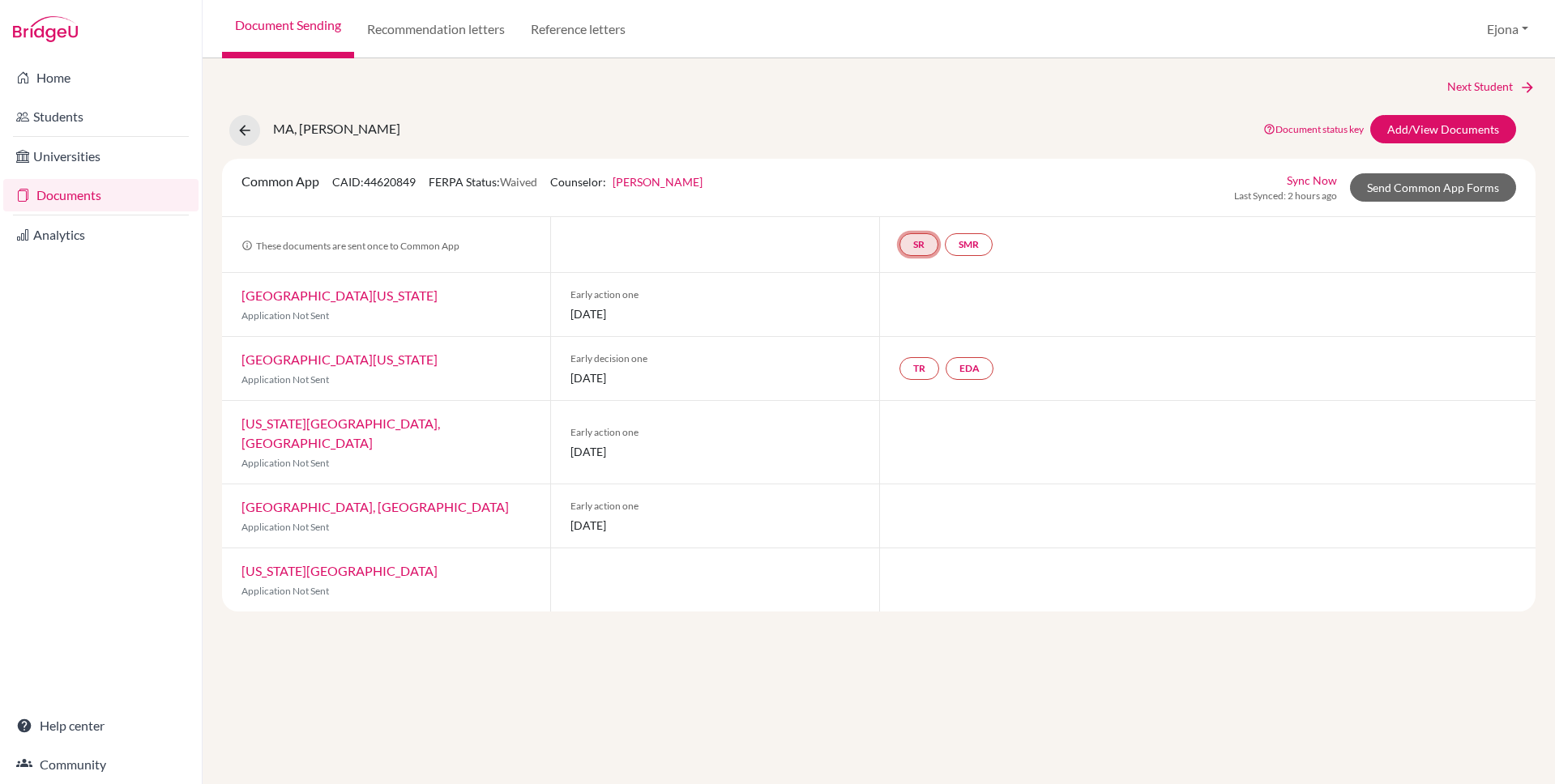
click at [910, 243] on link "SR" at bounding box center [919, 244] width 39 height 23
drag, startPoint x: 245, startPoint y: 317, endPoint x: 327, endPoint y: 319, distance: 82.0
click at [327, 319] on span "Application Not Sent" at bounding box center [285, 315] width 88 height 12
click at [1449, 128] on link "Add/View Documents" at bounding box center [1443, 128] width 146 height 29
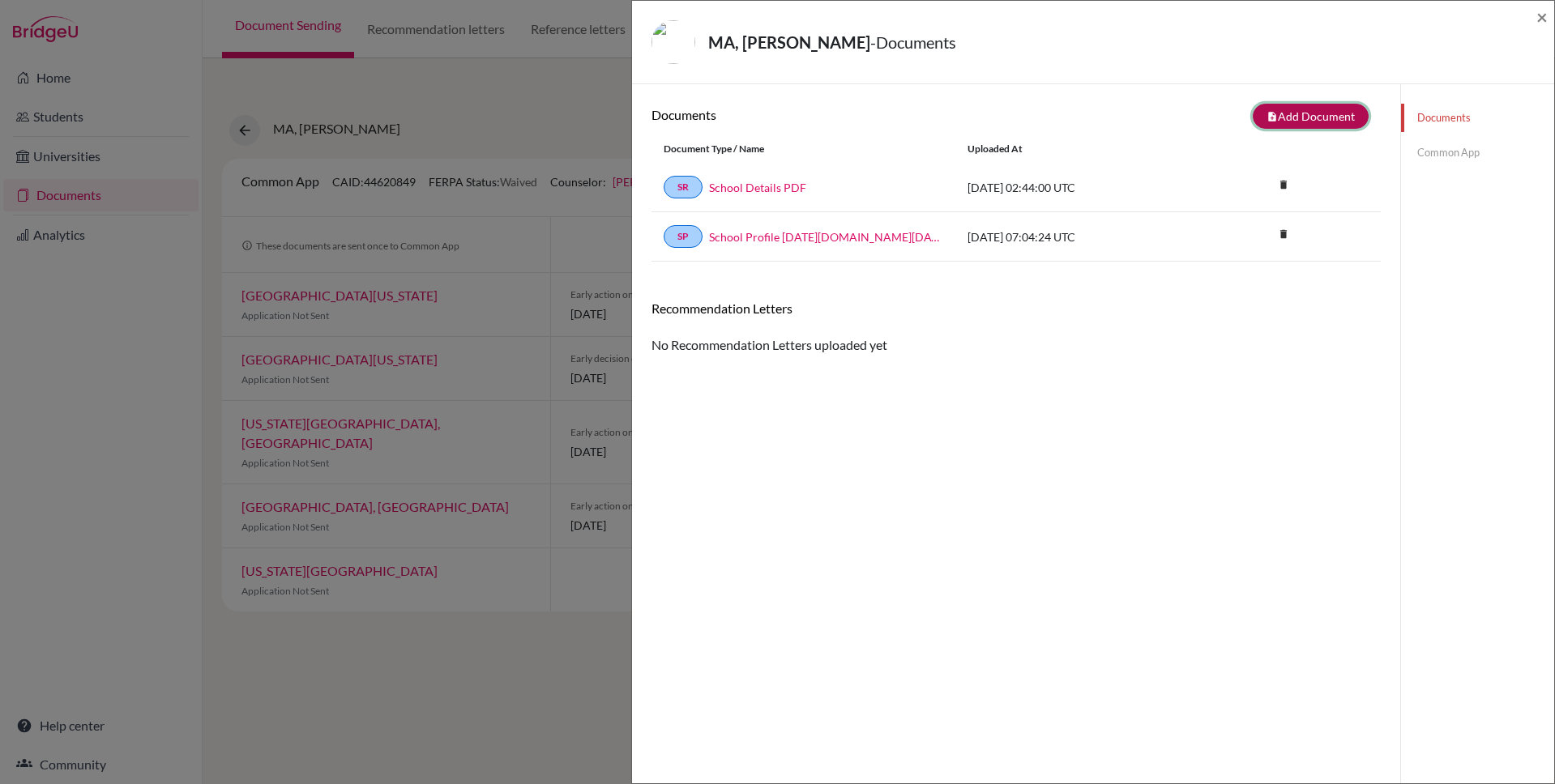
click at [1323, 111] on button "note_add Add Document" at bounding box center [1310, 116] width 116 height 25
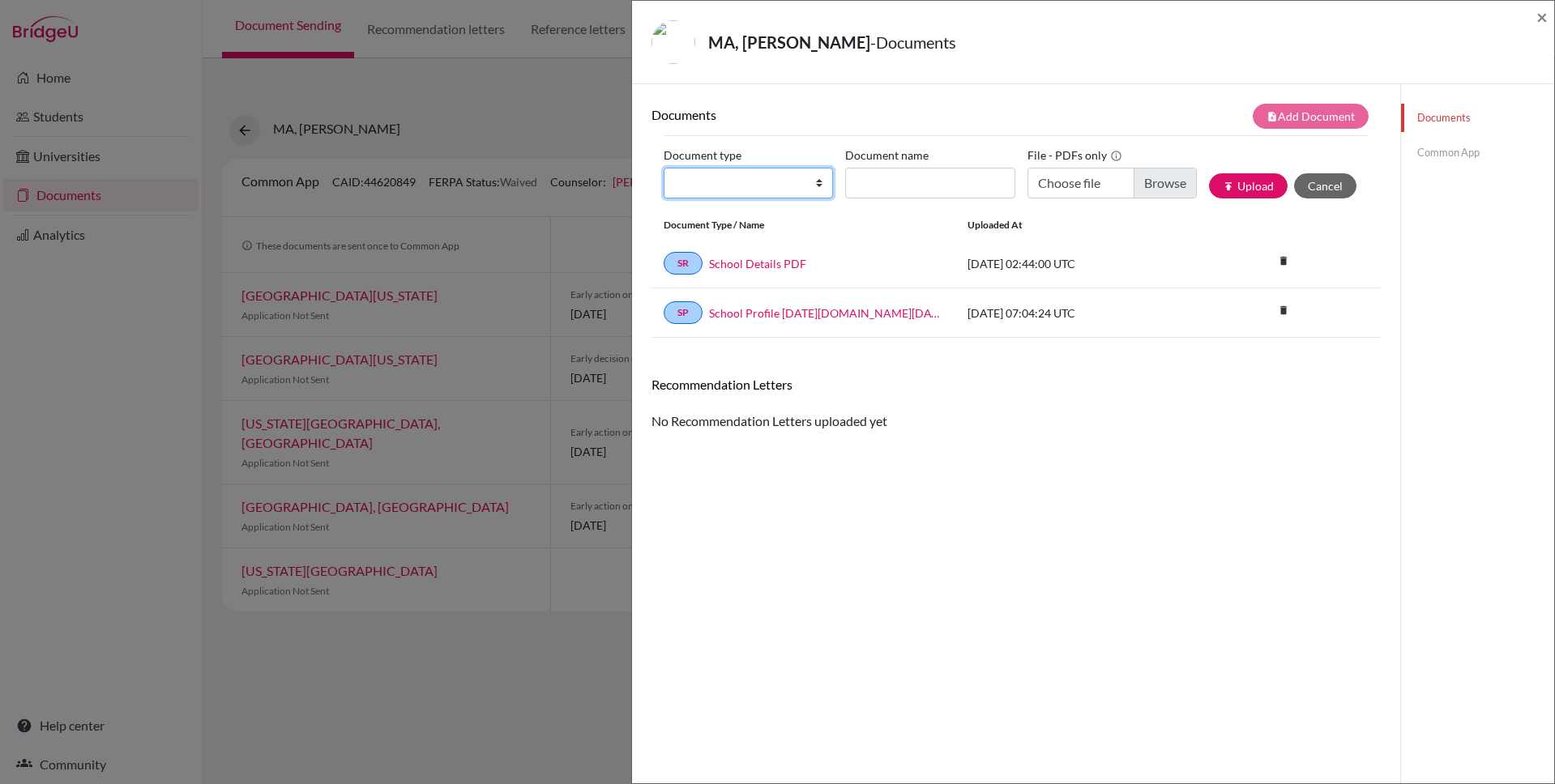
click at [801, 183] on select "Change explanation for Common App reports Counselor recommendation Internationa…" at bounding box center [748, 183] width 169 height 31
click at [664, 168] on select "Change explanation for Common App reports Counselor recommendation Internationa…" at bounding box center [748, 183] width 169 height 31
click at [872, 186] on input "Document name" at bounding box center [930, 183] width 169 height 31
click at [996, 111] on h6 "Documents" at bounding box center [834, 115] width 365 height 16
click at [1341, 183] on button "Cancel" at bounding box center [1325, 186] width 62 height 25
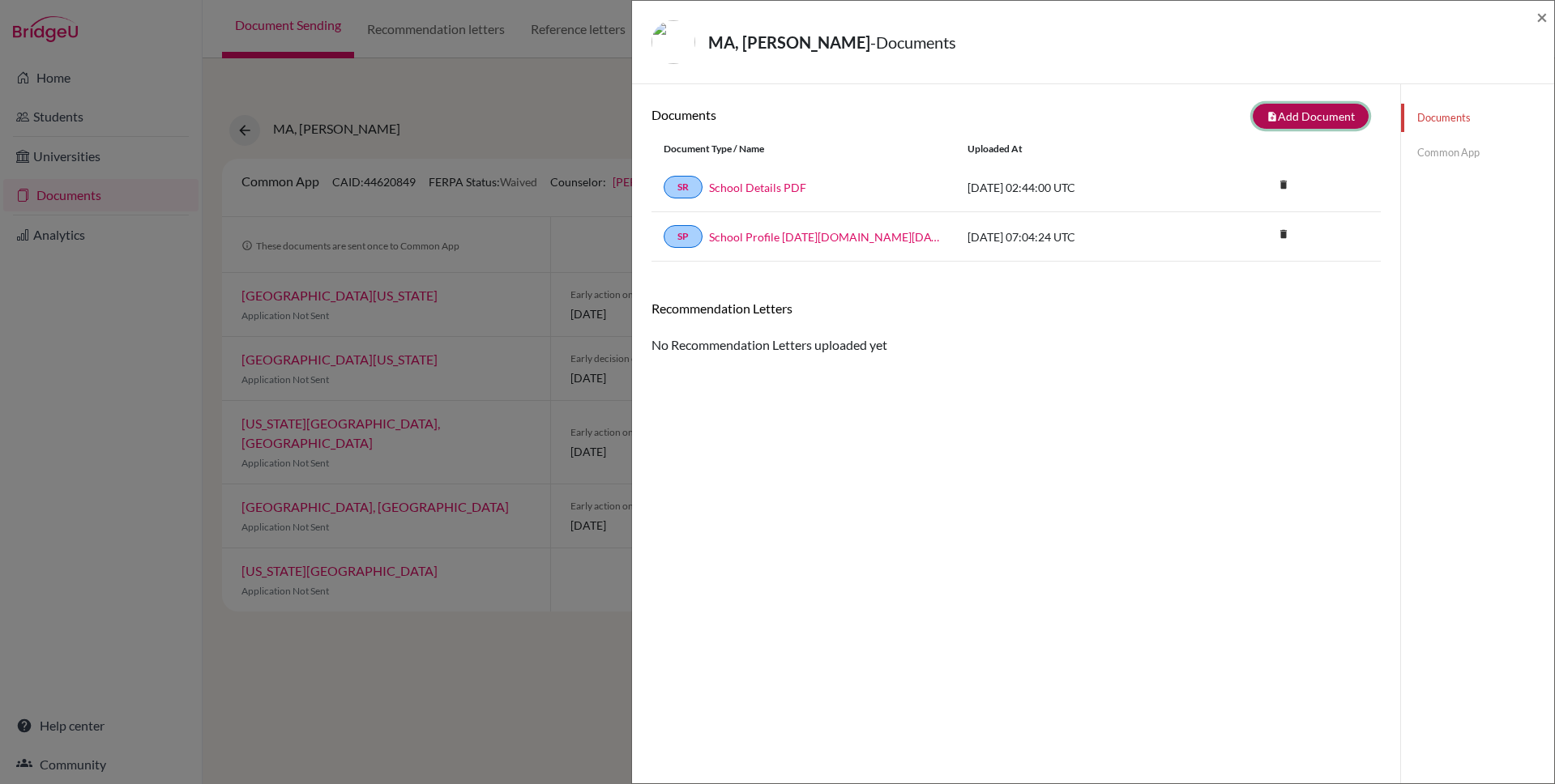
click at [1303, 110] on button "note_add Add Document" at bounding box center [1310, 116] width 116 height 25
select select "4"
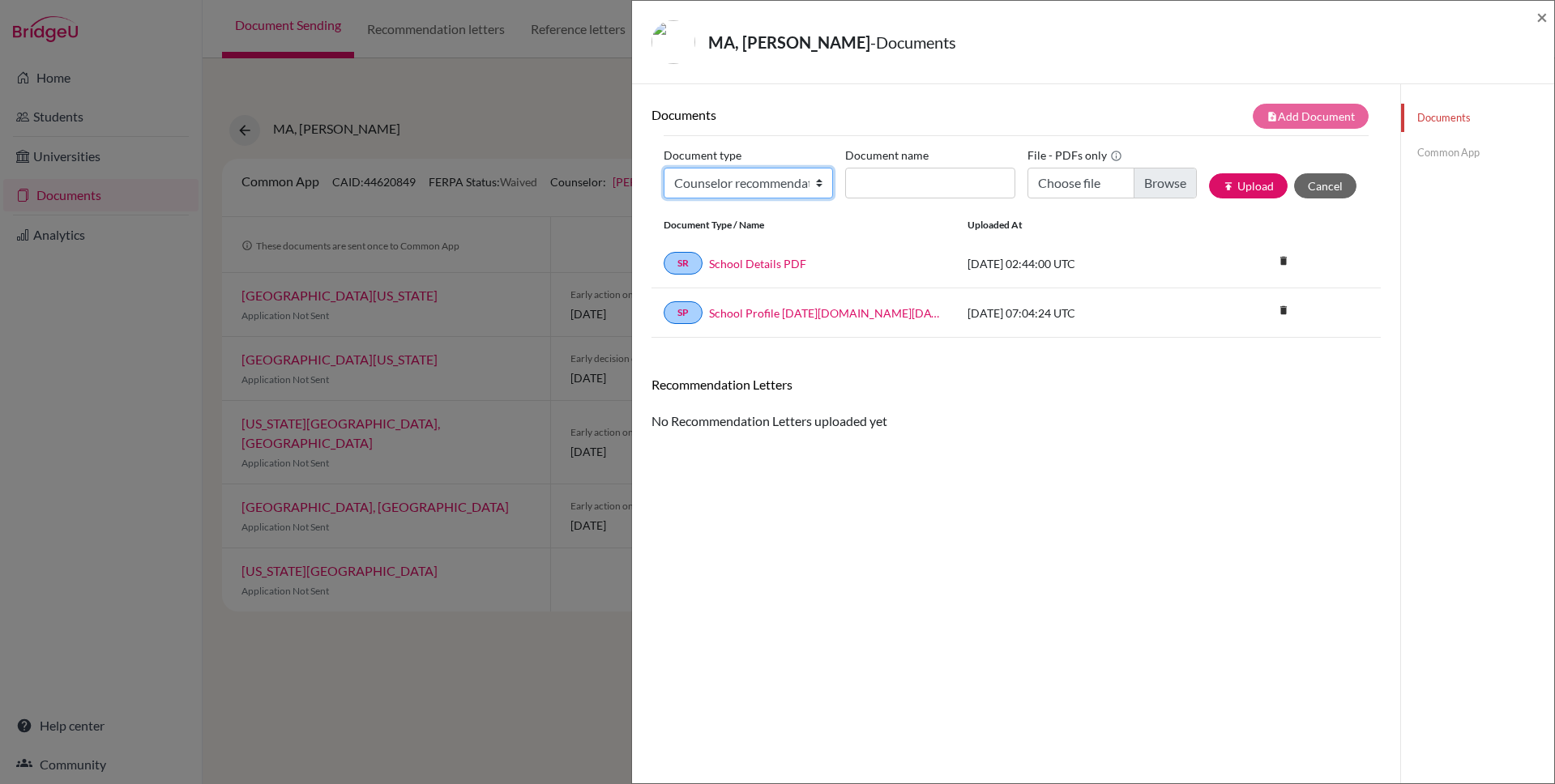
click at [789, 187] on select "Change explanation for Common App reports Counselor recommendation Internationa…" at bounding box center [748, 183] width 169 height 31
click at [1462, 150] on link "Common App" at bounding box center [1477, 152] width 153 height 29
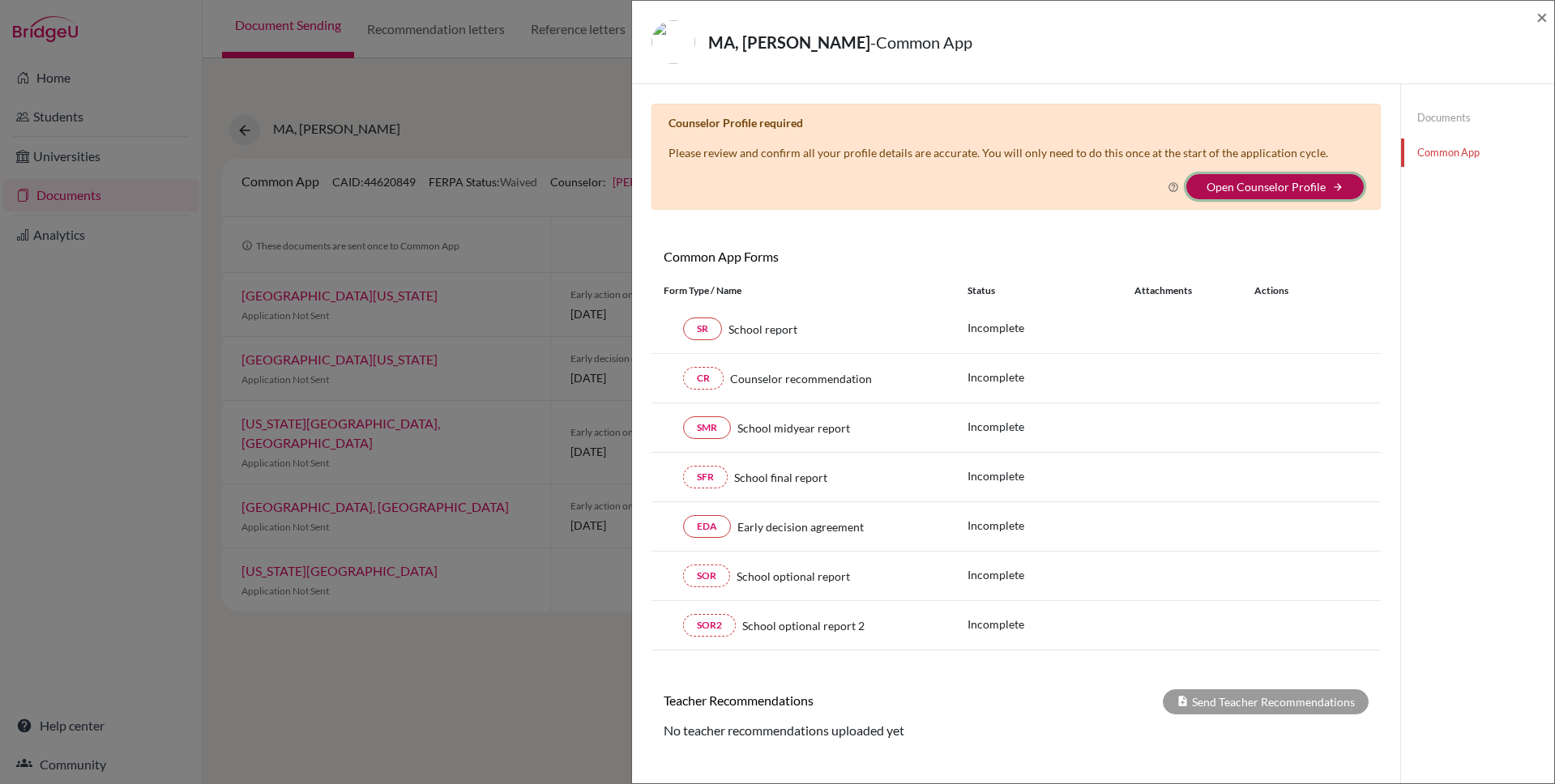
click at [1328, 183] on button "Open Counselor Profile arrow_forward" at bounding box center [1275, 186] width 178 height 25
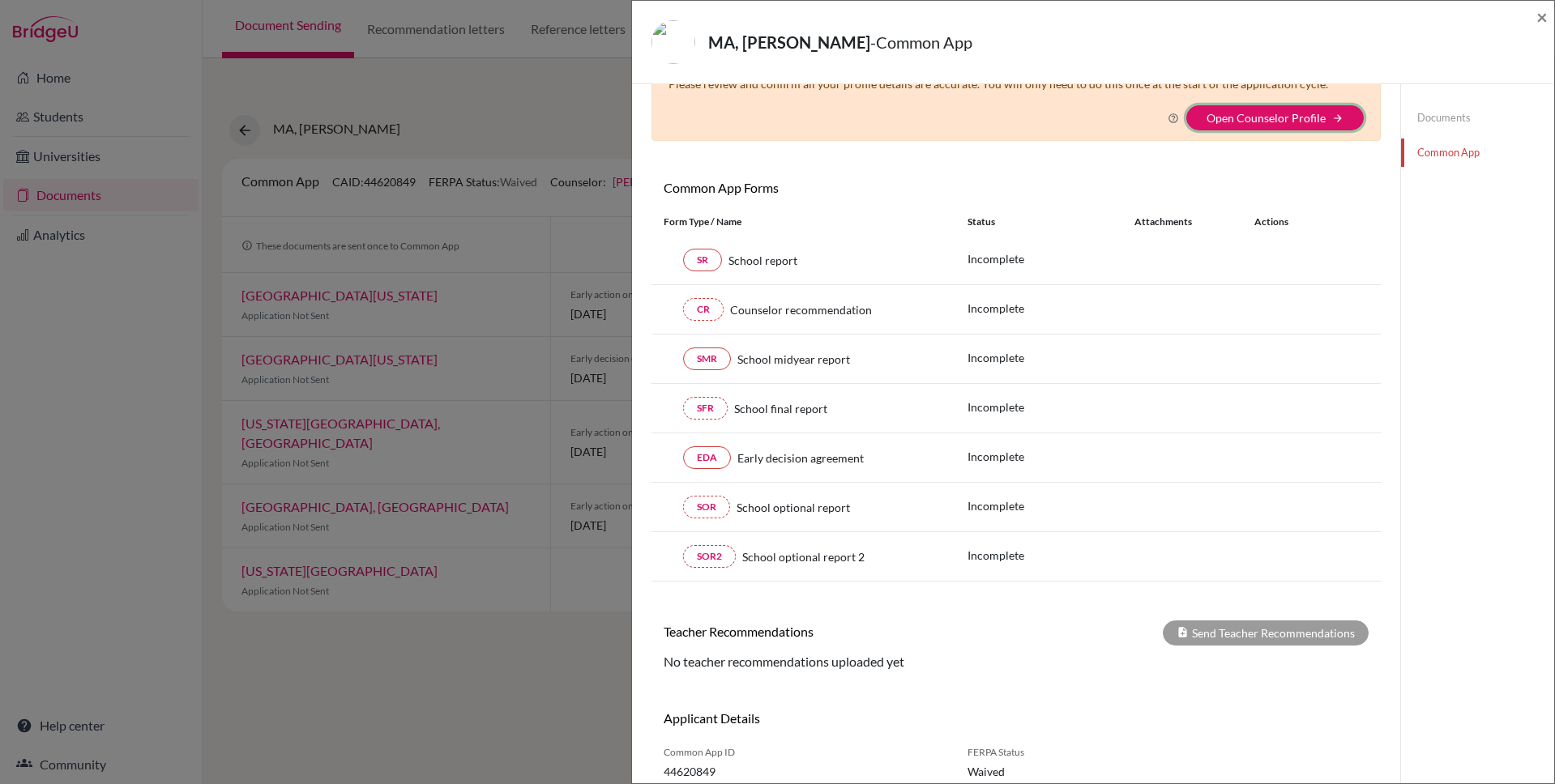
scroll to position [130, 0]
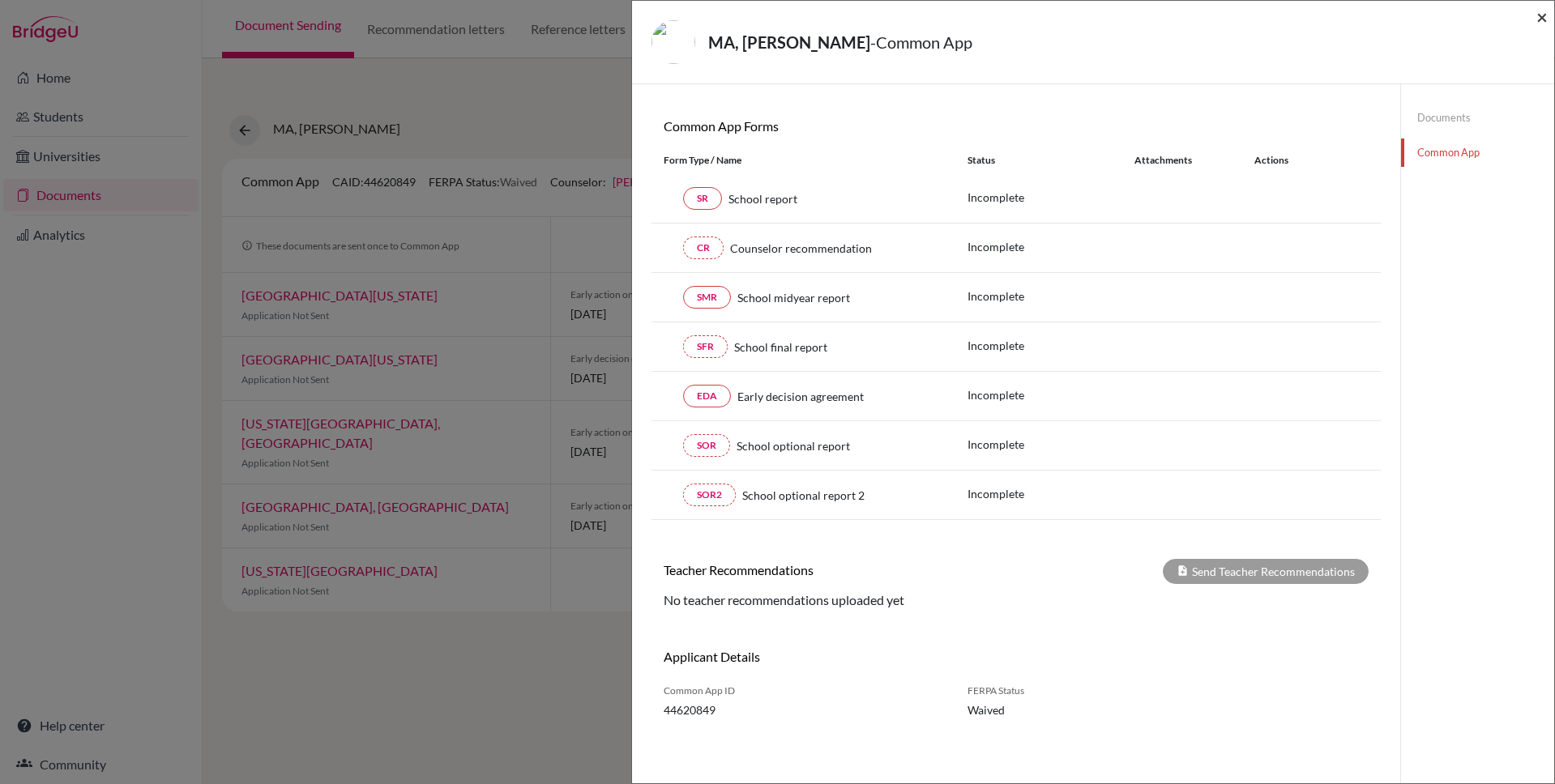
click at [1544, 20] on span "×" at bounding box center [1541, 17] width 11 height 24
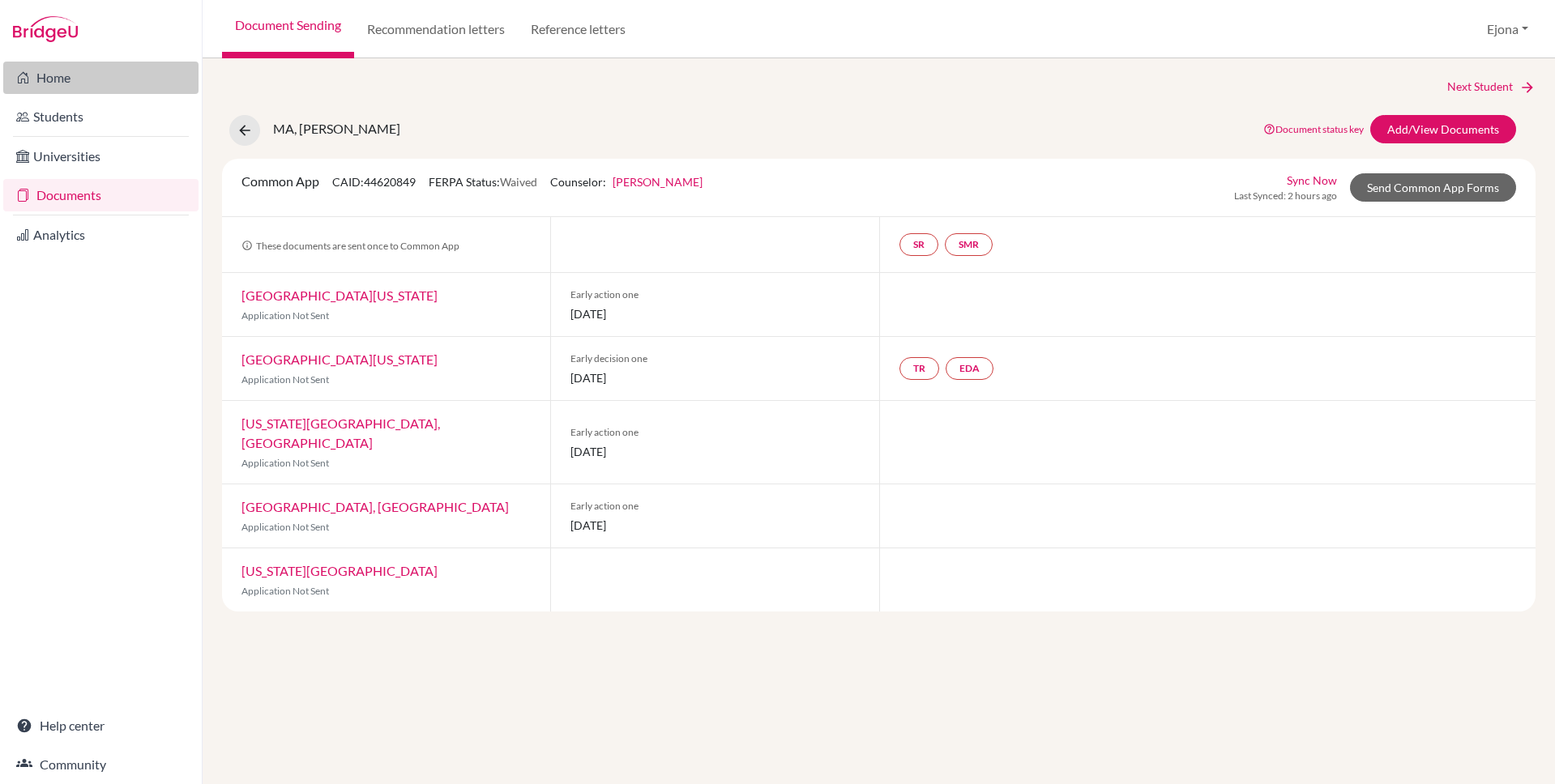
click at [56, 79] on link "Home" at bounding box center [101, 77] width 196 height 33
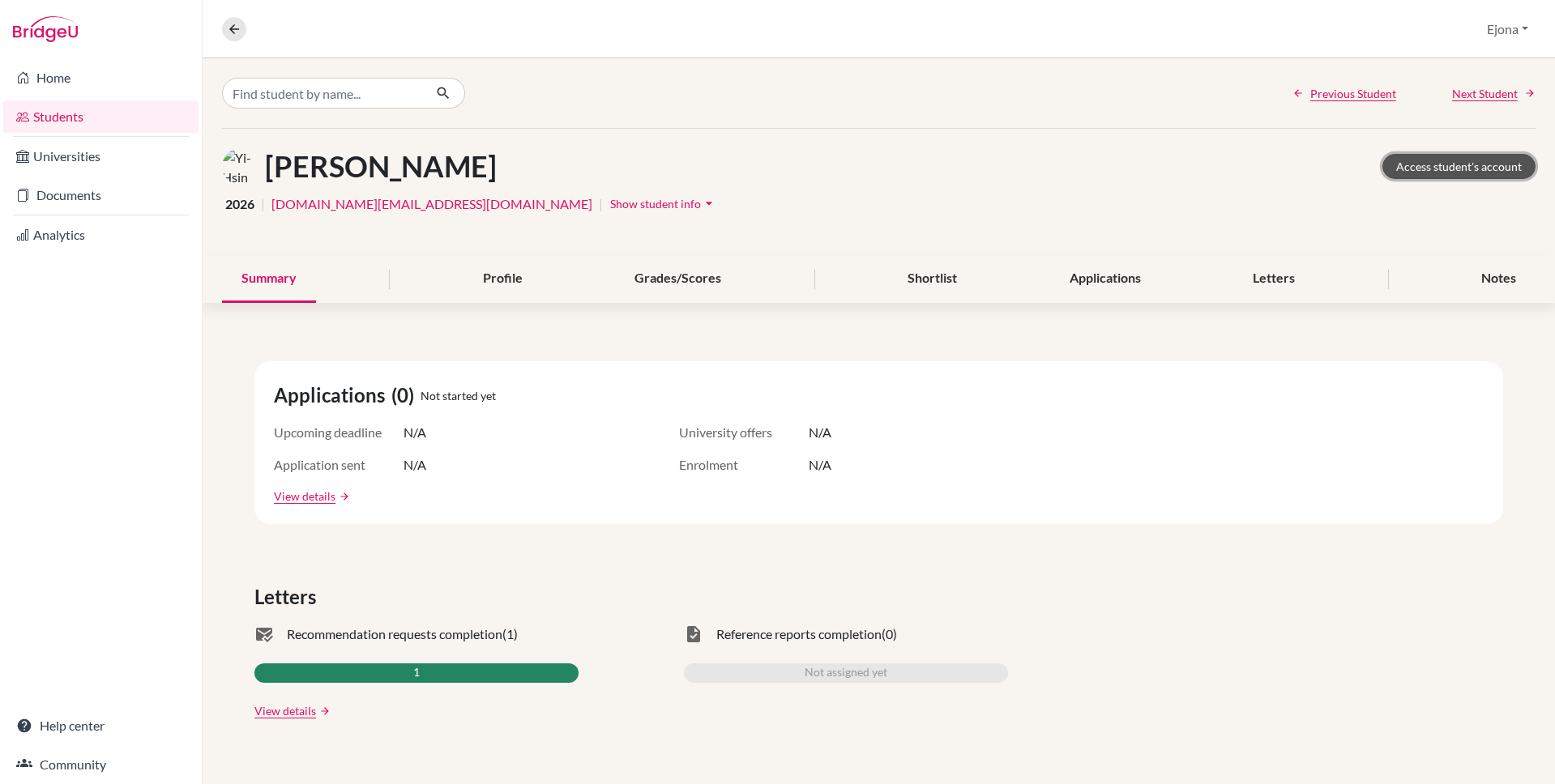
click at [1434, 165] on link "Access student's account" at bounding box center [1458, 166] width 153 height 25
click at [1463, 166] on link "Access student's account" at bounding box center [1458, 166] width 153 height 25
click at [111, 234] on link "Analytics" at bounding box center [101, 234] width 196 height 33
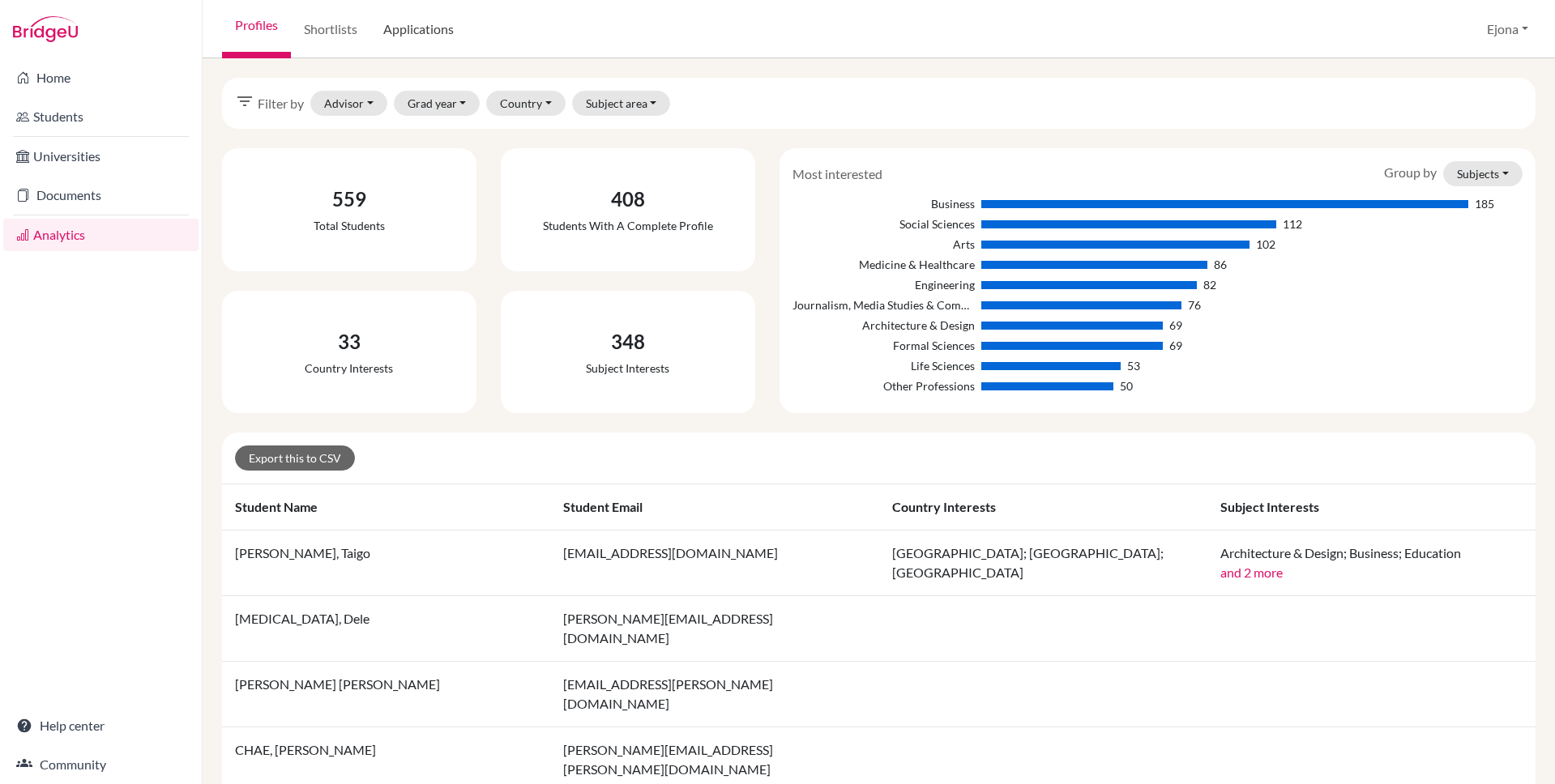
click at [421, 35] on link "Applications" at bounding box center [419, 29] width 97 height 58
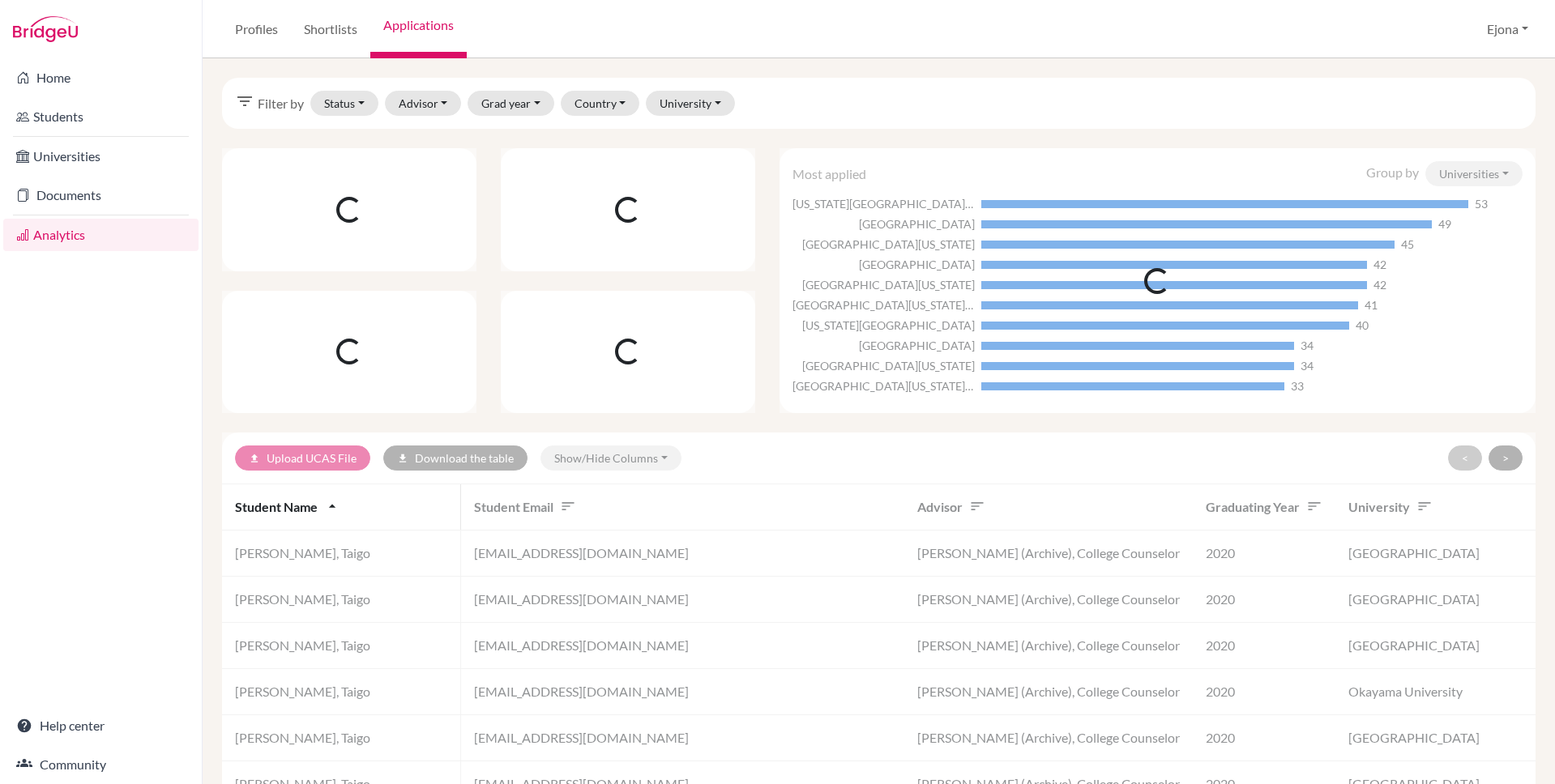
scroll to position [1, 0]
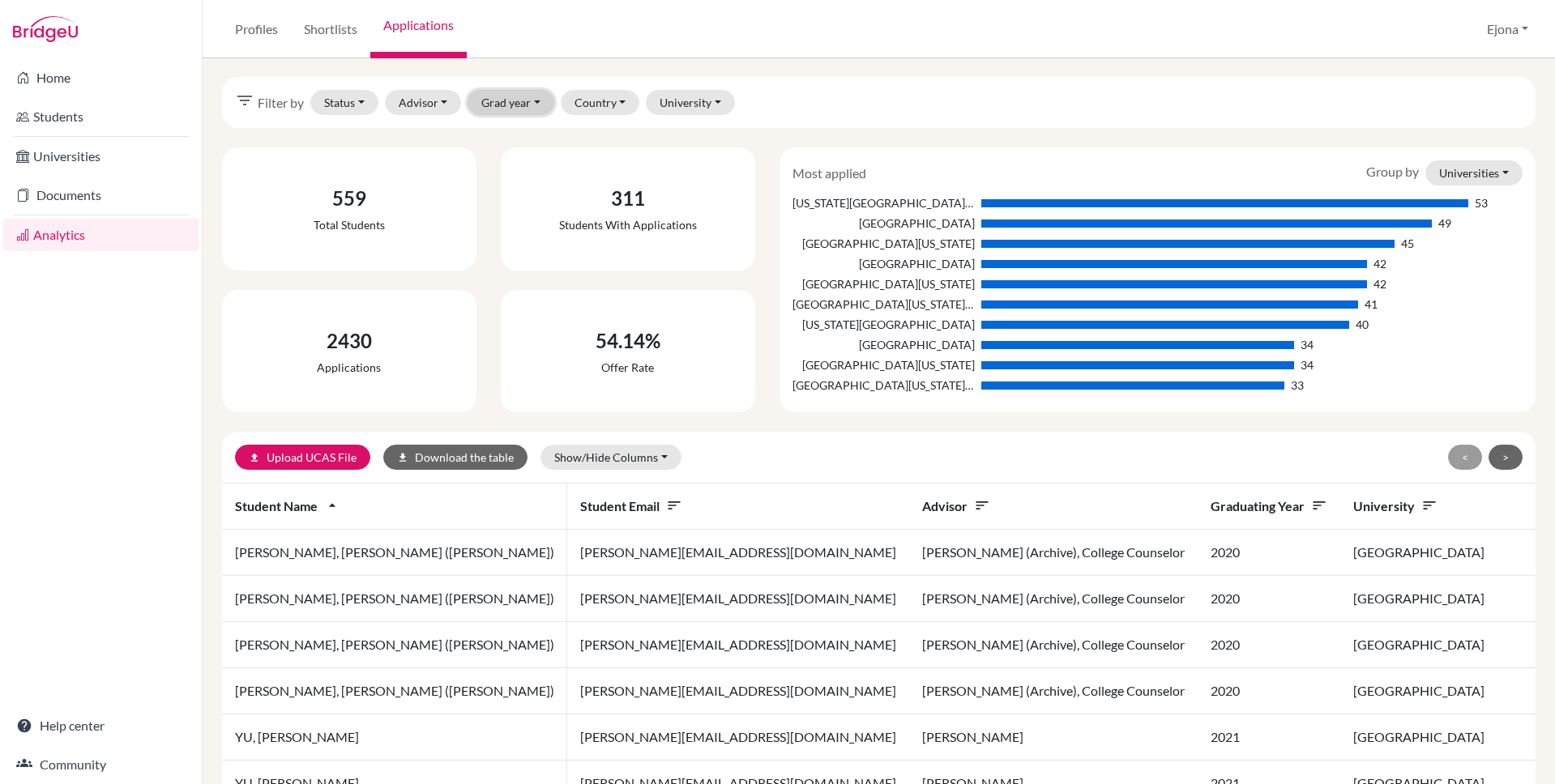
click at [503, 98] on button "Grad year" at bounding box center [511, 102] width 87 height 25
click at [521, 209] on div "2025" at bounding box center [532, 215] width 89 height 20
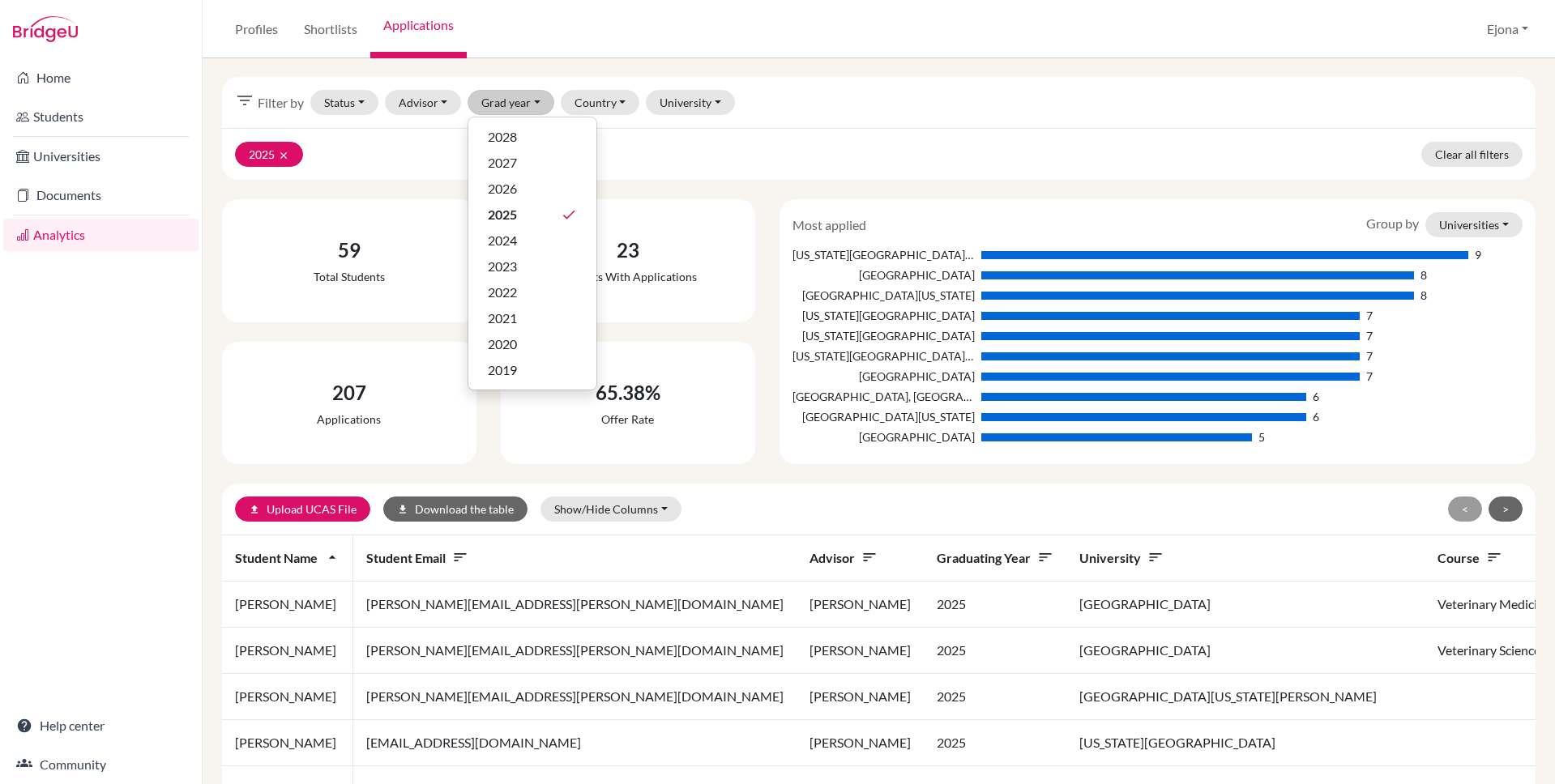
click at [967, 31] on div "Profiles Shortlists Applications Ejona Profile School Settings Admin Schools Us…" at bounding box center [878, 29] width 1352 height 58
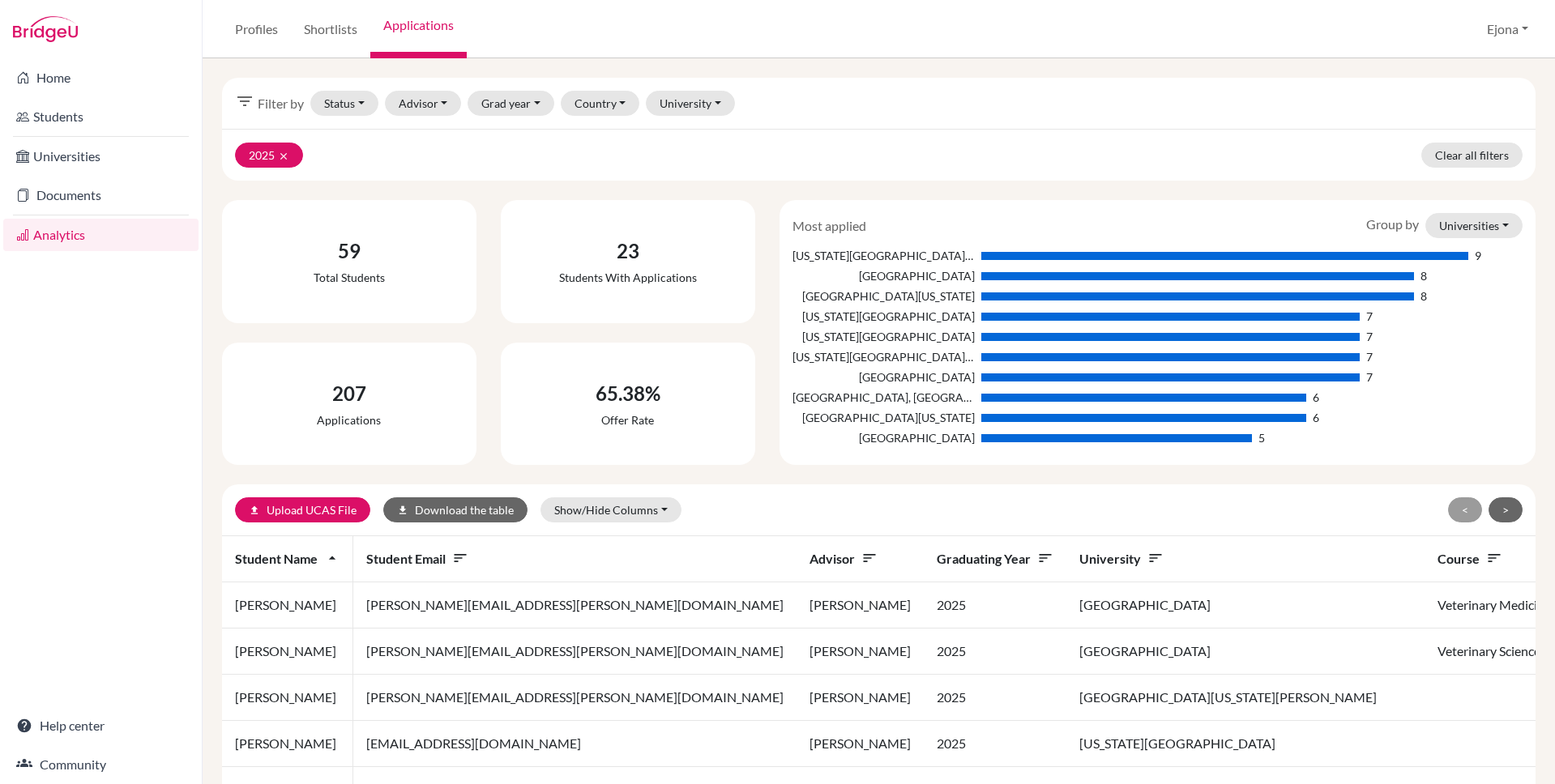
click at [1205, 16] on div "Profiles Shortlists Applications Ejona Profile School Settings Admin Schools Us…" at bounding box center [878, 29] width 1352 height 58
click at [1515, 218] on button "Universities" at bounding box center [1474, 225] width 97 height 25
click at [1445, 290] on button "Courses" at bounding box center [1457, 285] width 128 height 26
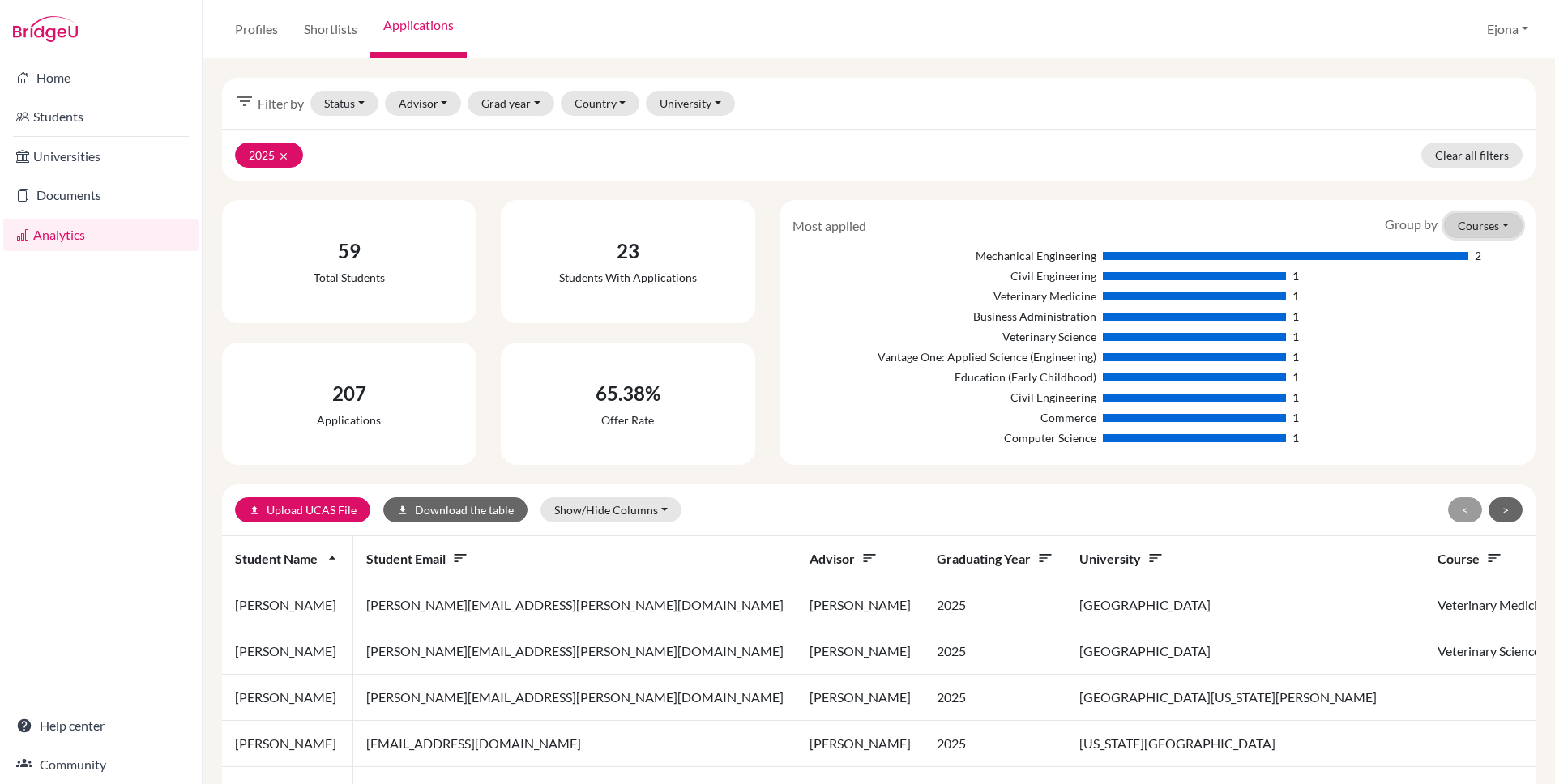
click at [1502, 237] on button "Courses" at bounding box center [1484, 225] width 79 height 25
click at [1461, 306] on button "Countries" at bounding box center [1457, 312] width 128 height 26
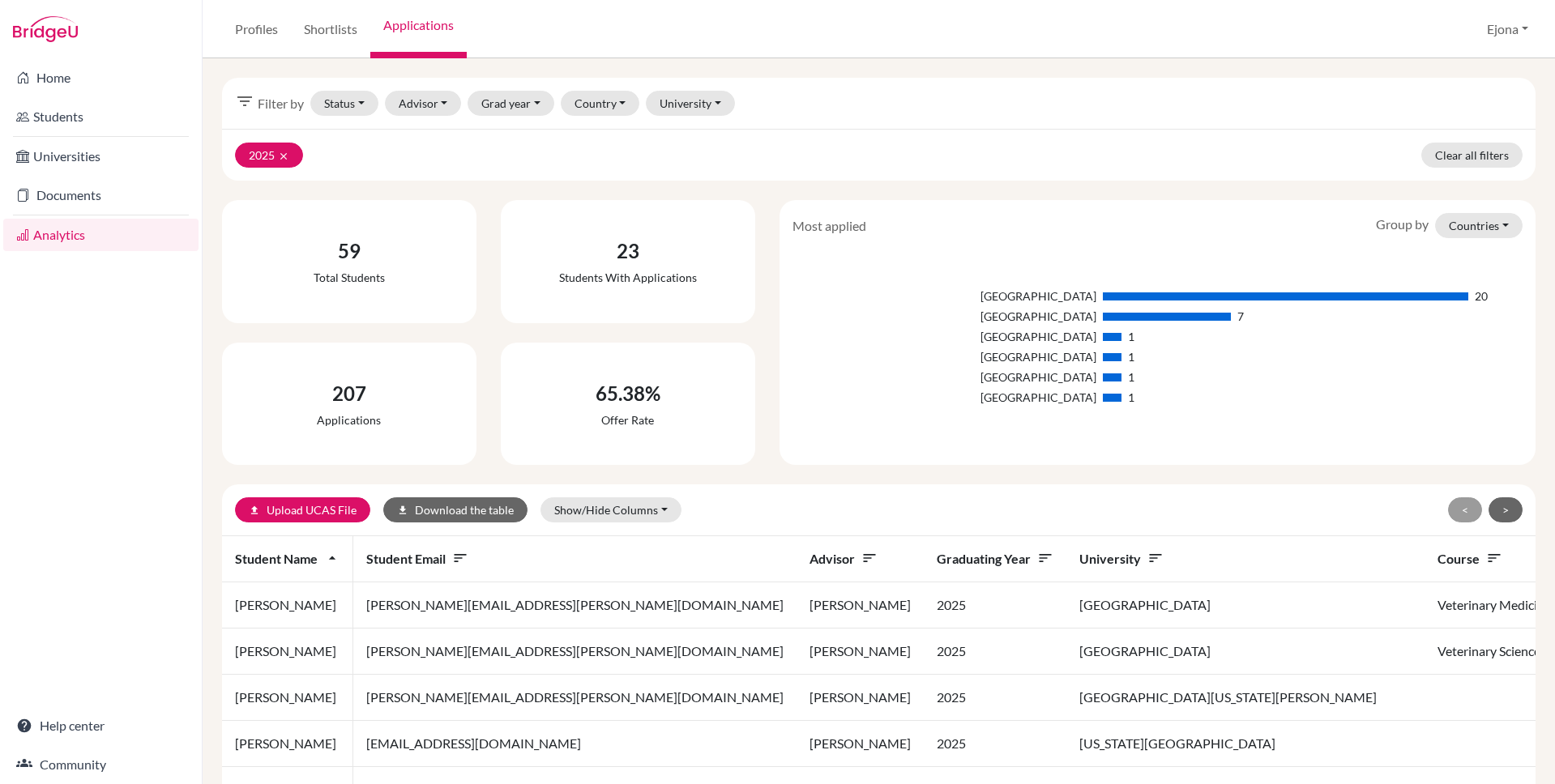
click at [936, 78] on div "filter_list Filter by Status Not sent Sent Successful Attending Advisor [PERSON…" at bounding box center [879, 104] width 1314 height 51
click at [1504, 226] on button "Countries" at bounding box center [1479, 225] width 88 height 25
click at [1464, 281] on button "Courses" at bounding box center [1456, 285] width 128 height 26
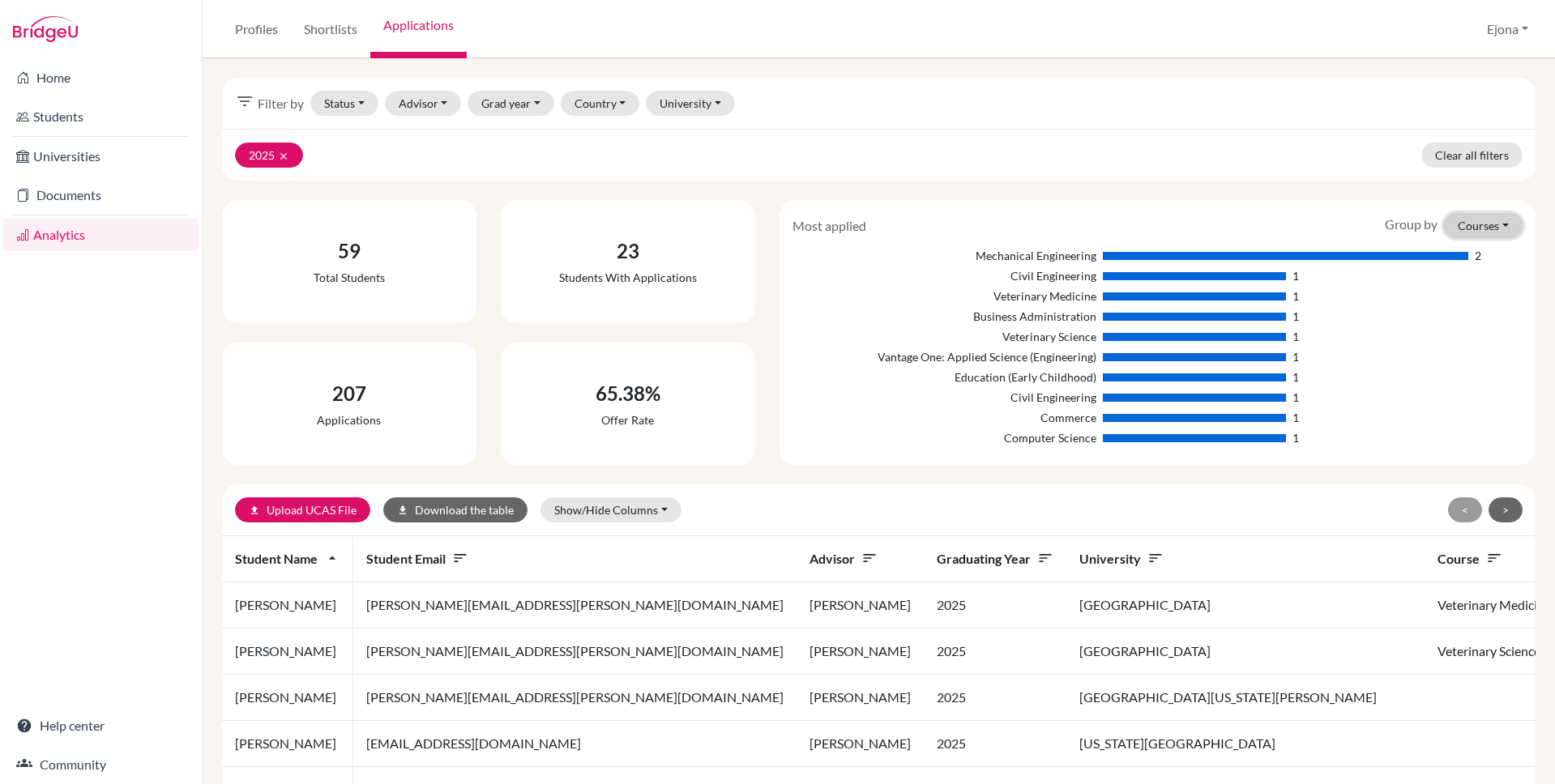
click at [1482, 216] on button "Courses" at bounding box center [1484, 225] width 79 height 25
click at [1459, 261] on button "Universities" at bounding box center [1457, 260] width 128 height 26
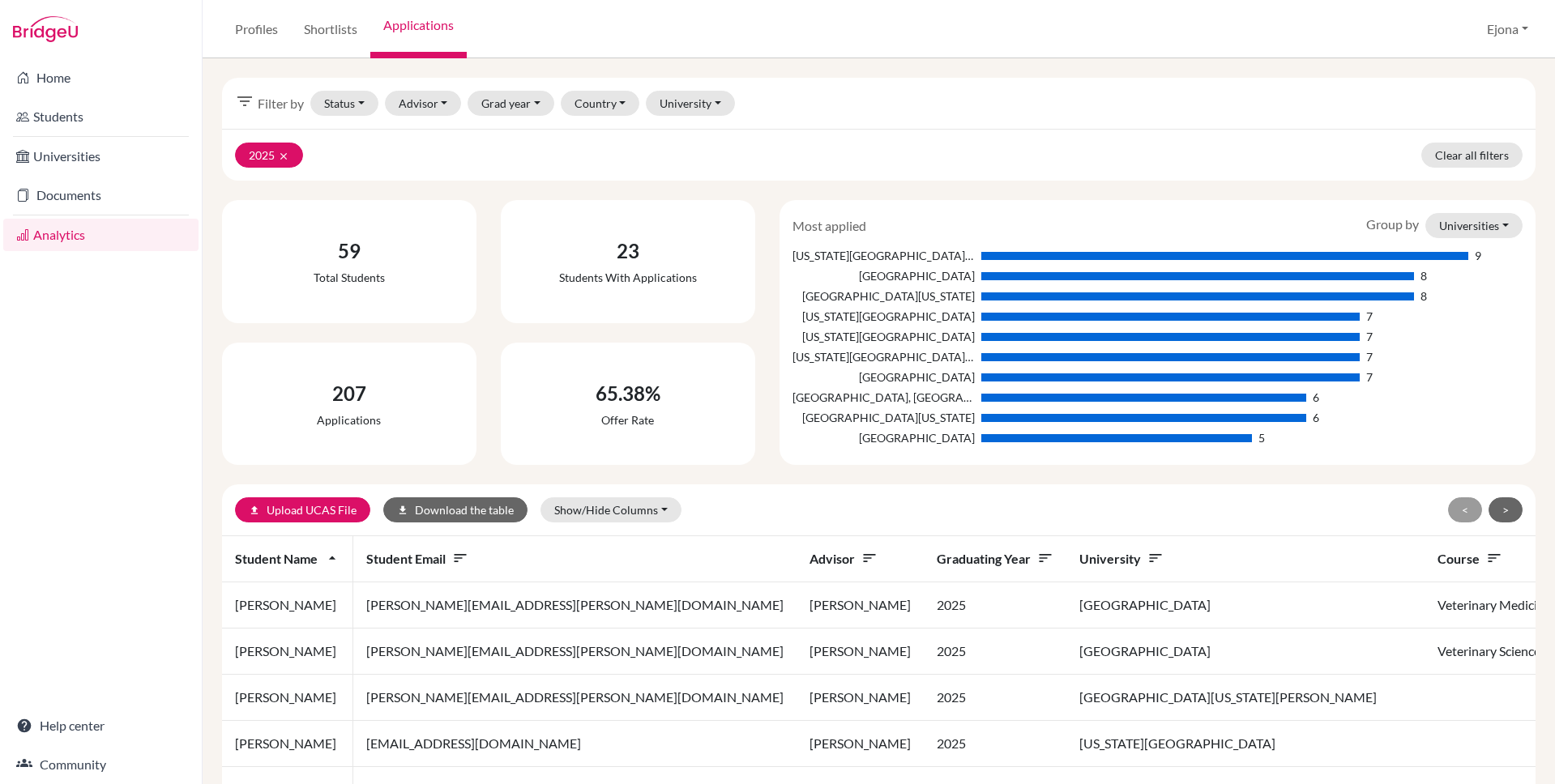
click at [927, 222] on div "Most applied Group by Universities Universities Courses Countries" at bounding box center [1158, 225] width 755 height 25
